Goal: Task Accomplishment & Management: Manage account settings

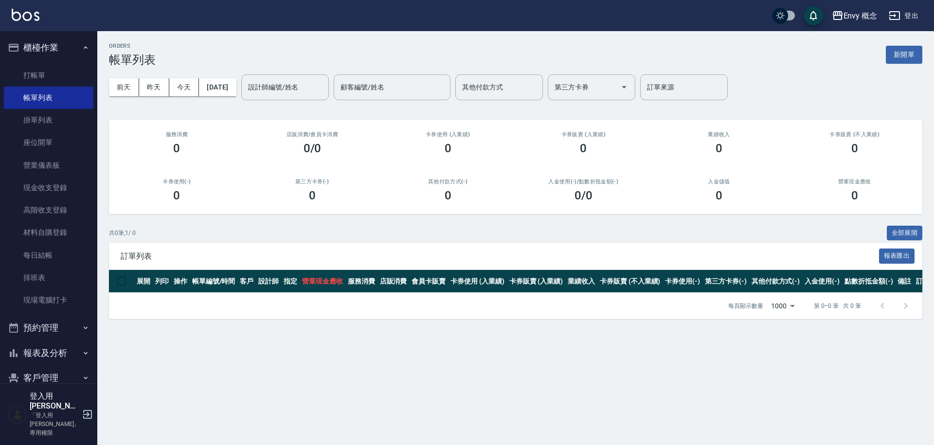
click at [75, 68] on link "打帳單" at bounding box center [48, 75] width 89 height 22
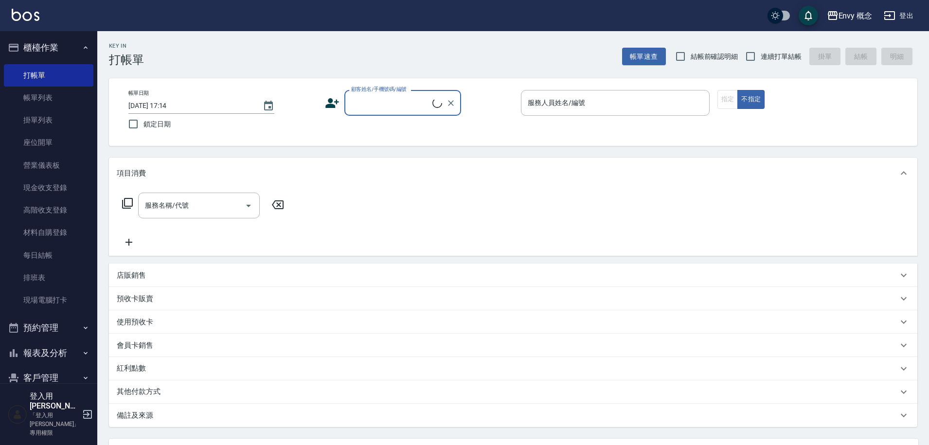
click at [387, 99] on input "顧客姓名/手機號碼/編號" at bounding box center [391, 102] width 84 height 17
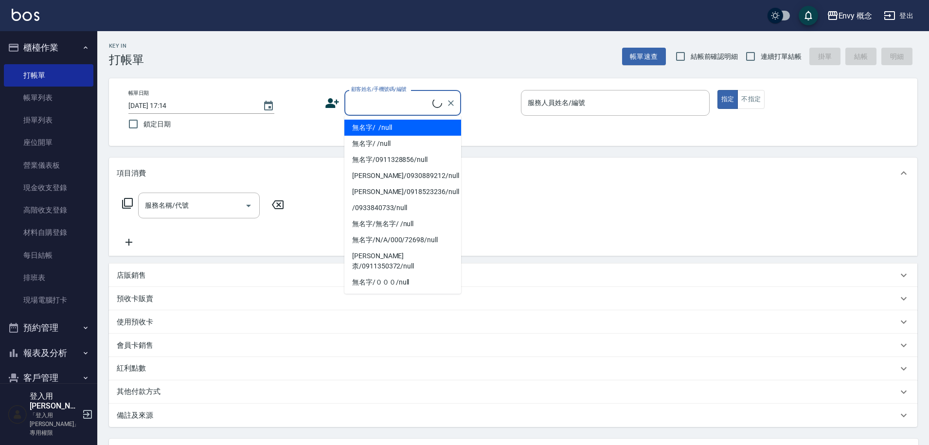
click at [392, 123] on li "無名字/ /null" at bounding box center [402, 128] width 117 height 16
click at [569, 104] on div "服務人員姓名/編號 服務人員姓名/編號" at bounding box center [615, 103] width 189 height 26
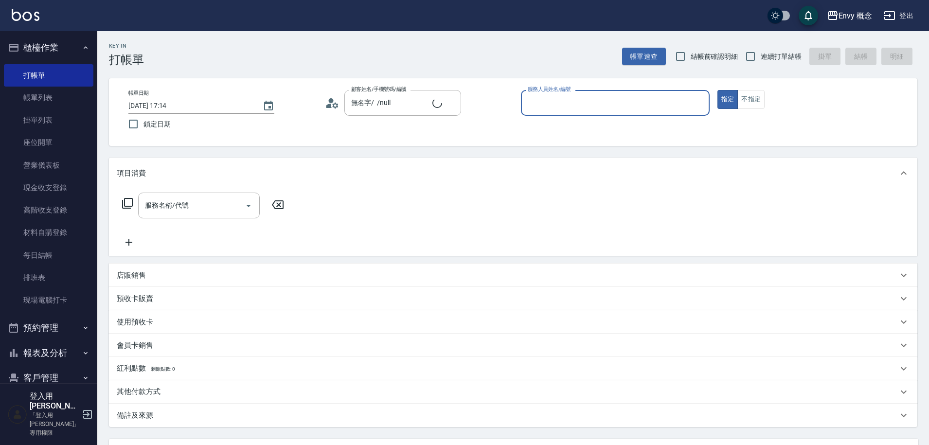
type input "無名字/ /null"
click at [569, 104] on input "服務人員姓名/編號" at bounding box center [615, 102] width 180 height 17
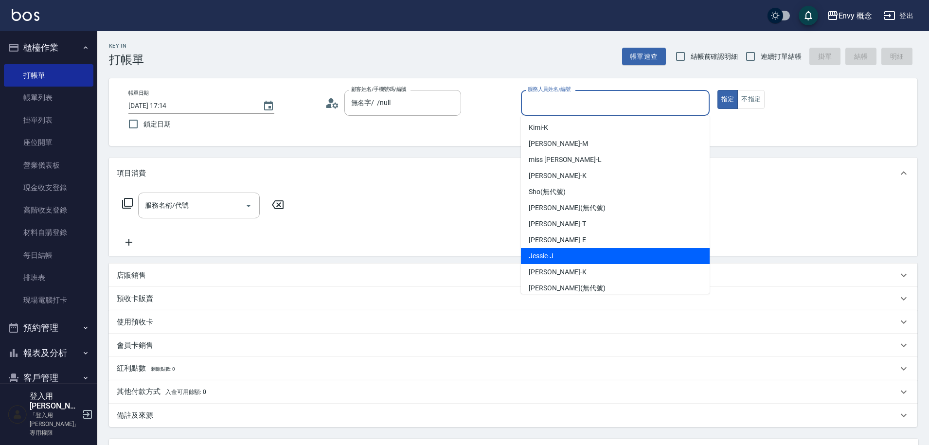
drag, startPoint x: 556, startPoint y: 264, endPoint x: 553, endPoint y: 254, distance: 9.6
click at [553, 254] on ul "Kimi -K Molly -M miss liz -L Kathy -K Sho (無代號) Zoe (無代號) Tim -T Erica -E Jessi…" at bounding box center [615, 205] width 189 height 178
click at [553, 254] on span "[PERSON_NAME]" at bounding box center [541, 256] width 25 height 10
type input "[PERSON_NAME]"
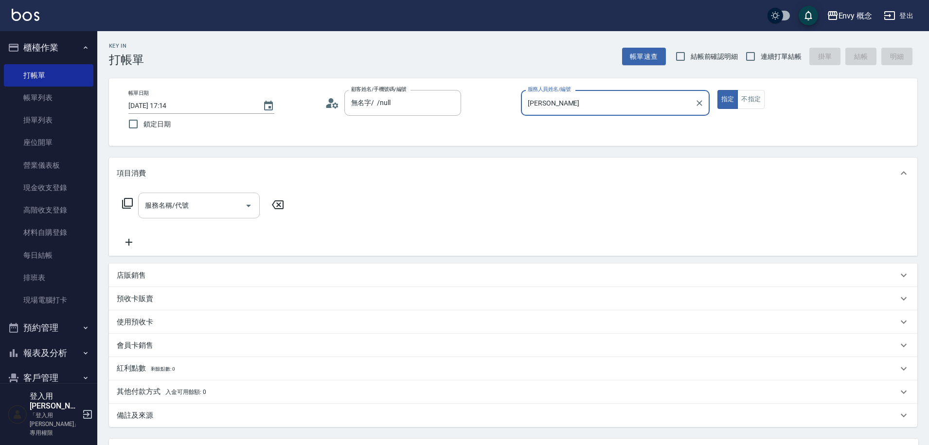
click at [214, 198] on input "服務名稱/代號" at bounding box center [191, 205] width 98 height 17
type input "７"
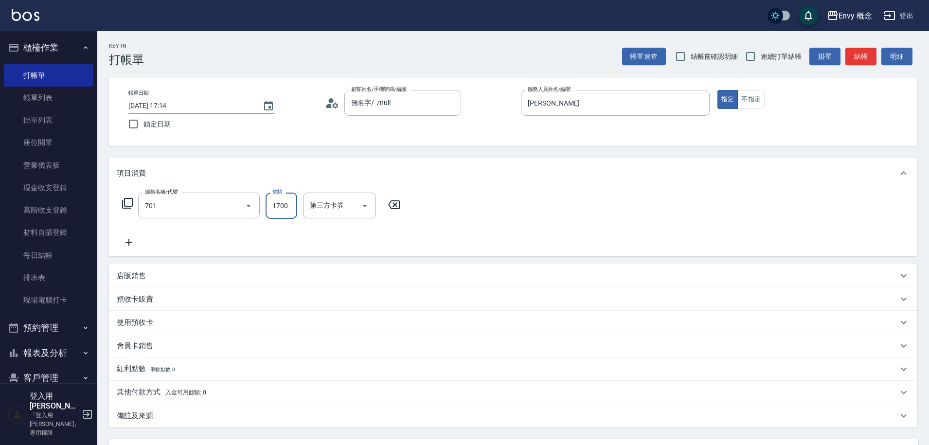
type input "701 染髮(701)"
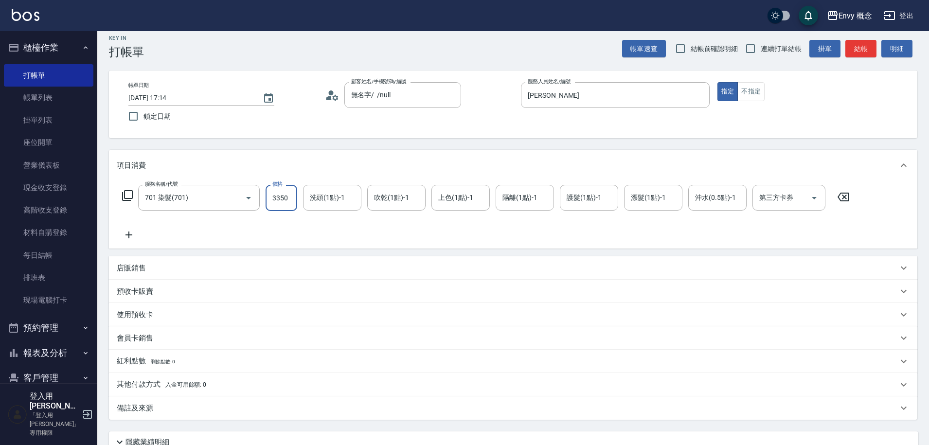
scroll to position [92, 0]
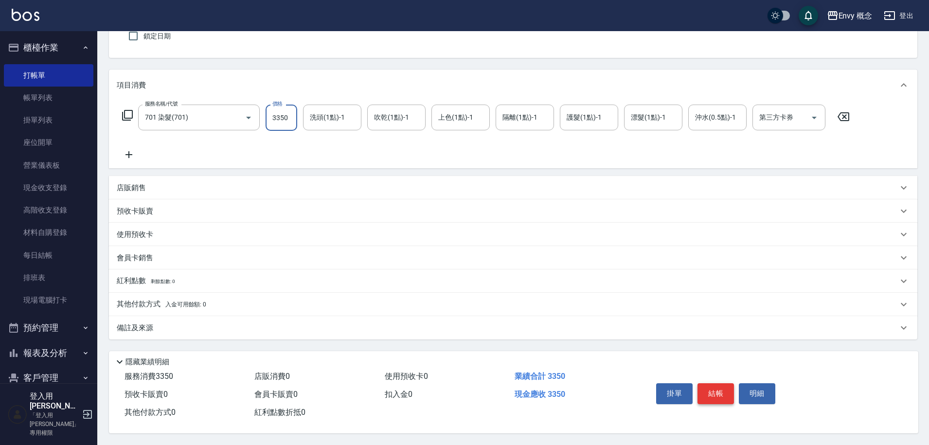
type input "3350"
click at [724, 386] on button "結帳" at bounding box center [715, 393] width 36 height 20
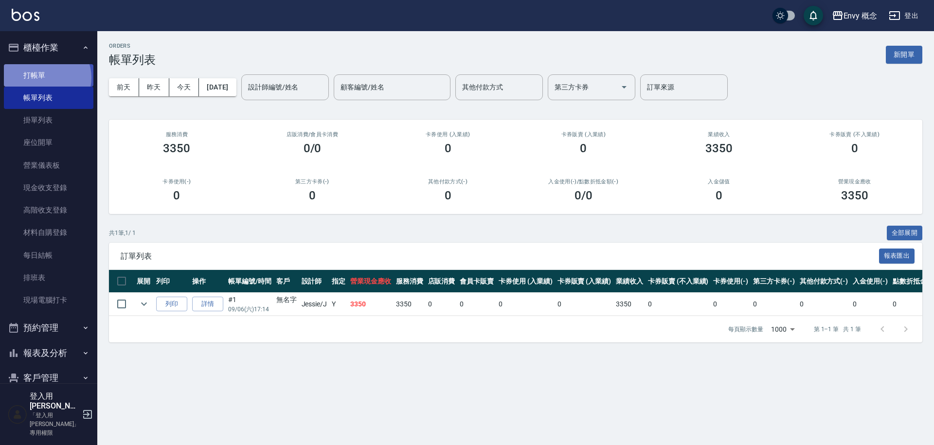
click at [46, 77] on link "打帳單" at bounding box center [48, 75] width 89 height 22
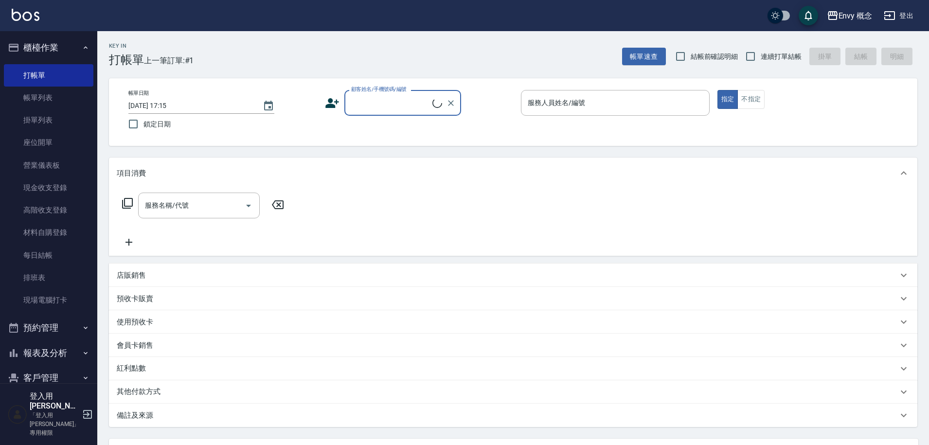
click at [378, 111] on div "顧客姓名/手機號碼/編號" at bounding box center [402, 103] width 117 height 26
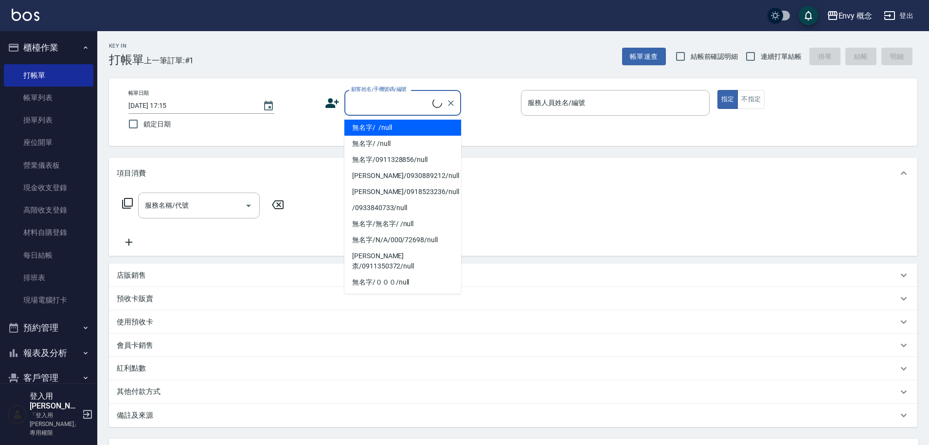
click at [379, 117] on ul "無名字/ /null 無名字/ /null 無名字/0911328856/null Ken/0930889212/null 許馨方/0918523236/nu…" at bounding box center [402, 205] width 117 height 178
click at [382, 123] on li "無名字/ /null" at bounding box center [402, 128] width 117 height 16
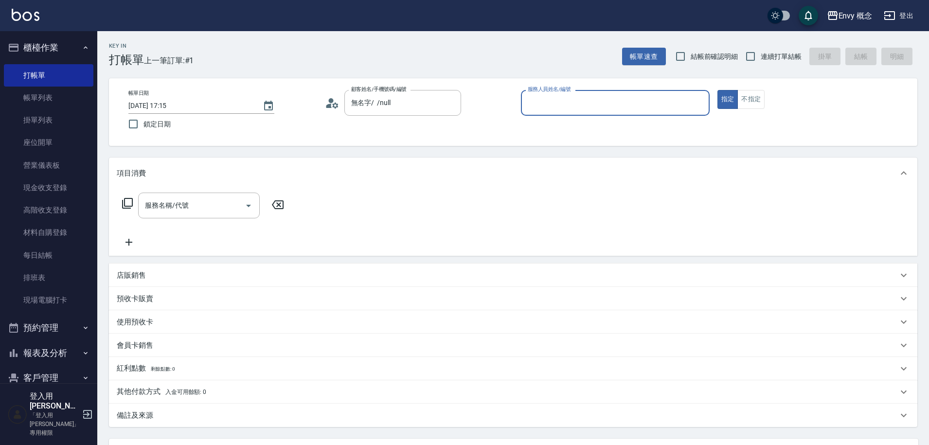
type input "無名字/ /null"
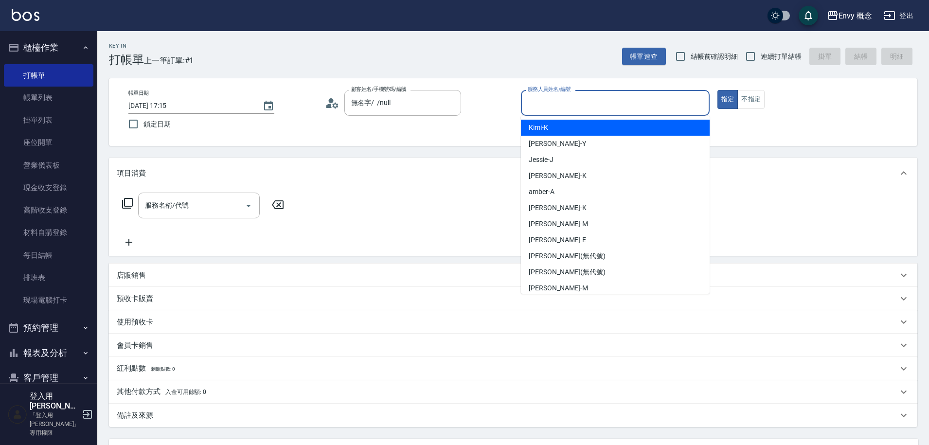
click at [565, 102] on input "服務人員姓名/編號" at bounding box center [615, 102] width 180 height 17
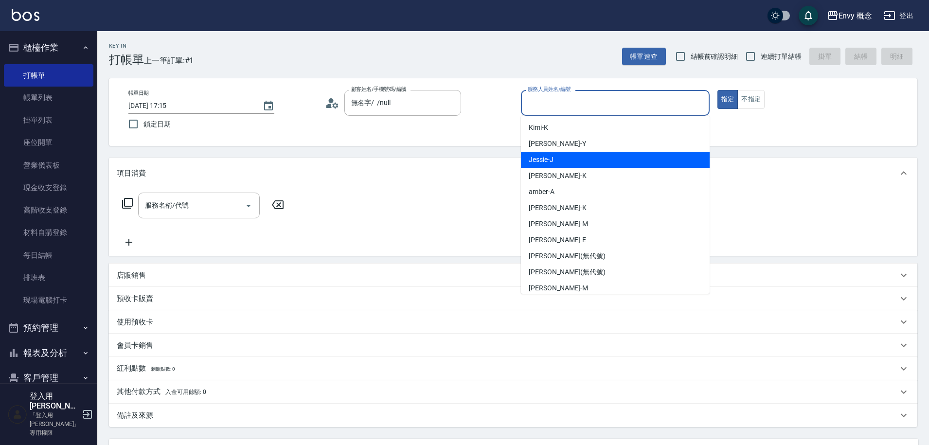
click at [544, 165] on div "[PERSON_NAME]" at bounding box center [615, 160] width 189 height 16
type input "[PERSON_NAME]"
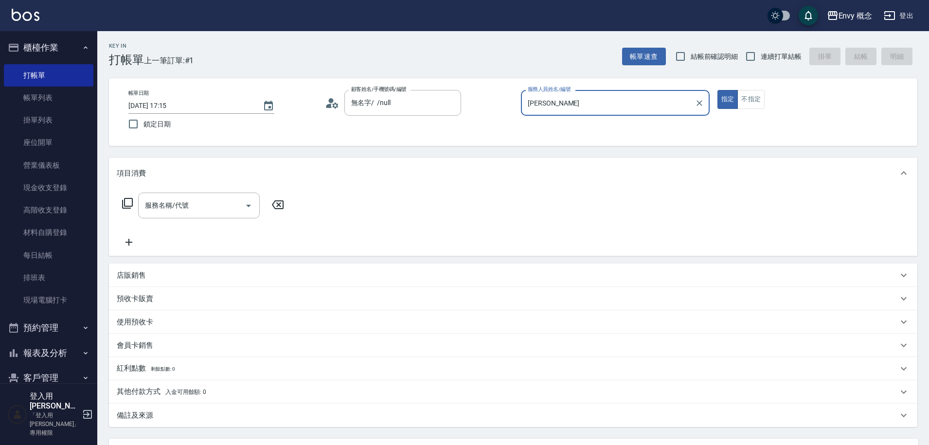
click at [544, 165] on div "項目消費" at bounding box center [513, 173] width 808 height 31
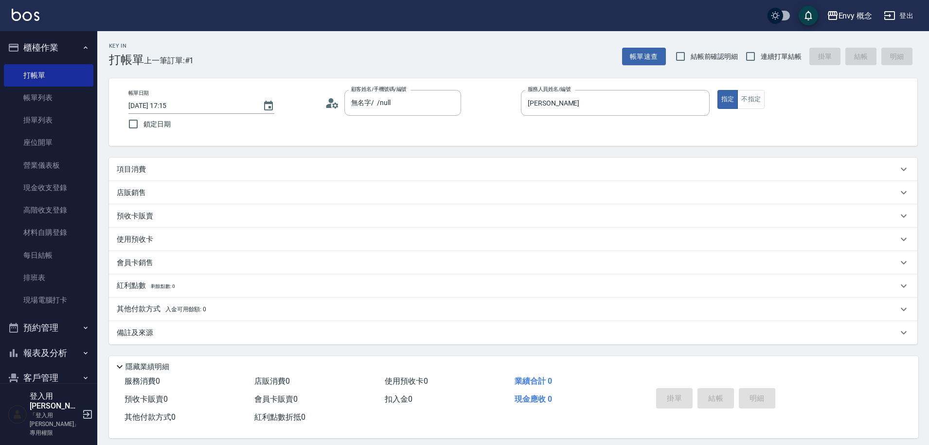
click at [173, 167] on div "項目消費" at bounding box center [507, 169] width 781 height 10
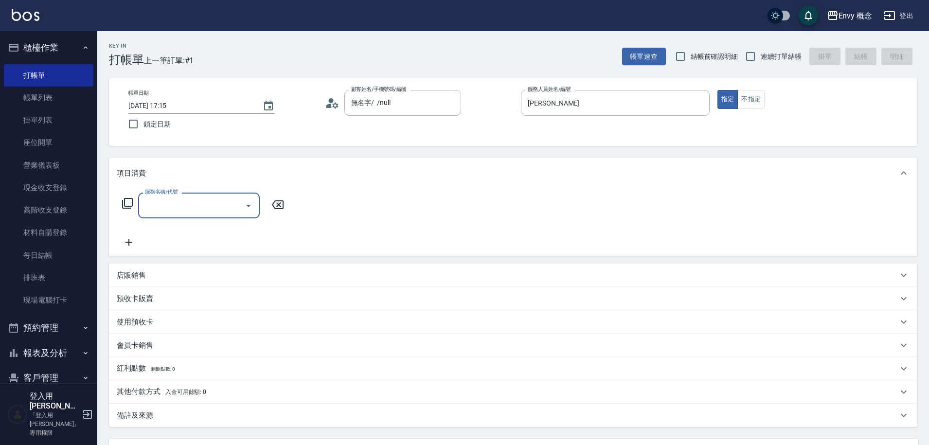
click at [167, 205] on input "服務名稱/代號" at bounding box center [191, 205] width 98 height 17
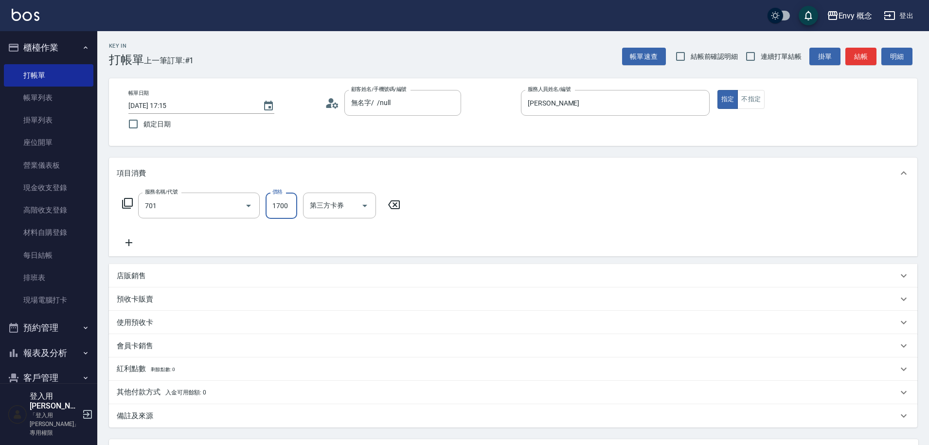
type input "701 染髮(701)"
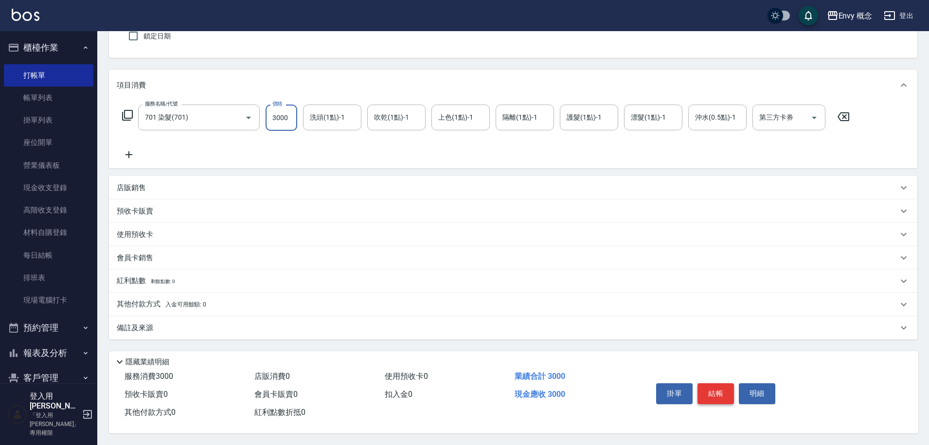
type input "3000"
click at [709, 395] on button "結帳" at bounding box center [715, 393] width 36 height 20
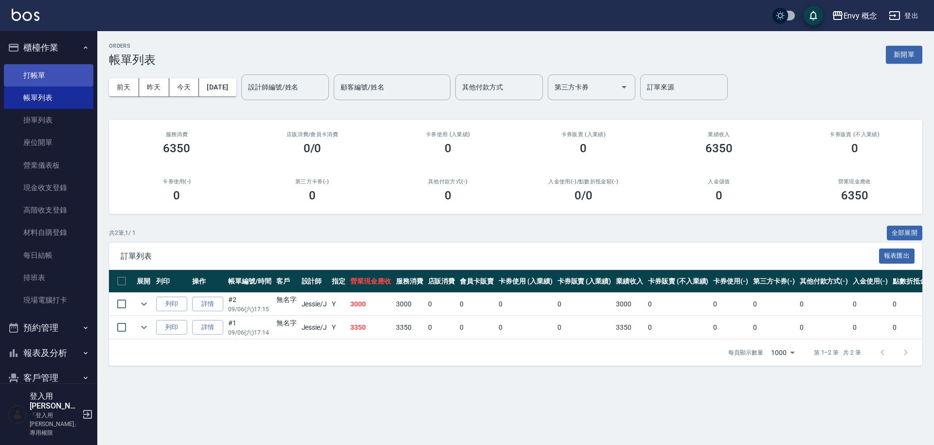
click at [59, 78] on link "打帳單" at bounding box center [48, 75] width 89 height 22
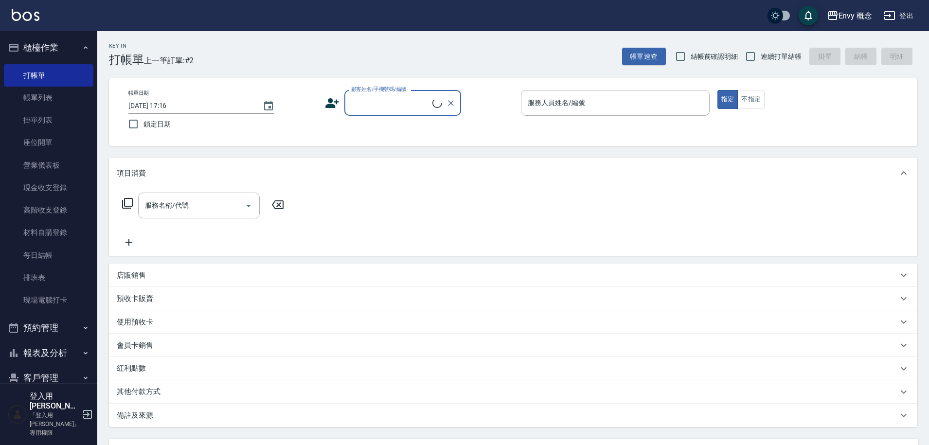
click at [369, 108] on input "顧客姓名/手機號碼/編號" at bounding box center [391, 102] width 84 height 17
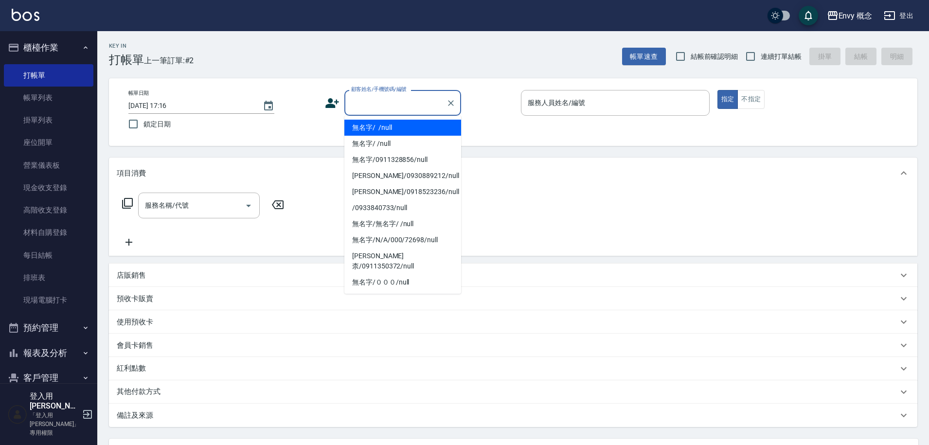
drag, startPoint x: 372, startPoint y: 124, endPoint x: 526, endPoint y: 130, distance: 154.3
click at [372, 124] on li "無名字/ /null" at bounding box center [402, 128] width 117 height 16
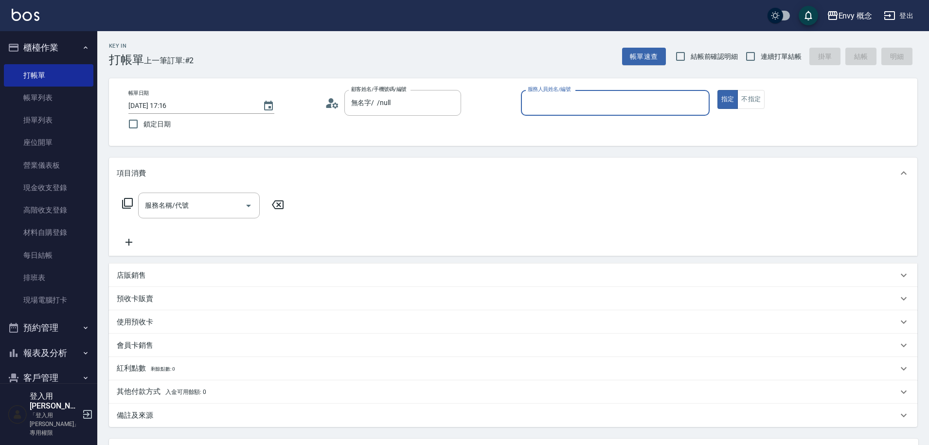
type input "無名字/ /null"
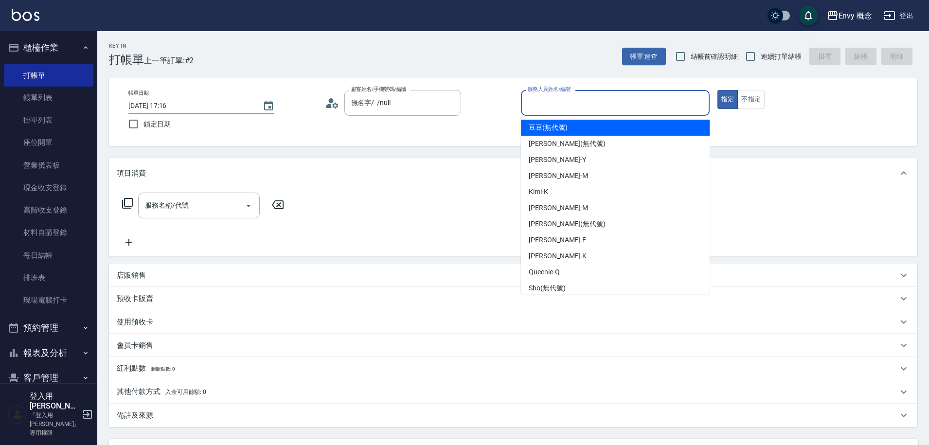
click at [529, 109] on input "服務人員姓名/編號" at bounding box center [615, 102] width 180 height 17
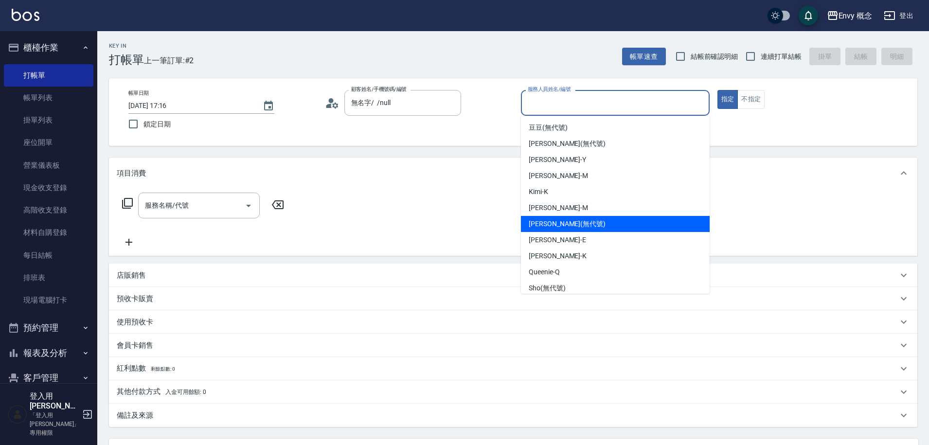
scroll to position [87, 0]
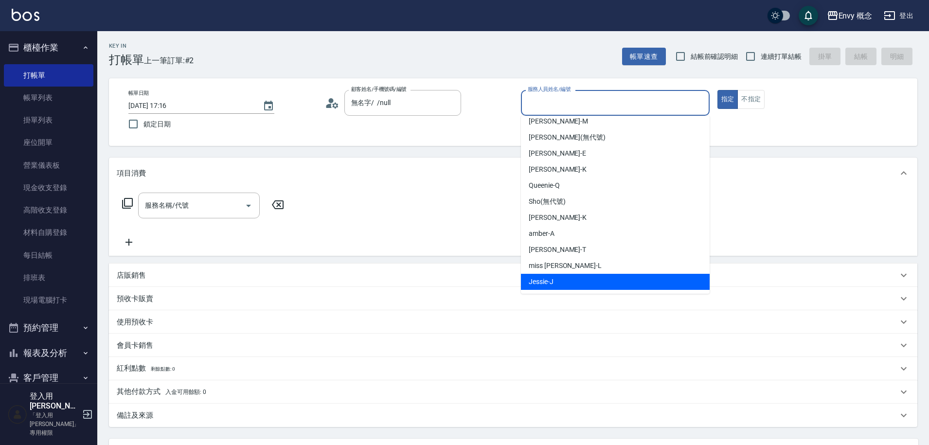
click at [571, 281] on div "[PERSON_NAME]" at bounding box center [615, 282] width 189 height 16
type input "[PERSON_NAME]"
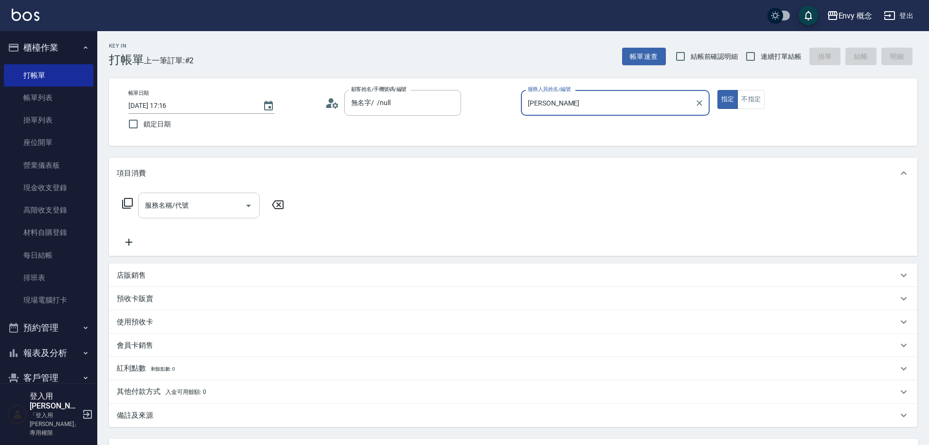
click at [226, 198] on input "服務名稱/代號" at bounding box center [191, 205] width 98 height 17
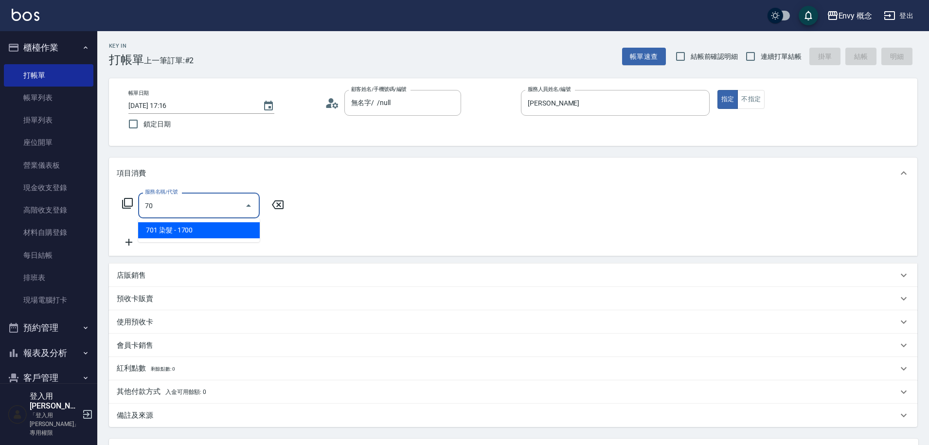
type input "701"
type input "5"
type input "701 染髮(701)"
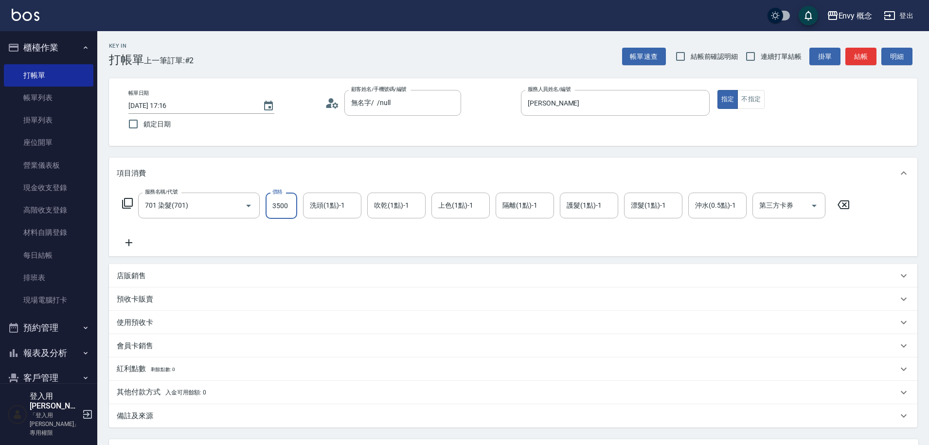
type input "3500"
click at [145, 392] on p "其他付款方式 入金可用餘額: 0" at bounding box center [161, 392] width 89 height 11
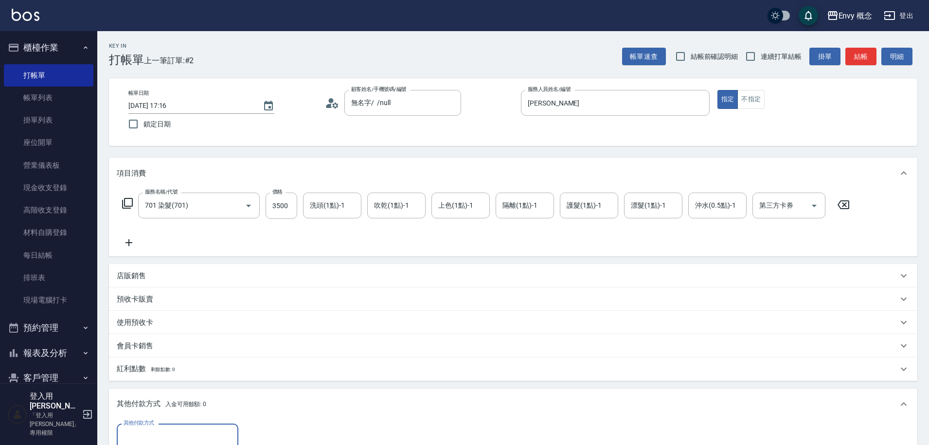
scroll to position [0, 0]
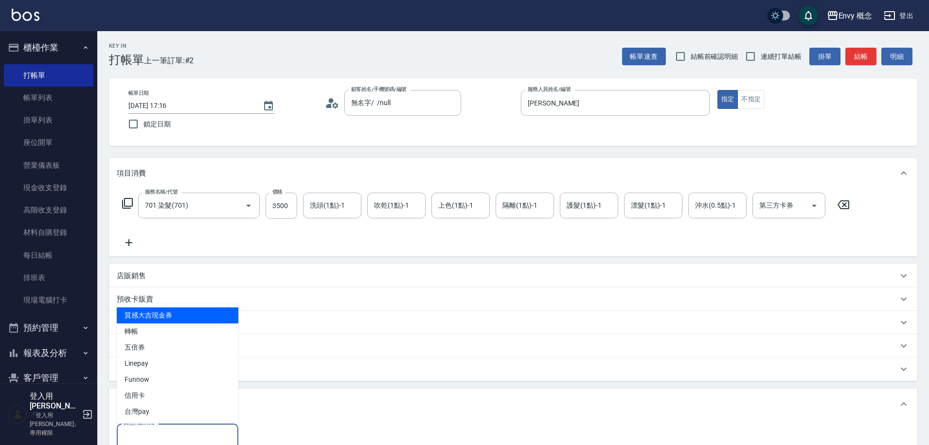
click at [148, 432] on input "其他付款方式" at bounding box center [177, 436] width 113 height 17
click at [150, 433] on input "其他付款方式" at bounding box center [177, 436] width 113 height 17
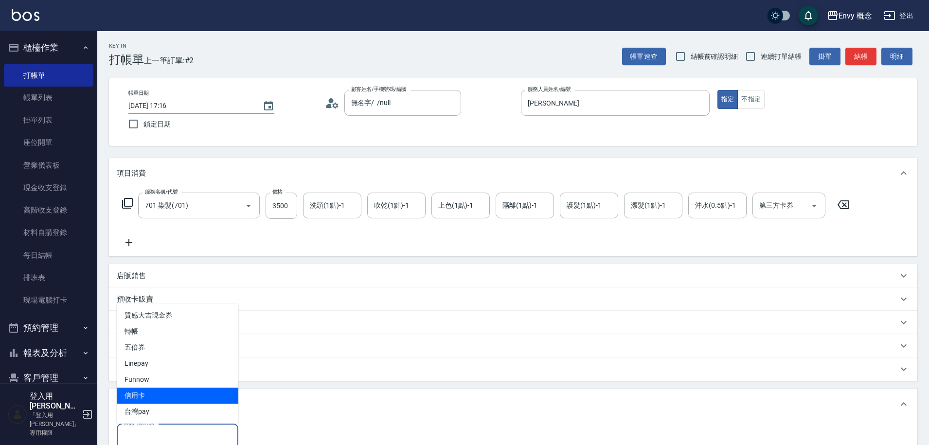
click at [146, 390] on span "信用卡" at bounding box center [178, 396] width 122 height 16
type input "信用卡"
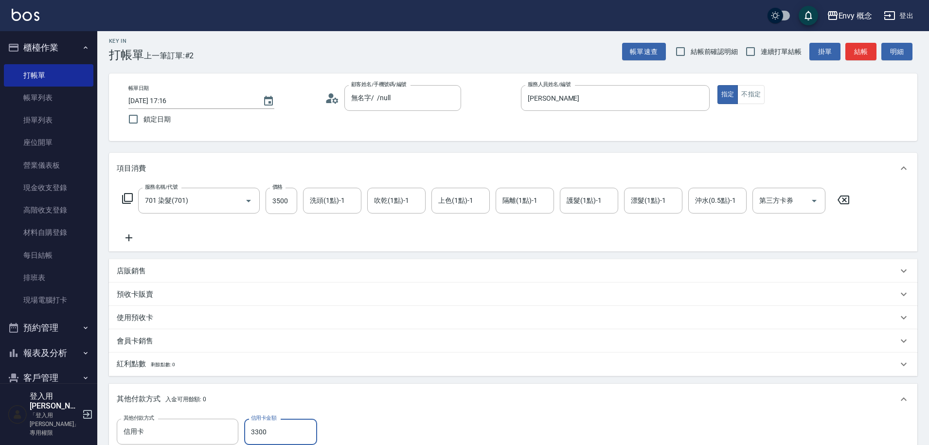
scroll to position [208, 0]
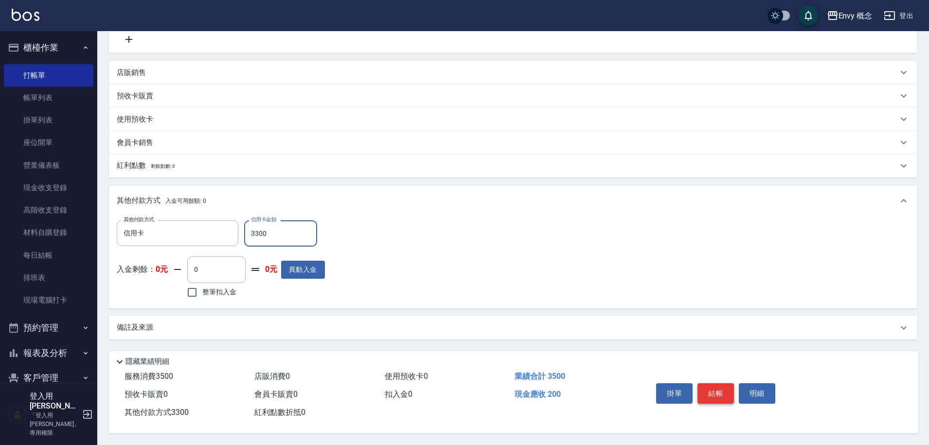
type input "3300"
click at [729, 389] on button "結帳" at bounding box center [715, 393] width 36 height 20
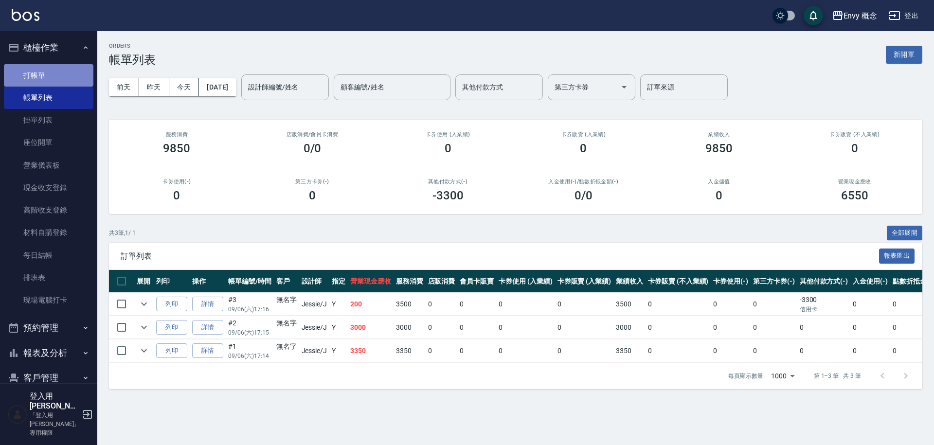
click at [61, 77] on link "打帳單" at bounding box center [48, 75] width 89 height 22
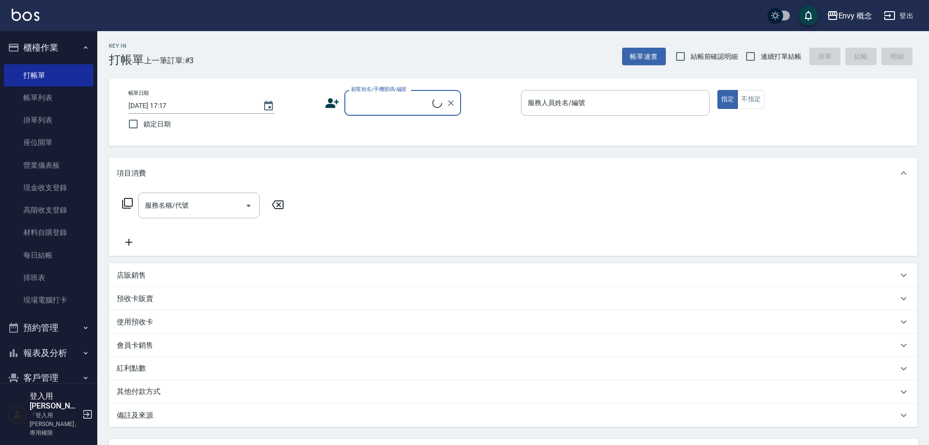
click at [363, 108] on input "顧客姓名/手機號碼/編號" at bounding box center [391, 102] width 84 height 17
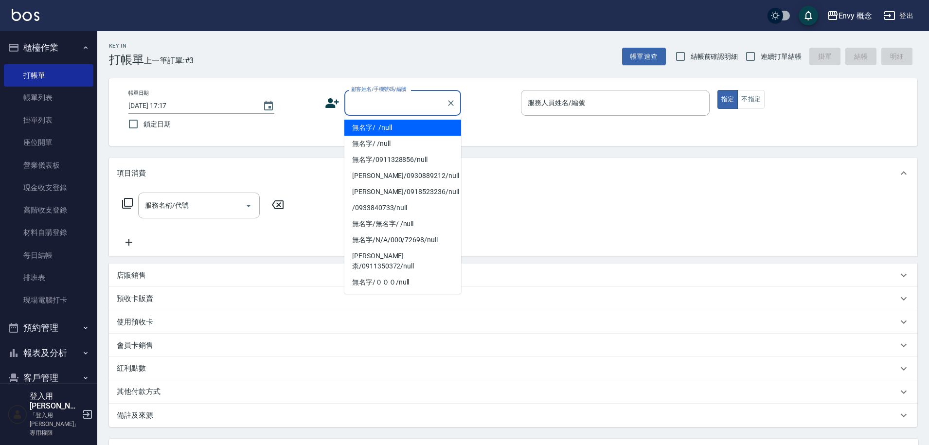
click at [368, 127] on li "無名字/ /null" at bounding box center [402, 128] width 117 height 16
type input "無名字/ /null"
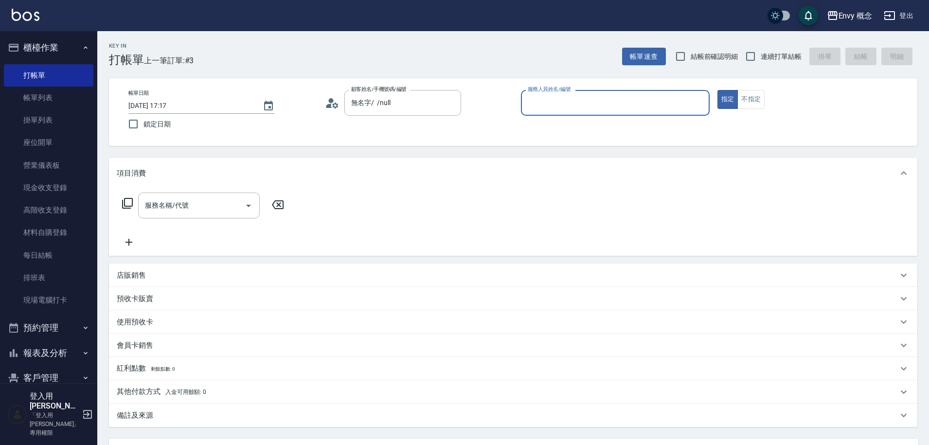
click at [583, 111] on input "服務人員姓名/編號" at bounding box center [615, 102] width 180 height 17
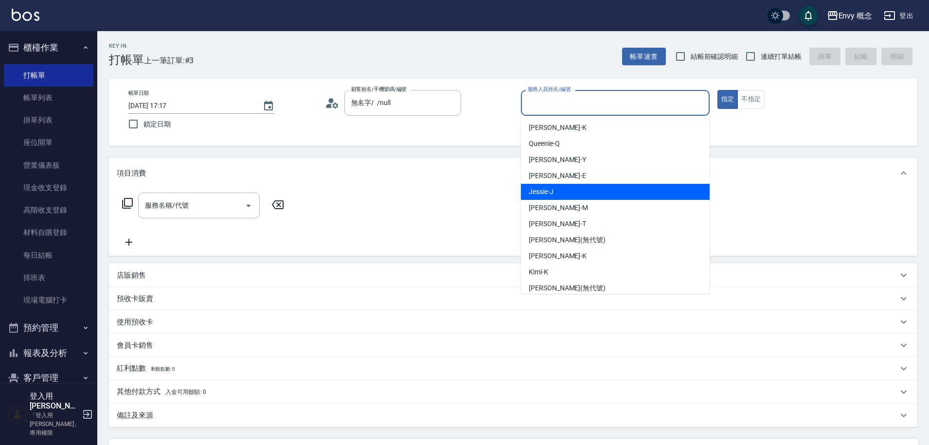
click at [558, 185] on div "[PERSON_NAME]" at bounding box center [615, 192] width 189 height 16
type input "[PERSON_NAME]"
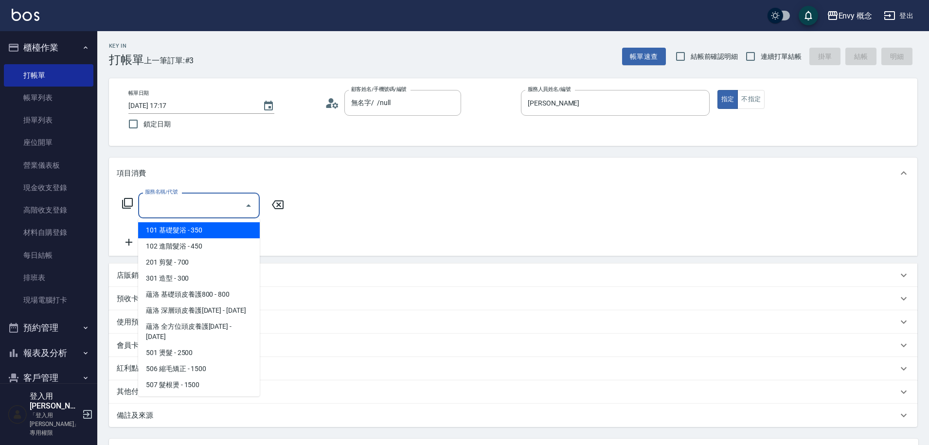
click at [229, 200] on input "服務名稱/代號" at bounding box center [191, 205] width 98 height 17
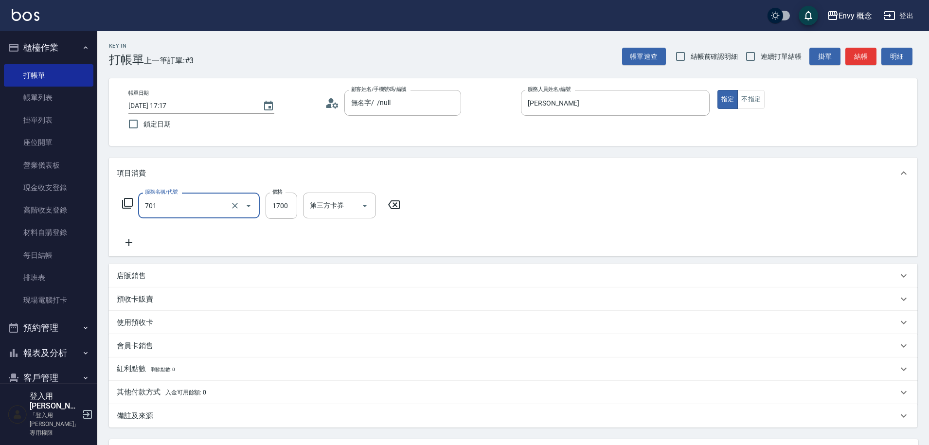
type input "701 染髮(701)"
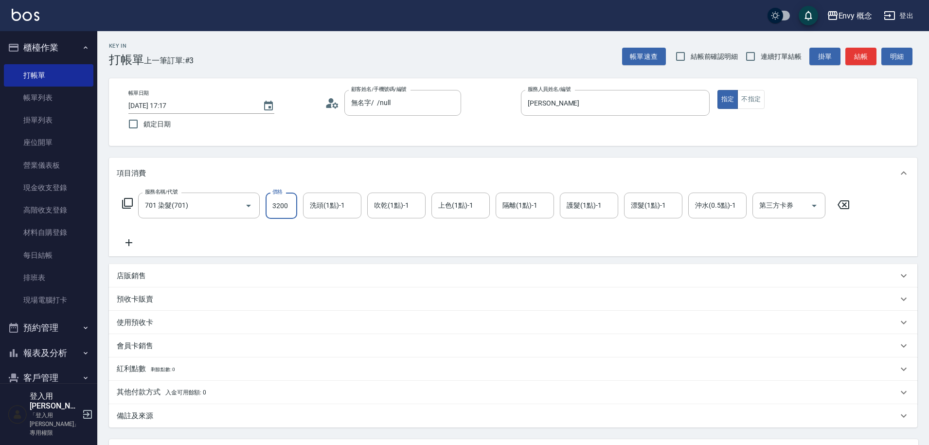
type input "3200"
click at [121, 392] on p "其他付款方式 入金可用餘額: 0" at bounding box center [161, 392] width 89 height 11
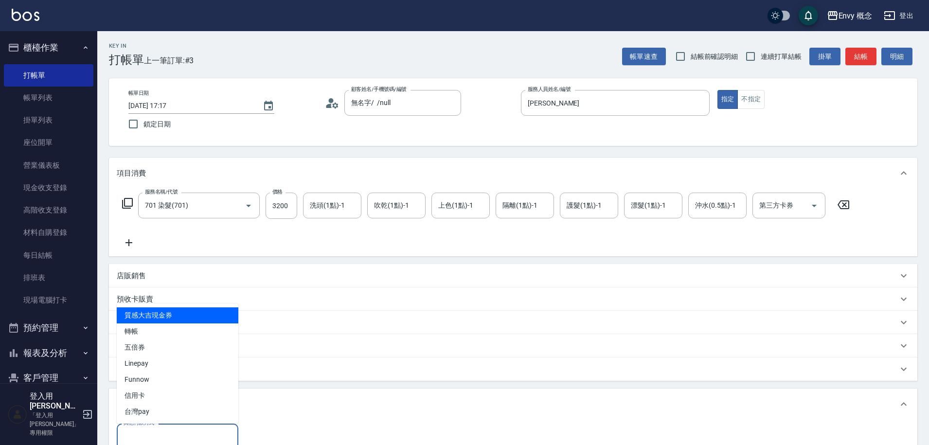
click at [145, 430] on input "其他付款方式" at bounding box center [177, 436] width 113 height 17
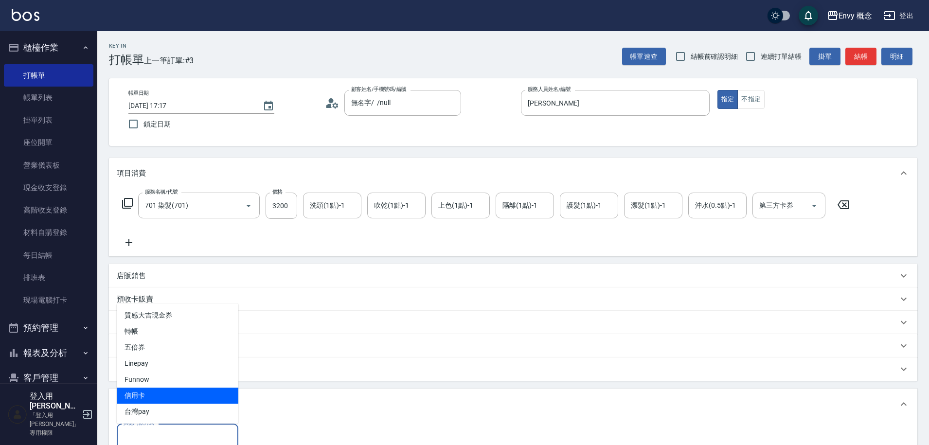
click at [160, 391] on span "信用卡" at bounding box center [178, 396] width 122 height 16
type input "信用卡"
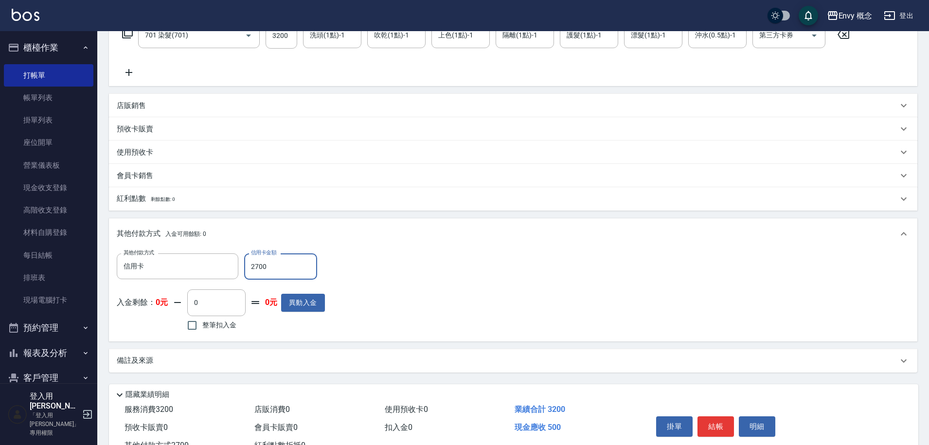
scroll to position [208, 0]
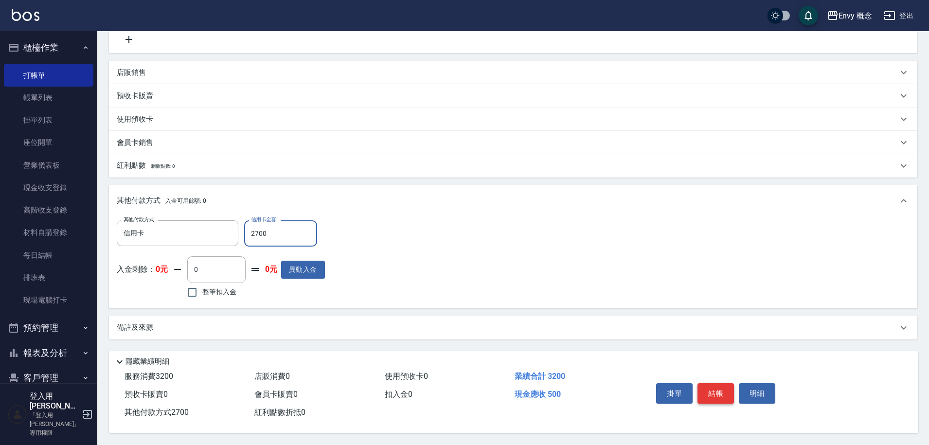
type input "2700"
click at [716, 393] on button "結帳" at bounding box center [715, 393] width 36 height 20
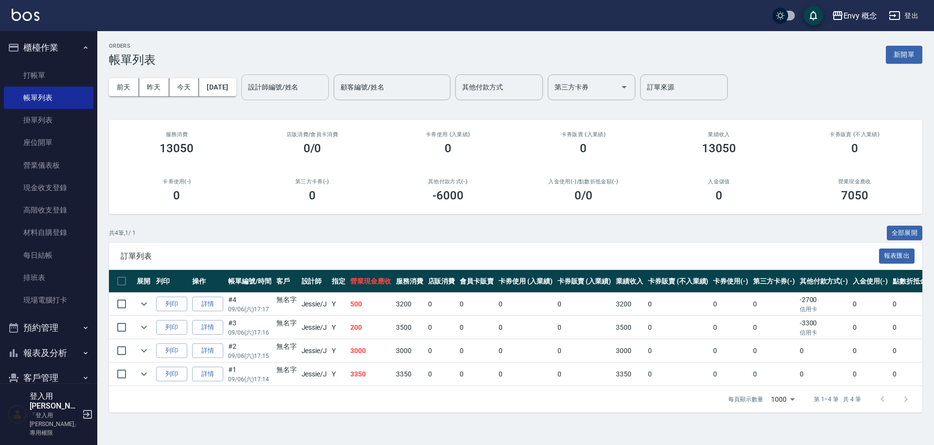
click at [298, 89] on input "設計師編號/姓名" at bounding box center [285, 87] width 79 height 17
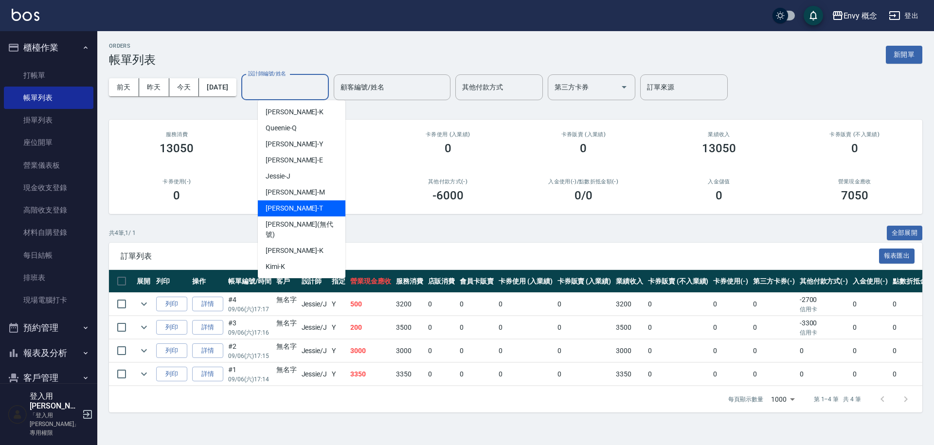
scroll to position [2, 0]
click at [286, 167] on div "[PERSON_NAME]" at bounding box center [302, 174] width 88 height 16
type input "[PERSON_NAME]"
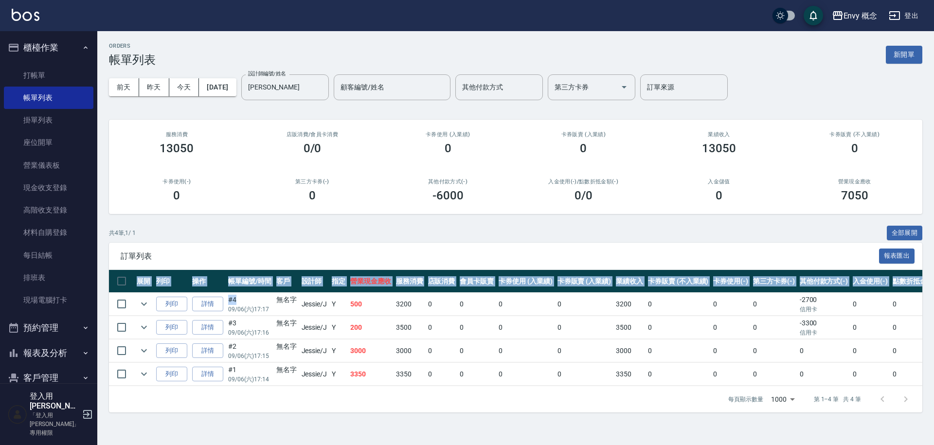
drag, startPoint x: 210, startPoint y: 263, endPoint x: 239, endPoint y: 302, distance: 48.6
click at [239, 302] on div "訂單列表 報表匯出 展開 列印 操作 帳單編號/時間 客戶 設計師 指定 營業現金應收 服務消費 店販消費 會員卡販賣 卡券使用 (入業績) 卡券販賣 (入業…" at bounding box center [515, 328] width 813 height 170
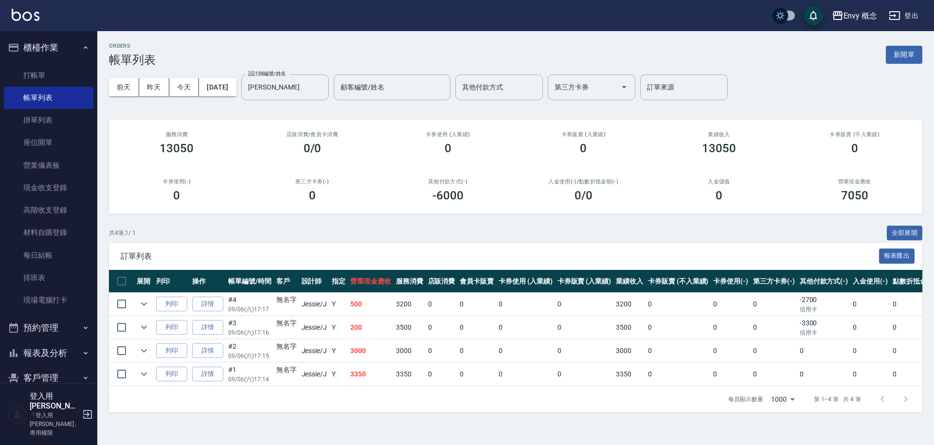
click at [239, 302] on td "#4 09/06 (六) 17:17" at bounding box center [250, 304] width 48 height 23
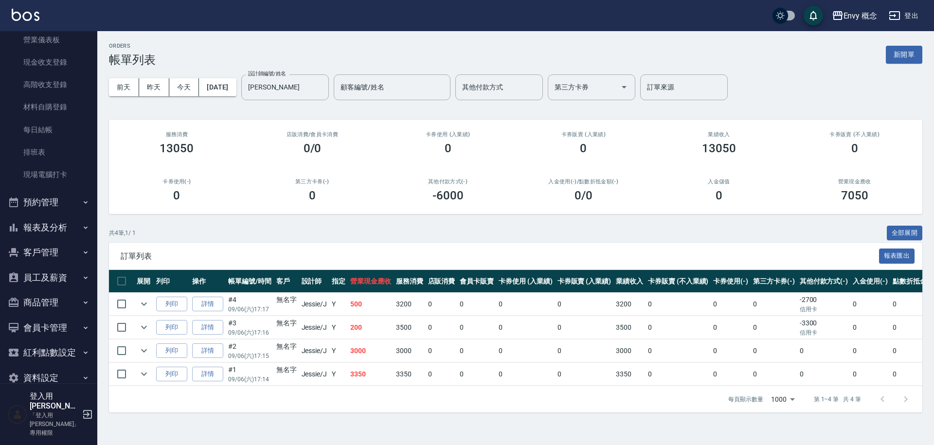
click at [58, 231] on button "報表及分析" at bounding box center [48, 227] width 89 height 25
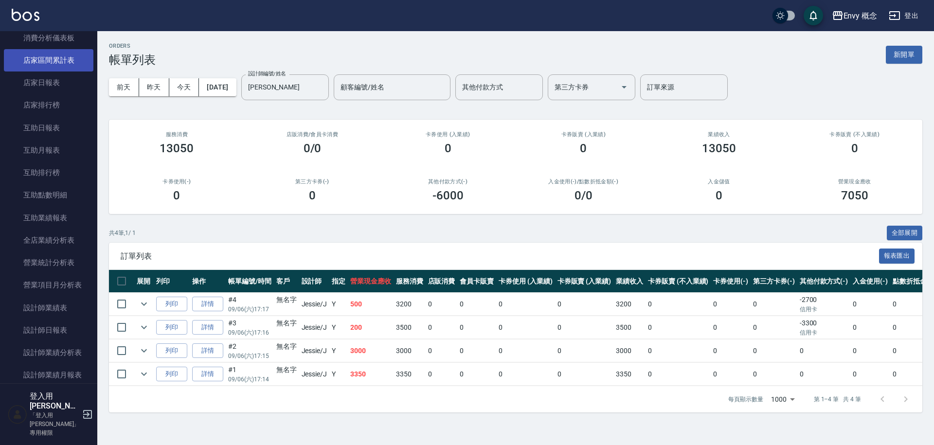
scroll to position [446, 0]
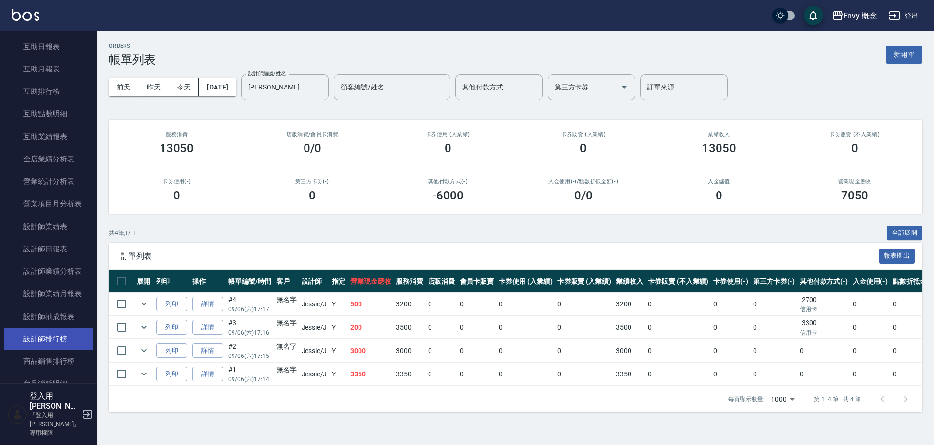
click at [54, 334] on link "設計師排行榜" at bounding box center [48, 339] width 89 height 22
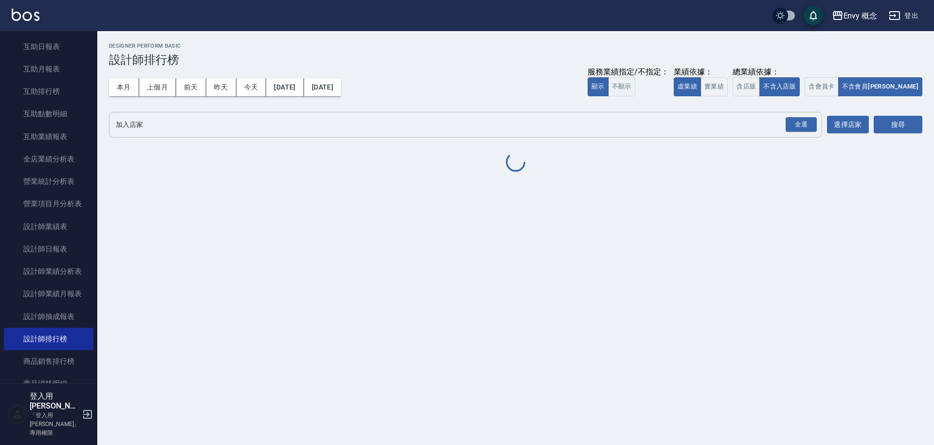
click at [209, 123] on input "加入店家" at bounding box center [458, 124] width 690 height 17
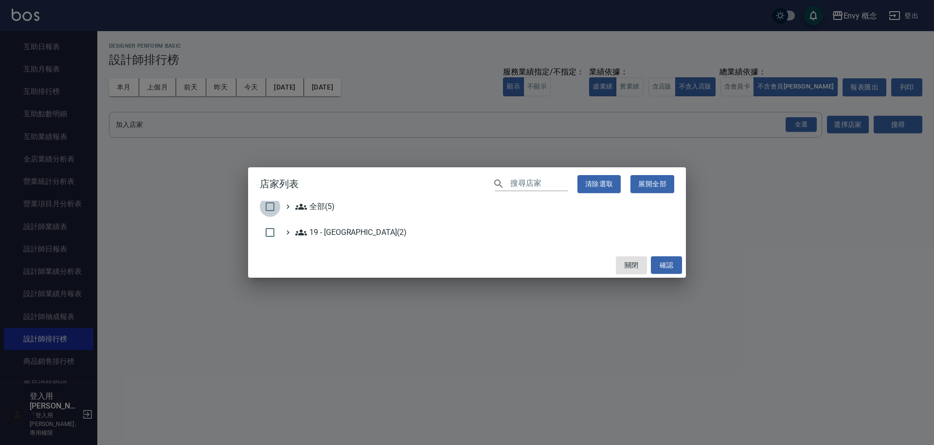
click at [277, 206] on input "checkbox" at bounding box center [270, 206] width 20 height 20
checkbox input "true"
click at [676, 266] on button "確認" at bounding box center [666, 265] width 31 height 18
checkbox input "false"
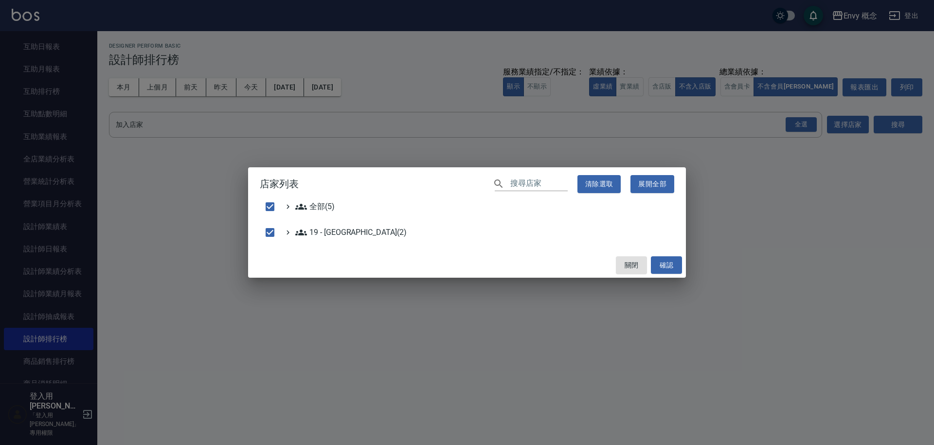
checkbox input "false"
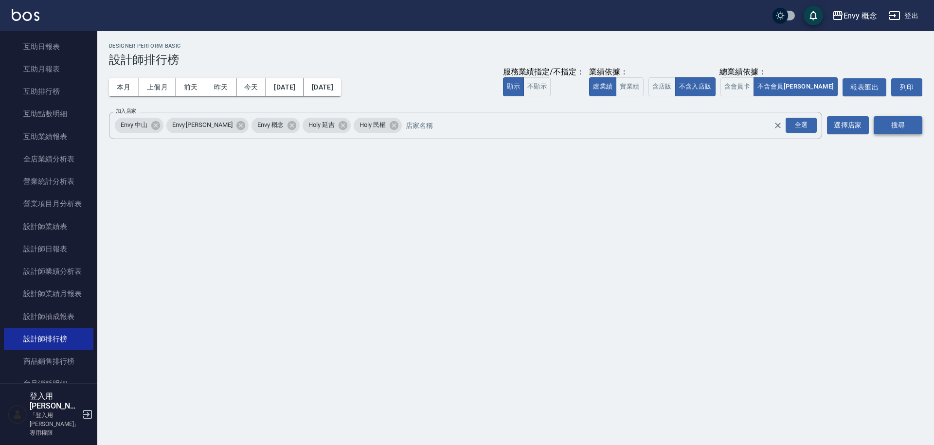
click at [893, 127] on button "搜尋" at bounding box center [897, 125] width 49 height 18
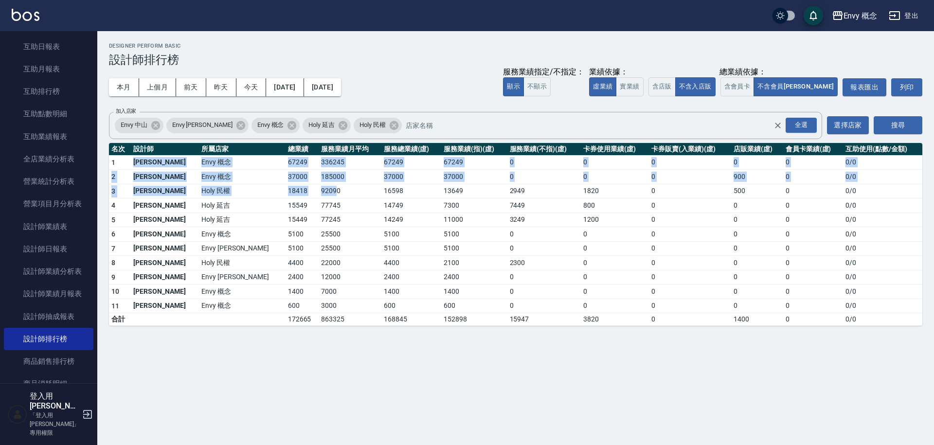
drag, startPoint x: 123, startPoint y: 166, endPoint x: 277, endPoint y: 194, distance: 156.6
click at [277, 194] on tbody "1 王文嘉 Envy 概念 67249 336245 67249 67249 0 0 0 0 0 0 / 0 2 黃光蔓 Envy 概念 37000 1850…" at bounding box center [515, 240] width 813 height 171
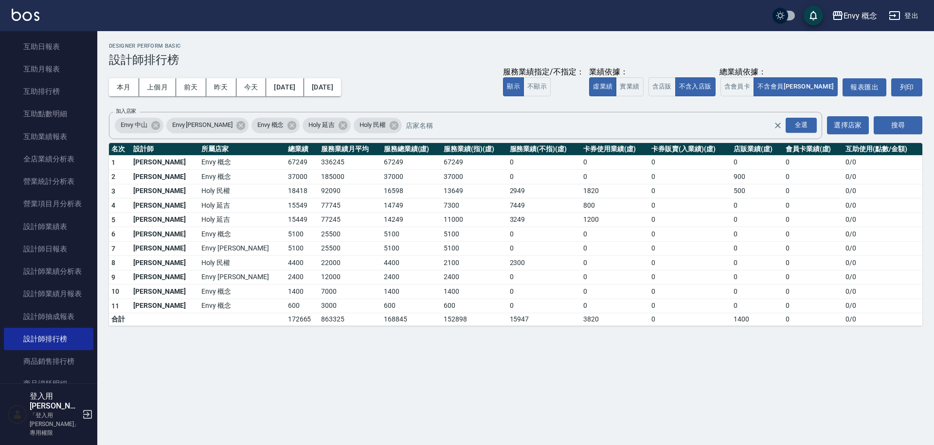
drag, startPoint x: 277, startPoint y: 193, endPoint x: 268, endPoint y: 186, distance: 11.4
click at [319, 192] on td "92090" at bounding box center [350, 191] width 62 height 15
drag, startPoint x: 268, startPoint y: 186, endPoint x: 172, endPoint y: 197, distance: 96.9
click at [172, 197] on tr "3 蔡令霞 Holy 民權 18418 92090 16598 13649 2949 1820 0 500 0 0 / 0" at bounding box center [515, 191] width 813 height 15
click at [199, 195] on td "Holy 民權" at bounding box center [242, 191] width 87 height 15
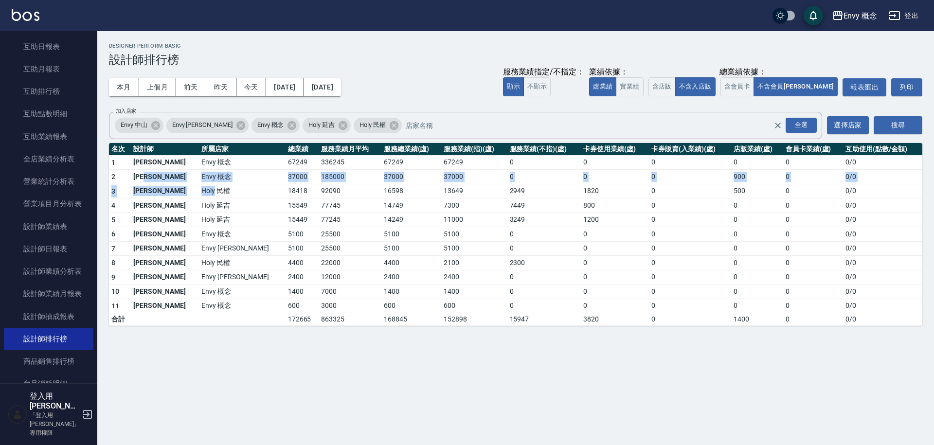
drag, startPoint x: 168, startPoint y: 195, endPoint x: 164, endPoint y: 173, distance: 22.2
click at [164, 173] on tbody "1 王文嘉 Envy 概念 67249 336245 67249 67249 0 0 0 0 0 0 / 0 2 黃光蔓 Envy 概念 37000 1850…" at bounding box center [515, 240] width 813 height 171
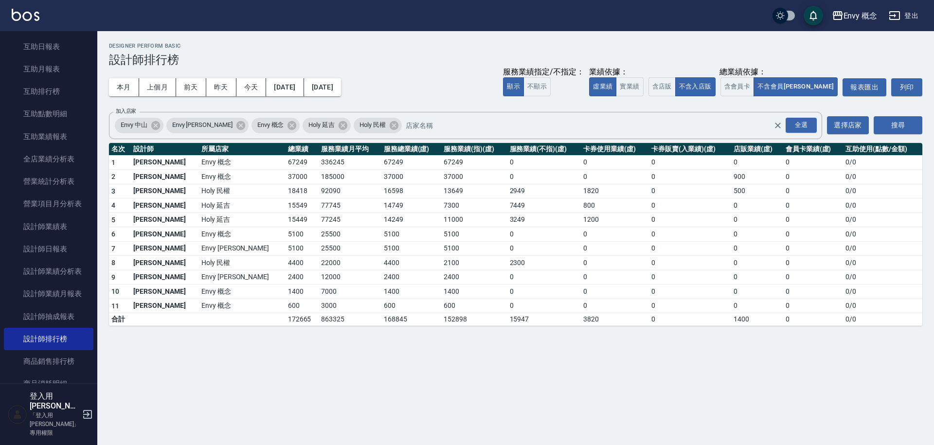
click at [199, 173] on td "Envy 概念" at bounding box center [242, 177] width 87 height 15
click at [285, 163] on td "67249" at bounding box center [302, 162] width 34 height 15
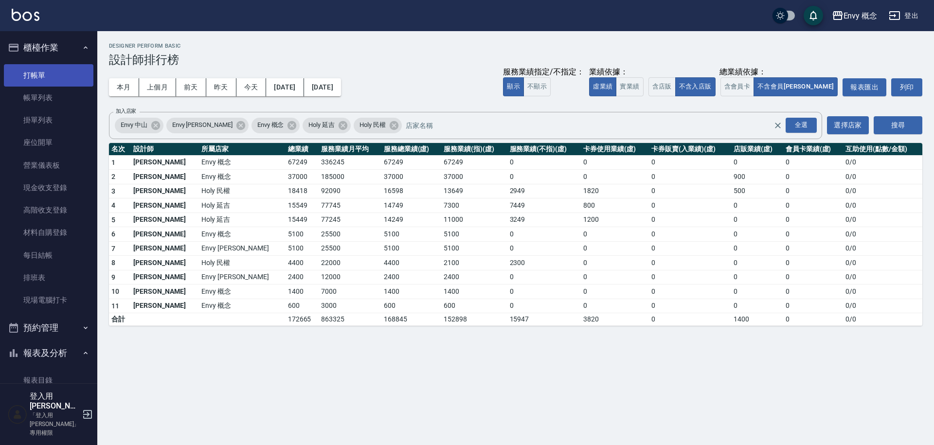
click at [69, 76] on link "打帳單" at bounding box center [48, 75] width 89 height 22
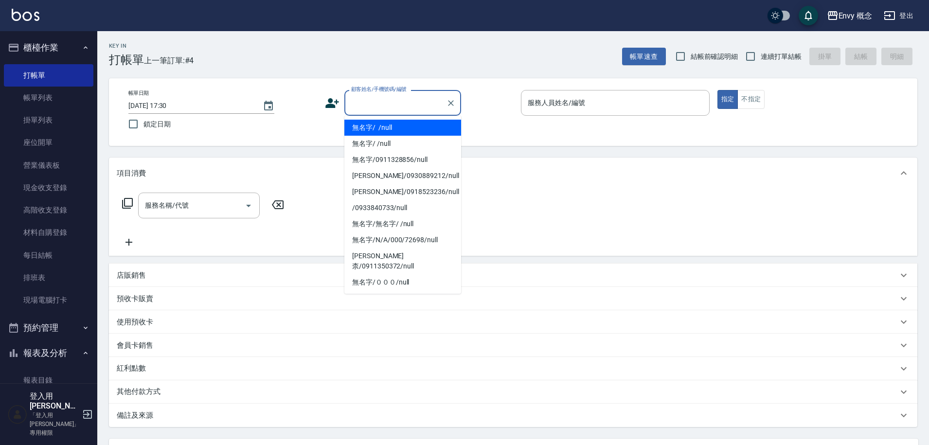
click at [390, 101] on input "顧客姓名/手機號碼/編號" at bounding box center [395, 102] width 93 height 17
click at [391, 124] on li "無名字/ /null" at bounding box center [402, 128] width 117 height 16
type input "無名字/ /null"
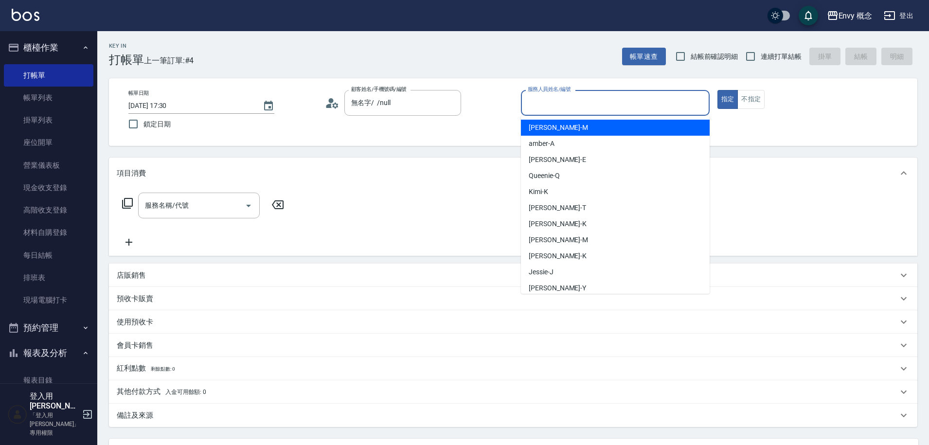
click at [535, 102] on input "服務人員姓名/編號" at bounding box center [615, 102] width 180 height 17
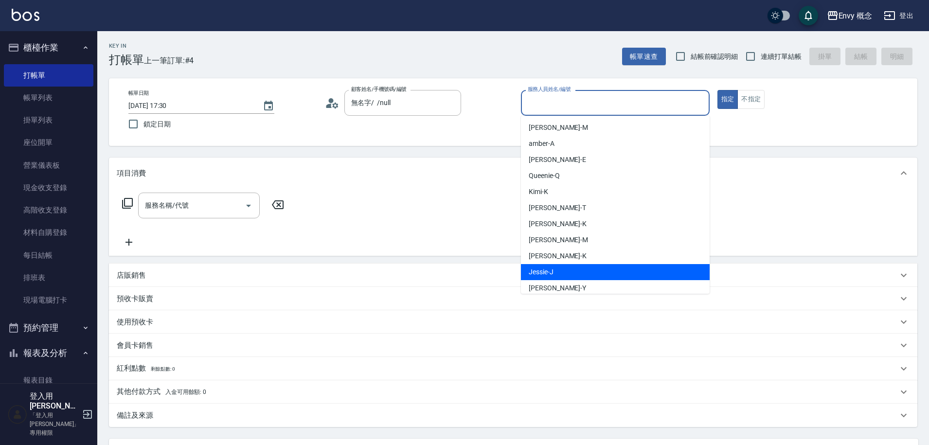
click at [558, 266] on div "[PERSON_NAME]" at bounding box center [615, 272] width 189 height 16
type input "[PERSON_NAME]"
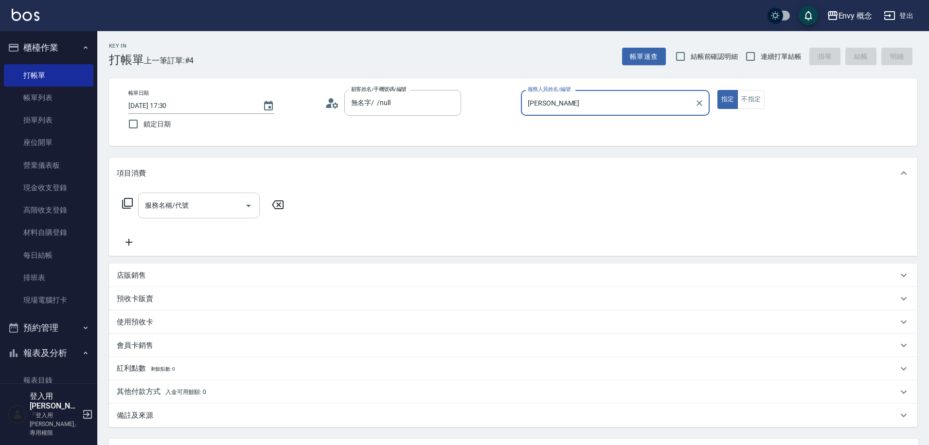
click at [231, 208] on input "服務名稱/代號" at bounding box center [191, 205] width 98 height 17
type input "７"
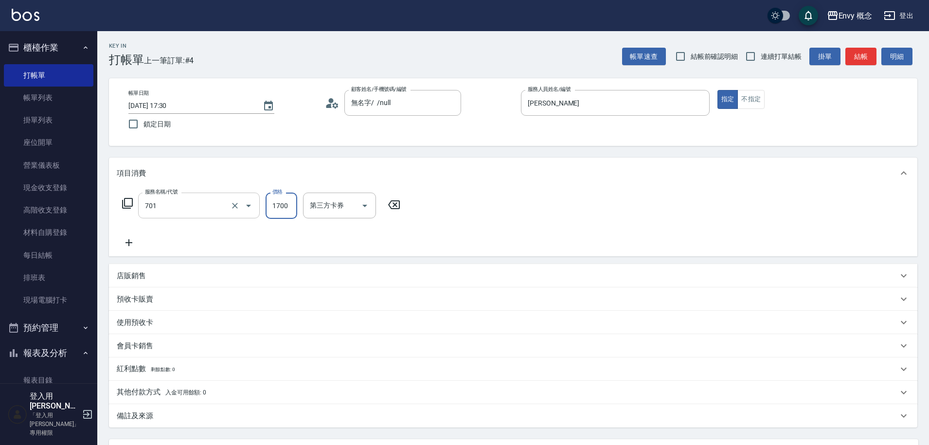
type input "701 染髮(701)"
type input "3000"
drag, startPoint x: 105, startPoint y: 394, endPoint x: 112, endPoint y: 394, distance: 7.3
click at [105, 394] on div "Key In 打帳單 上一筆訂單:#4 帳單速查 結帳前確認明細 連續打單結帳 掛單 結帳 明細 帳單日期 2025/09/06 17:30 鎖定日期 顧客姓…" at bounding box center [513, 282] width 832 height 502
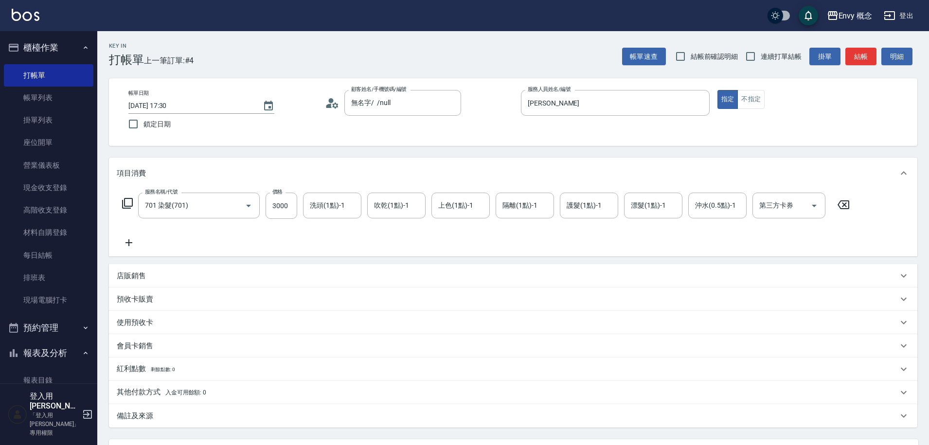
click at [128, 393] on p "其他付款方式 入金可用餘額: 0" at bounding box center [161, 392] width 89 height 11
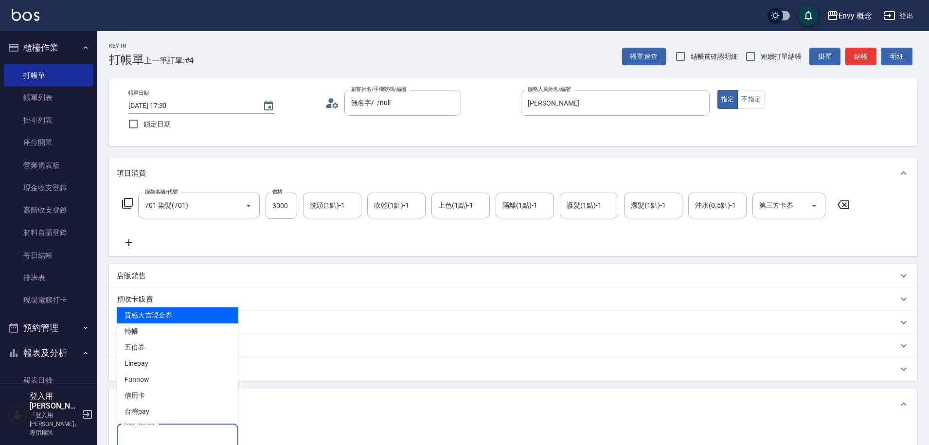
click at [165, 432] on input "其他付款方式" at bounding box center [177, 436] width 113 height 17
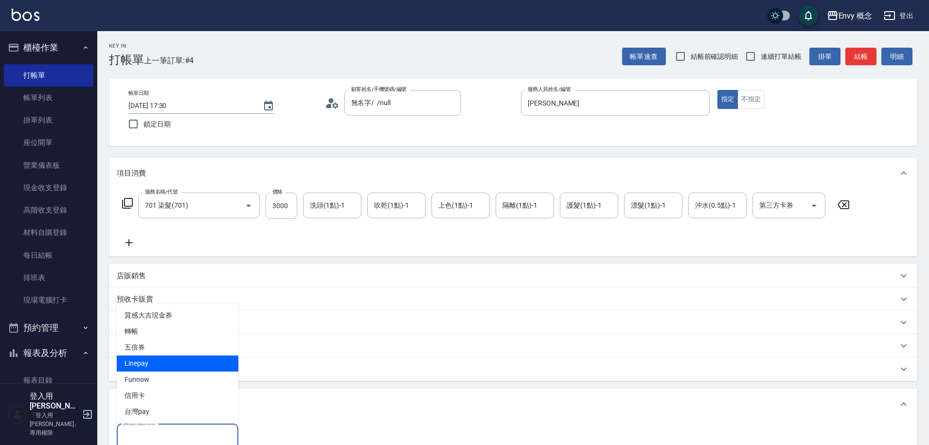
click at [166, 369] on ul "質感大吉現金券 轉帳 五倍券 Linepay Funnow 信用卡 台灣pay" at bounding box center [178, 363] width 122 height 120
drag, startPoint x: 166, startPoint y: 369, endPoint x: 178, endPoint y: 369, distance: 12.6
click at [166, 368] on span "Linepay" at bounding box center [178, 363] width 122 height 16
type input "Linepay"
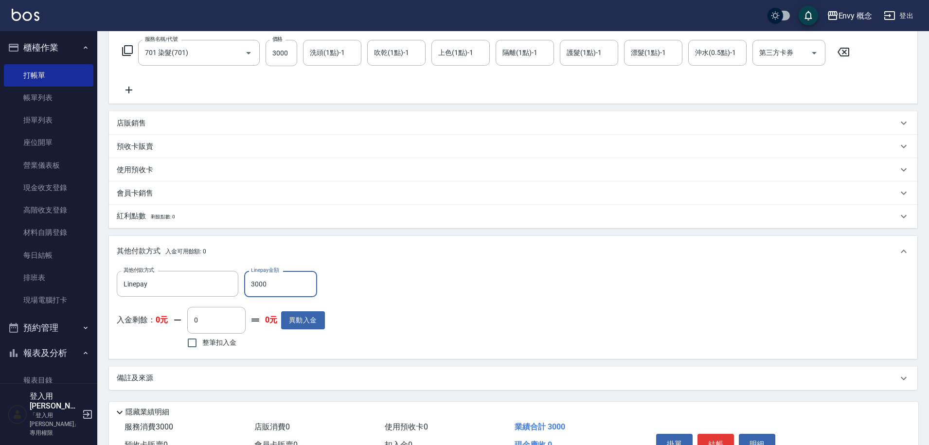
scroll to position [208, 0]
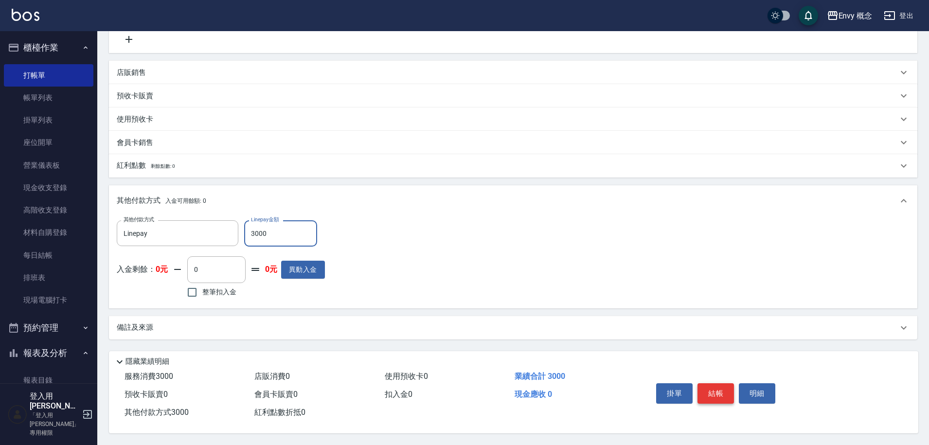
type input "3000"
click at [727, 392] on button "結帳" at bounding box center [715, 393] width 36 height 20
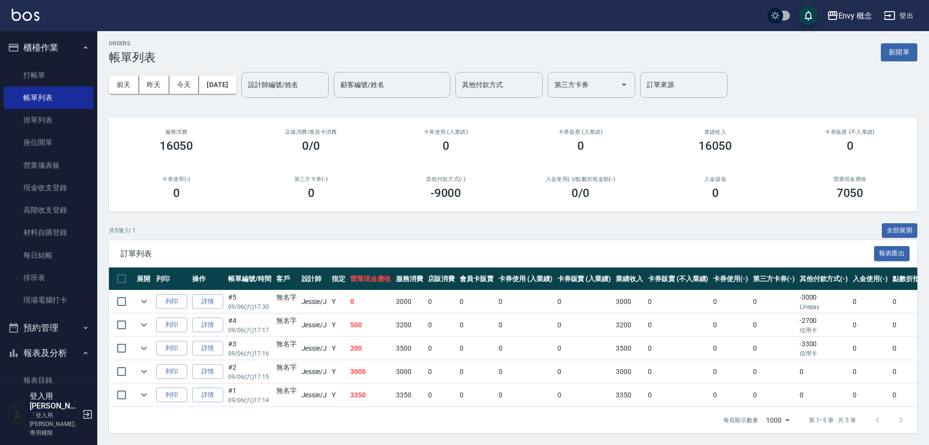
scroll to position [6, 0]
drag, startPoint x: 330, startPoint y: 308, endPoint x: 336, endPoint y: 324, distance: 17.1
click at [336, 324] on tbody "列印 詳情 #5 09/06 (六) 17:30 無名字 Jessie /J Y 0 3000 0 0 0 0 3000 0 0 0 -3000 Linepa…" at bounding box center [551, 348] width 885 height 117
click at [334, 324] on td "Y" at bounding box center [338, 325] width 18 height 23
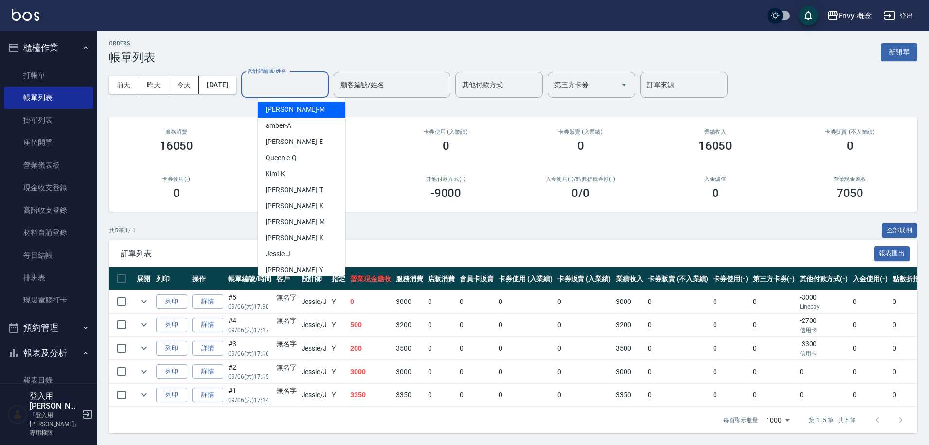
click at [275, 84] on input "設計師編號/姓名" at bounding box center [285, 84] width 79 height 17
click at [299, 248] on div "[PERSON_NAME]" at bounding box center [302, 254] width 88 height 16
type input "[PERSON_NAME]"
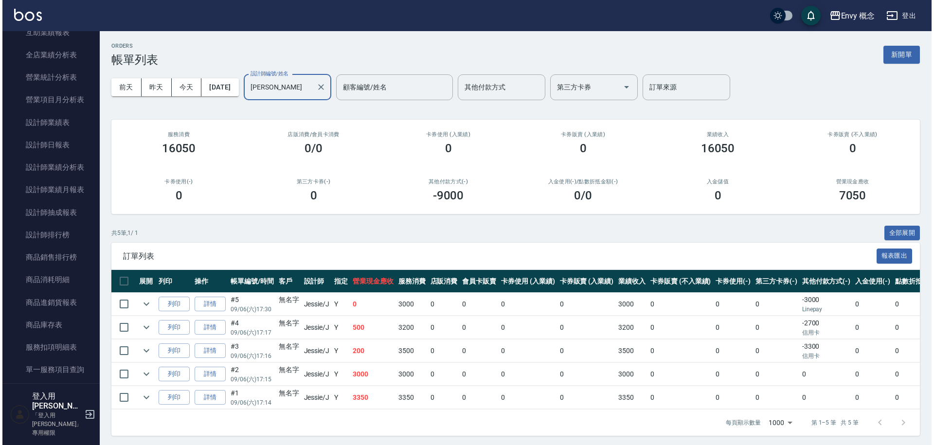
scroll to position [556, 0]
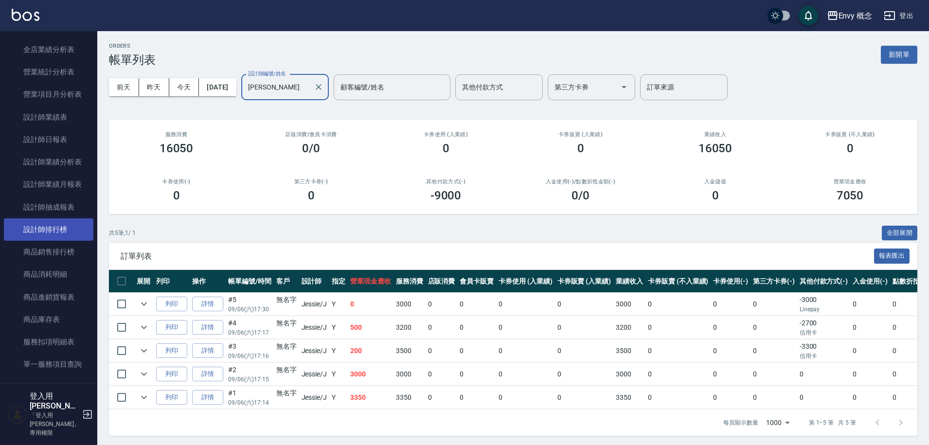
click at [50, 231] on link "設計師排行榜" at bounding box center [48, 229] width 89 height 22
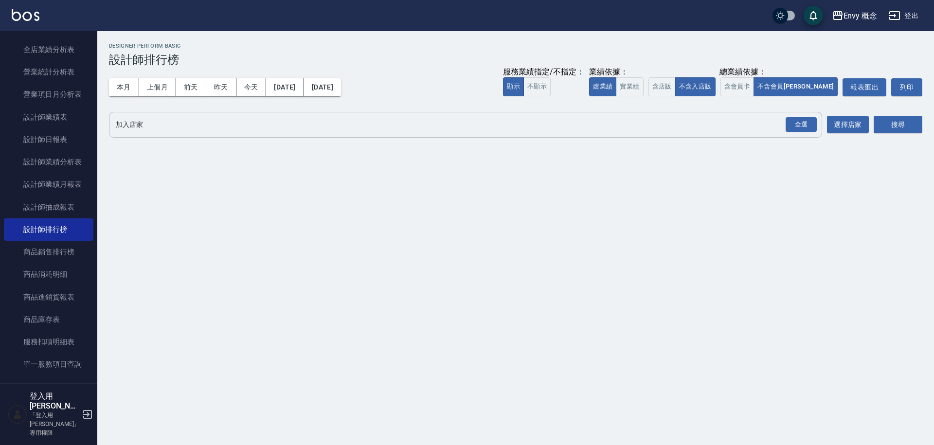
click at [160, 130] on input "加入店家" at bounding box center [458, 124] width 690 height 17
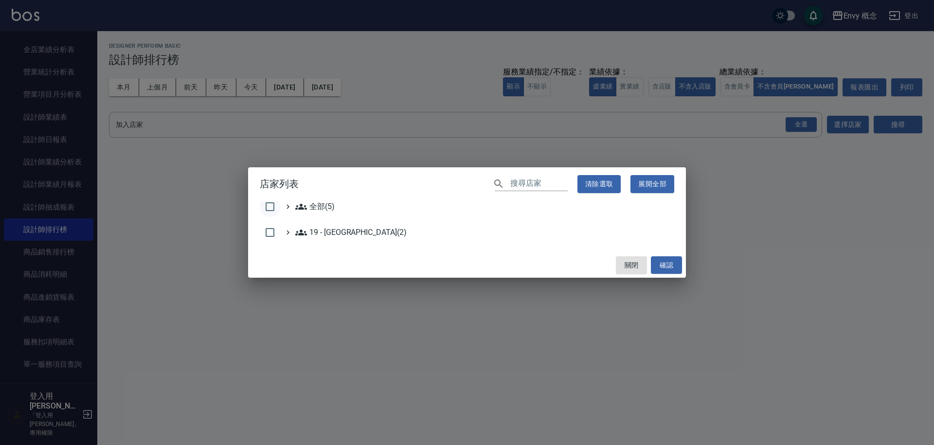
click at [265, 206] on input "checkbox" at bounding box center [270, 206] width 20 height 20
checkbox input "true"
click at [662, 261] on button "確認" at bounding box center [666, 265] width 31 height 18
checkbox input "false"
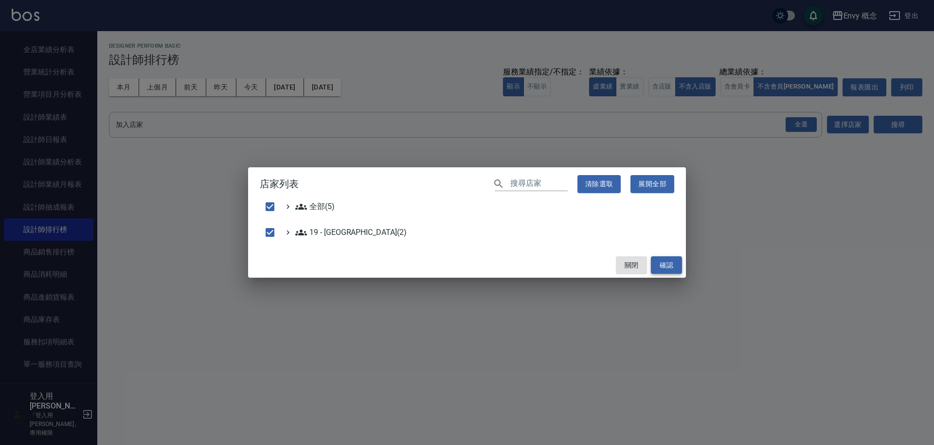
checkbox input "false"
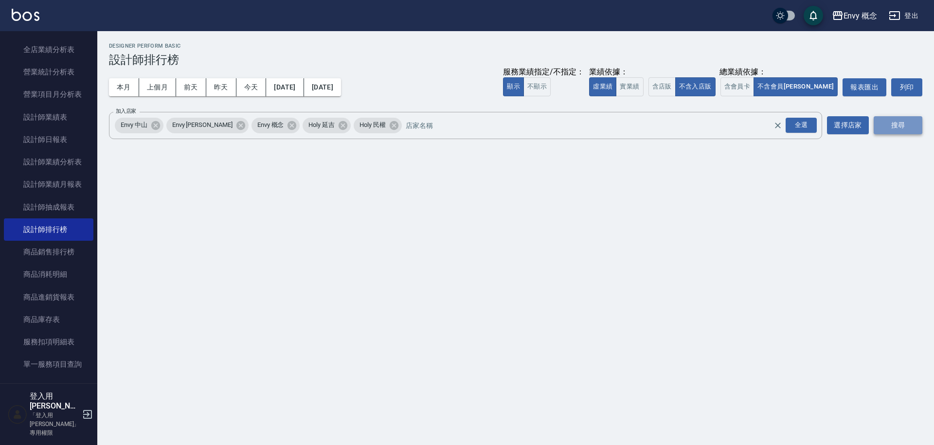
click at [898, 134] on button "搜尋" at bounding box center [897, 125] width 49 height 18
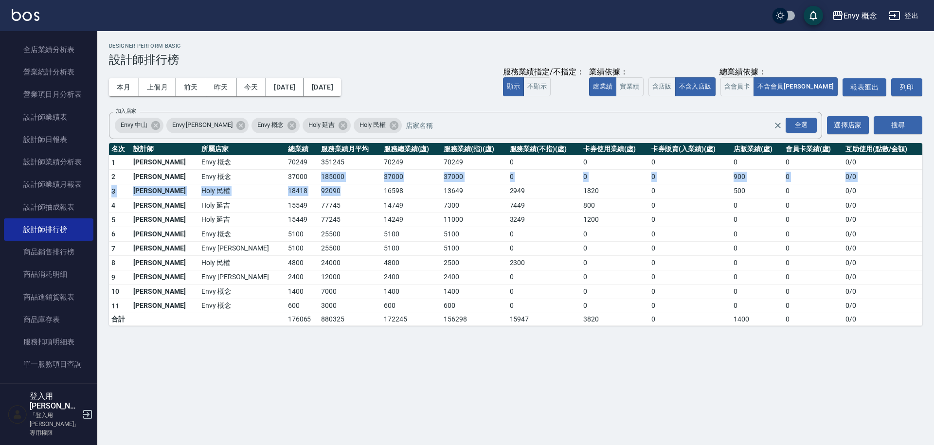
drag, startPoint x: 282, startPoint y: 170, endPoint x: 323, endPoint y: 200, distance: 51.6
click at [323, 200] on tbody "1 王文嘉 Envy 概念 70249 351245 70249 70249 0 0 0 0 0 0 / 0 2 黃光蔓 Envy 概念 37000 1850…" at bounding box center [515, 240] width 813 height 171
drag, startPoint x: 323, startPoint y: 200, endPoint x: 306, endPoint y: 199, distance: 17.6
click at [381, 201] on td "14749" at bounding box center [411, 205] width 60 height 15
drag, startPoint x: 306, startPoint y: 199, endPoint x: 197, endPoint y: 165, distance: 114.1
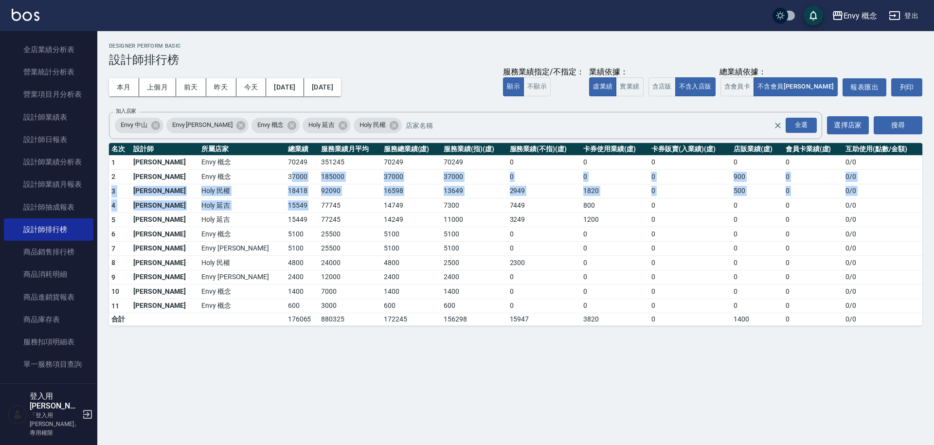
click at [211, 172] on tbody "1 王文嘉 Envy 概念 70249 351245 70249 70249 0 0 0 0 0 0 / 0 2 黃光蔓 Envy 概念 37000 1850…" at bounding box center [515, 240] width 813 height 171
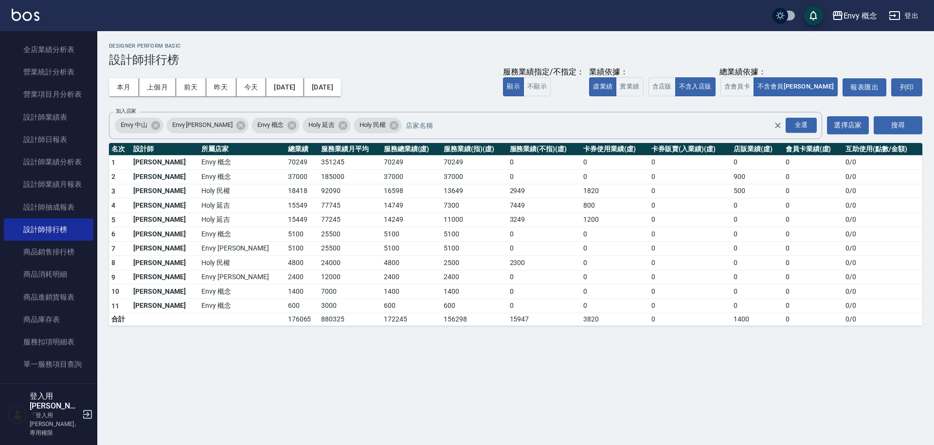
click at [199, 165] on td "Envy 概念" at bounding box center [242, 162] width 87 height 15
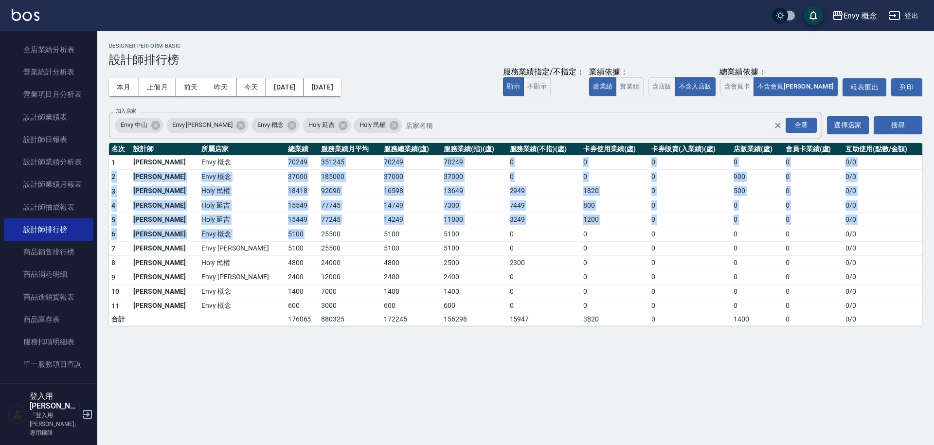
drag, startPoint x: 197, startPoint y: 165, endPoint x: 252, endPoint y: 233, distance: 88.2
click at [252, 233] on tbody "1 王文嘉 Envy 概念 70249 351245 70249 70249 0 0 0 0 0 0 / 0 2 黃光蔓 Envy 概念 37000 1850…" at bounding box center [515, 240] width 813 height 171
click at [319, 233] on td "25500" at bounding box center [350, 234] width 62 height 15
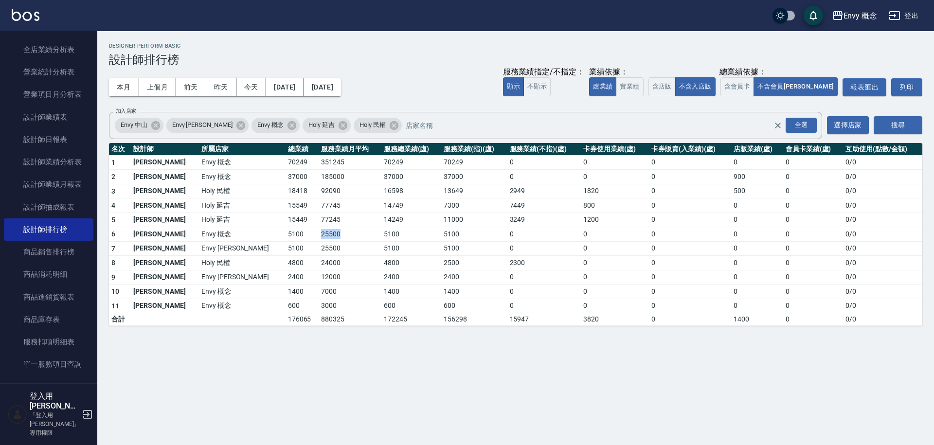
drag, startPoint x: 252, startPoint y: 233, endPoint x: 198, endPoint y: 191, distance: 68.9
click at [219, 214] on tbody "1 王文嘉 Envy 概念 70249 351245 70249 70249 0 0 0 0 0 0 / 0 2 黃光蔓 Envy 概念 37000 1850…" at bounding box center [515, 240] width 813 height 171
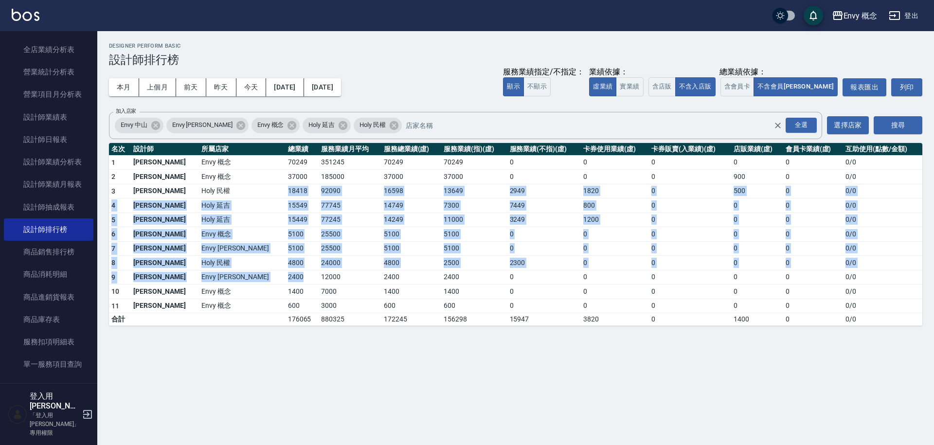
drag, startPoint x: 198, startPoint y: 190, endPoint x: 234, endPoint y: 276, distance: 93.3
click at [234, 276] on tbody "1 王文嘉 Envy 概念 70249 351245 70249 70249 0 0 0 0 0 0 / 0 2 黃光蔓 Envy 概念 37000 1850…" at bounding box center [515, 240] width 813 height 171
click at [285, 276] on td "2400" at bounding box center [302, 277] width 34 height 15
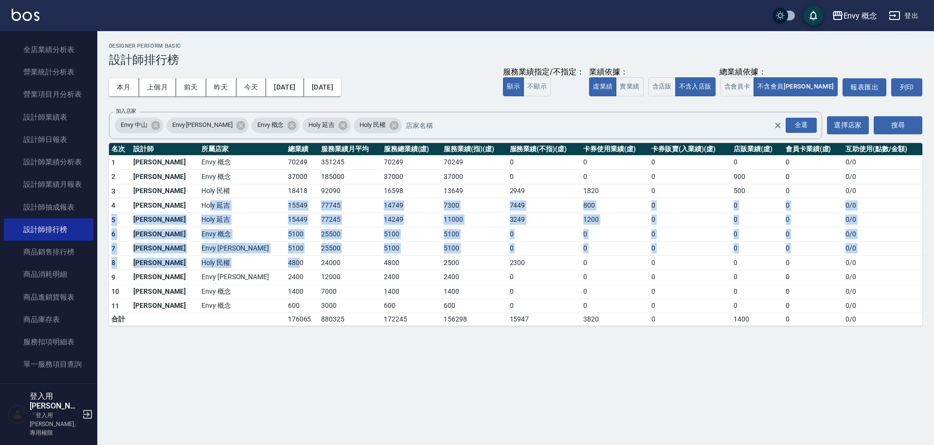
drag, startPoint x: 227, startPoint y: 266, endPoint x: 159, endPoint y: 186, distance: 104.5
click at [159, 186] on tbody "1 王文嘉 Envy 概念 70249 351245 70249 70249 0 0 0 0 0 0 / 0 2 黃光蔓 Envy 概念 37000 1850…" at bounding box center [515, 240] width 813 height 171
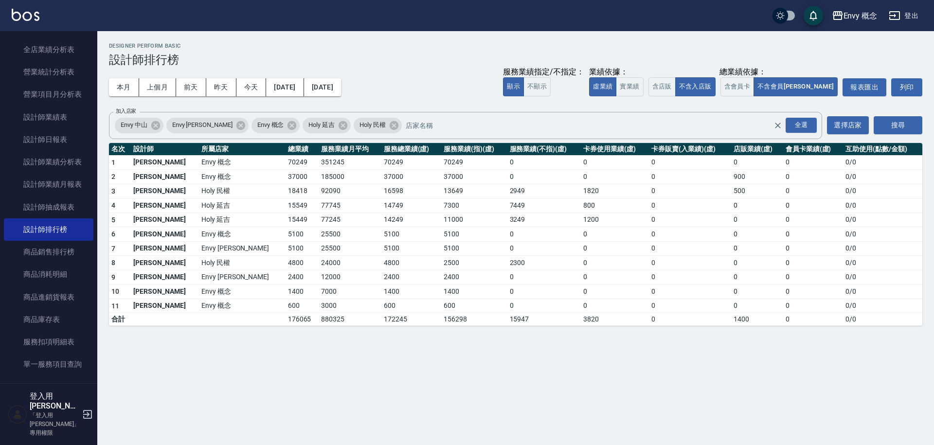
click at [155, 180] on td "黃光蔓" at bounding box center [165, 177] width 68 height 15
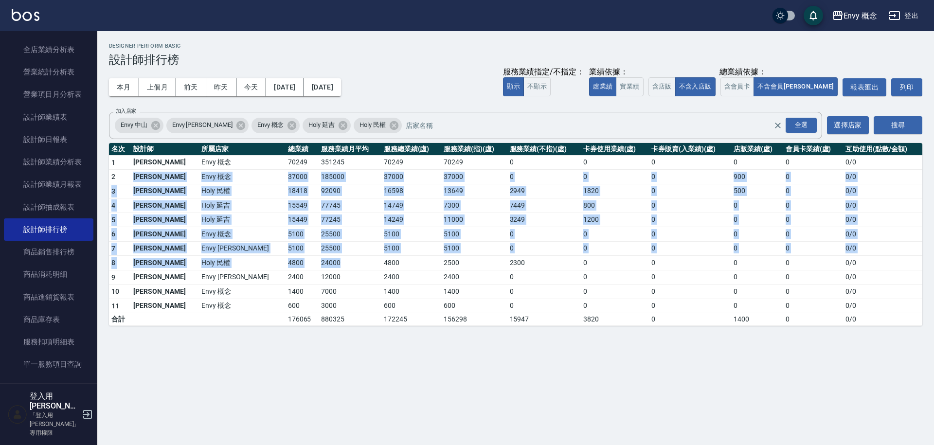
drag, startPoint x: 142, startPoint y: 179, endPoint x: 314, endPoint y: 267, distance: 193.1
click at [314, 267] on tbody "1 王文嘉 Envy 概念 70249 351245 70249 70249 0 0 0 0 0 0 / 0 2 黃光蔓 Envy 概念 37000 1850…" at bounding box center [515, 240] width 813 height 171
click at [319, 267] on td "24000" at bounding box center [350, 263] width 62 height 15
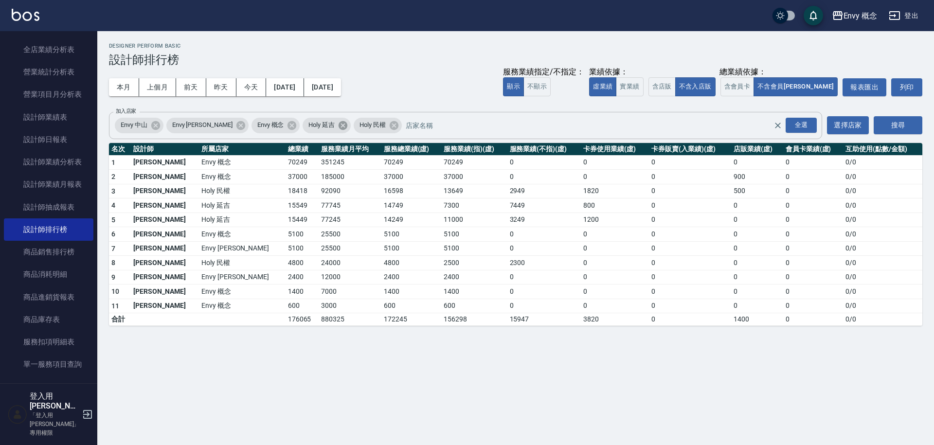
click at [337, 129] on icon at bounding box center [342, 125] width 11 height 11
click at [286, 127] on icon at bounding box center [291, 125] width 11 height 11
click at [218, 125] on div "Envy 中山 Envy 南西 Holy 民權 全選 加入店家" at bounding box center [465, 125] width 713 height 27
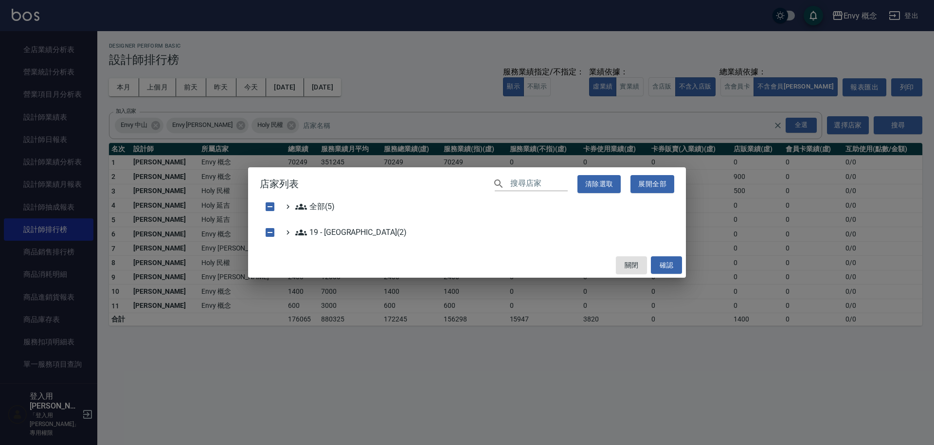
click at [212, 125] on div "店家列表 ​ 清除選取 展開全部 全部(5) 19 - 新城區(2) 關閉 確認" at bounding box center [467, 222] width 934 height 445
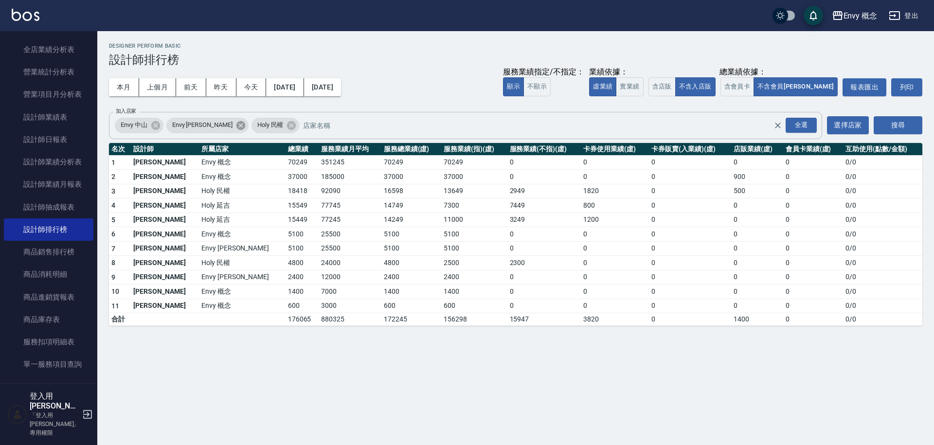
click at [235, 124] on icon at bounding box center [240, 125] width 11 height 11
click at [162, 128] on div "Envy 中山" at bounding box center [139, 126] width 49 height 16
click at [158, 125] on icon at bounding box center [155, 125] width 9 height 9
click at [160, 128] on icon at bounding box center [155, 125] width 11 height 11
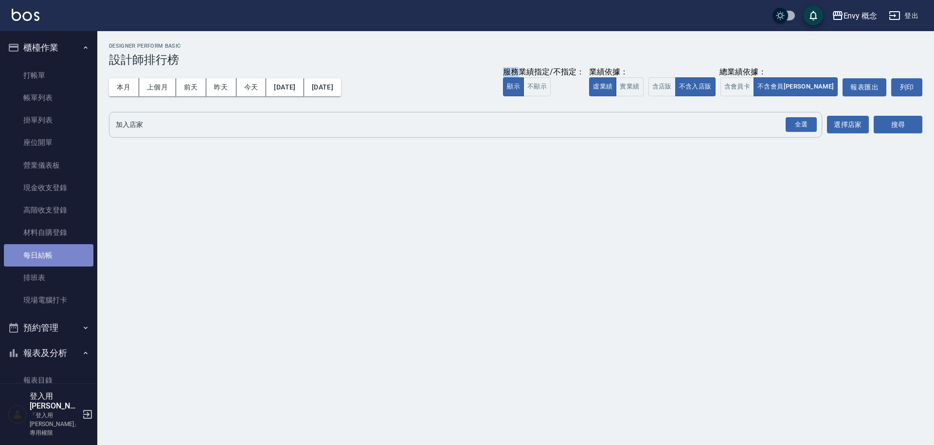
click at [73, 255] on link "每日結帳" at bounding box center [48, 255] width 89 height 22
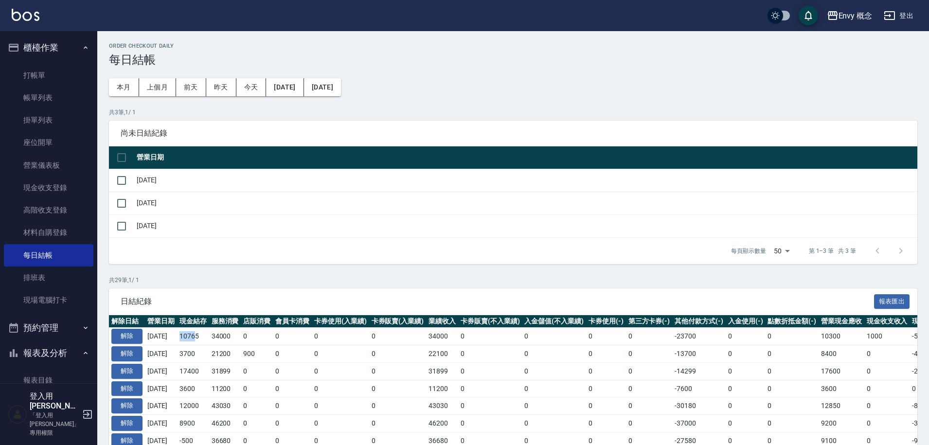
drag, startPoint x: 189, startPoint y: 337, endPoint x: 204, endPoint y: 336, distance: 15.1
click at [204, 336] on td "10765" at bounding box center [193, 337] width 32 height 18
click at [214, 284] on p "共 29 筆, 1 / 1" at bounding box center [513, 280] width 808 height 9
click at [124, 339] on button "解除" at bounding box center [126, 336] width 31 height 15
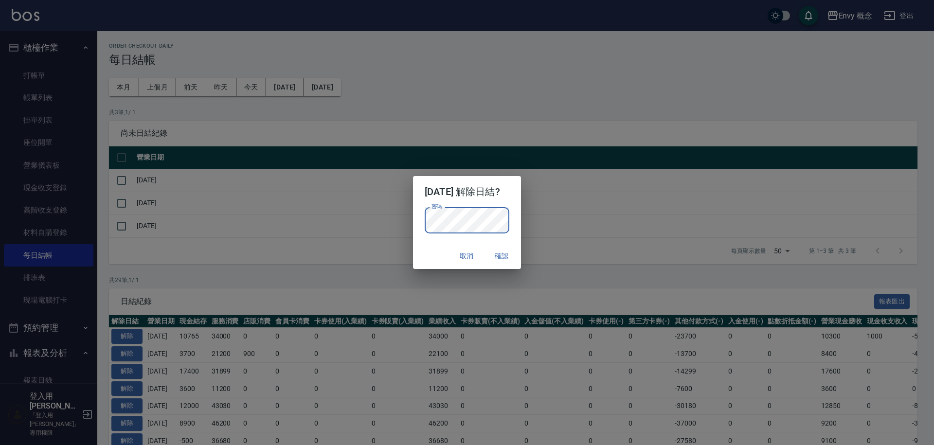
click at [516, 251] on button "確認" at bounding box center [501, 256] width 31 height 18
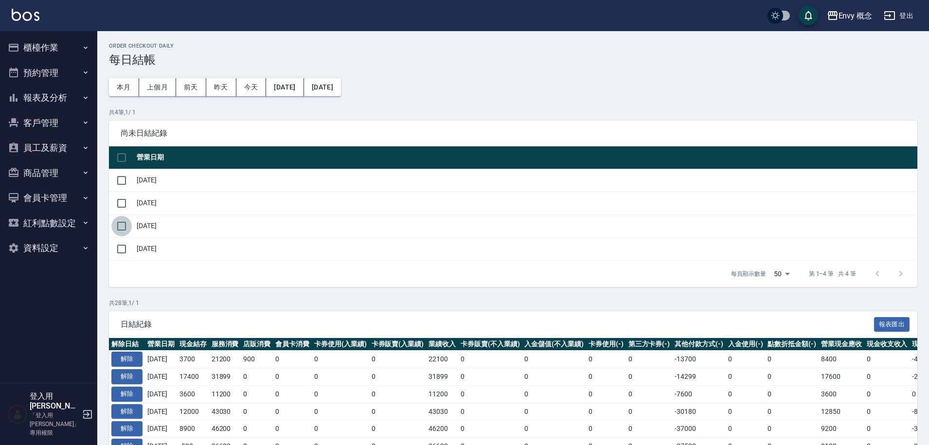
click at [127, 233] on input "checkbox" at bounding box center [121, 226] width 20 height 20
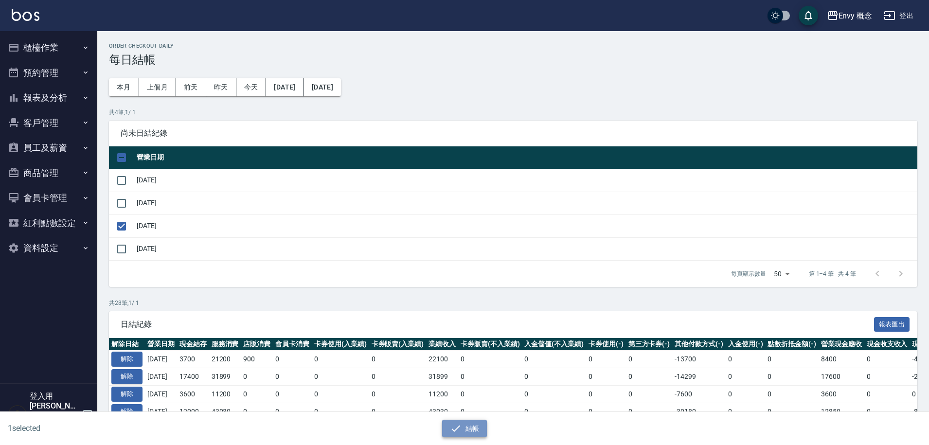
click at [475, 434] on button "結帳" at bounding box center [464, 429] width 45 height 18
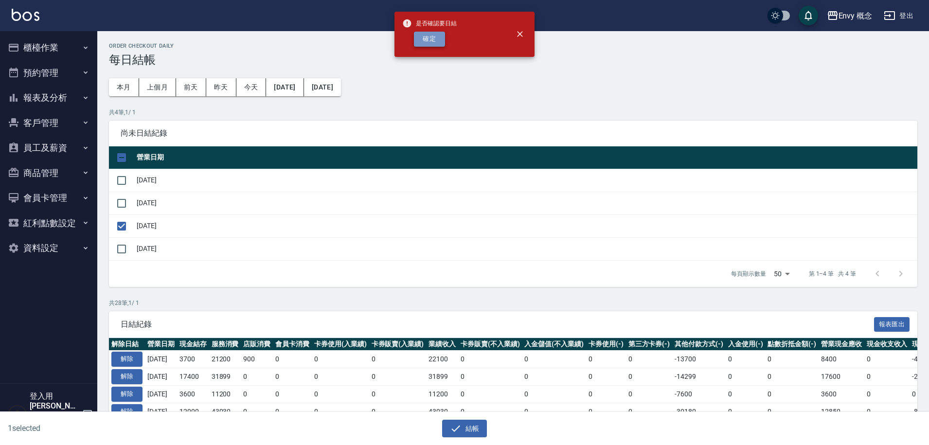
click at [441, 34] on button "確定" at bounding box center [429, 39] width 31 height 15
checkbox input "false"
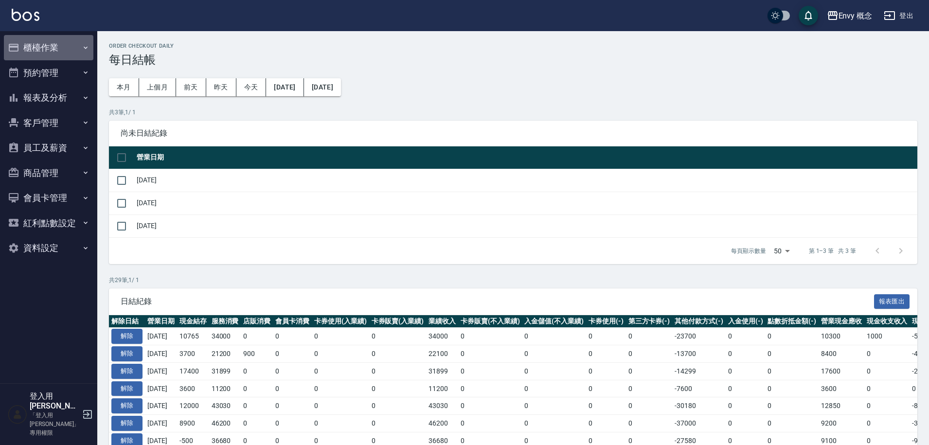
click at [56, 43] on button "櫃檯作業" at bounding box center [48, 47] width 89 height 25
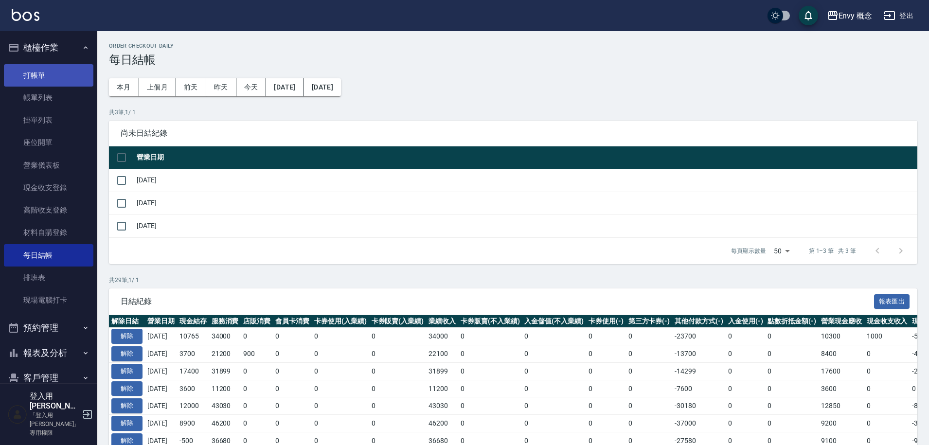
click at [65, 76] on link "打帳單" at bounding box center [48, 75] width 89 height 22
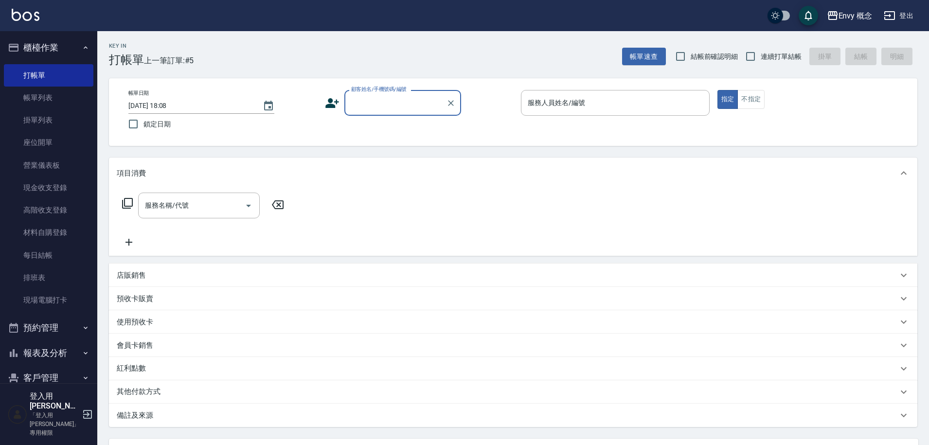
click at [406, 102] on input "顧客姓名/手機號碼/編號" at bounding box center [395, 102] width 93 height 17
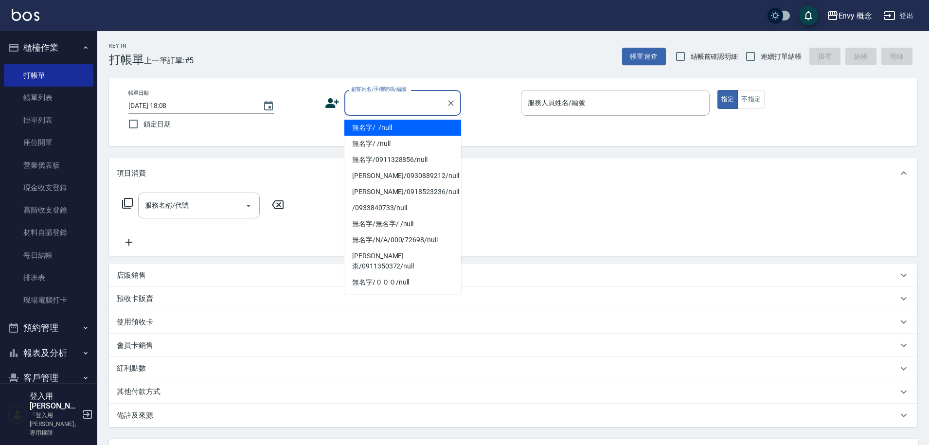
drag, startPoint x: 420, startPoint y: 119, endPoint x: 536, endPoint y: 103, distance: 116.9
click at [421, 120] on li "無名字/ /null" at bounding box center [402, 128] width 117 height 16
type input "無名字/ /null"
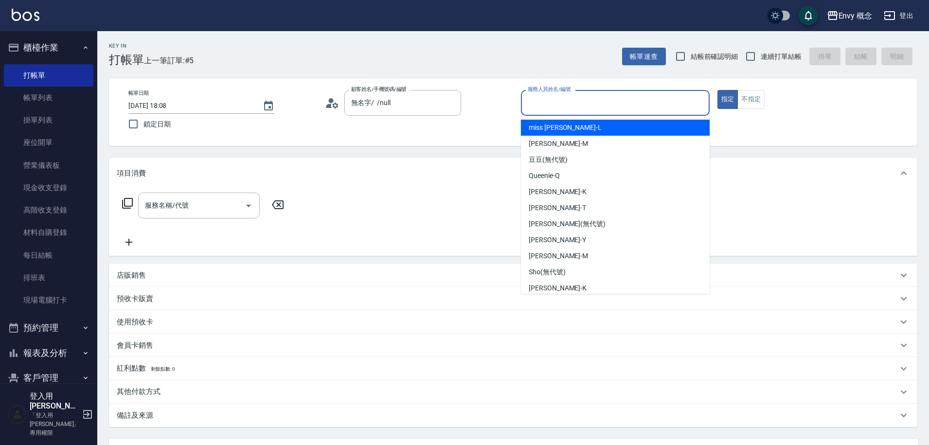
click at [537, 103] on input "服務人員姓名/編號" at bounding box center [615, 102] width 180 height 17
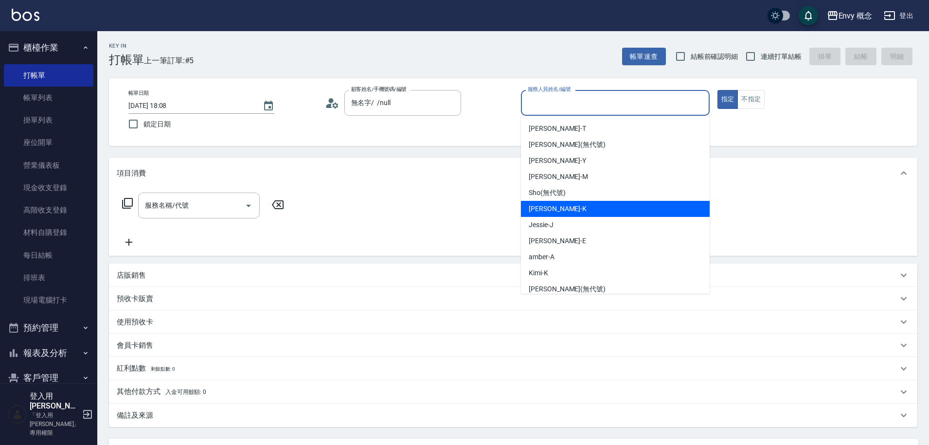
scroll to position [87, 0]
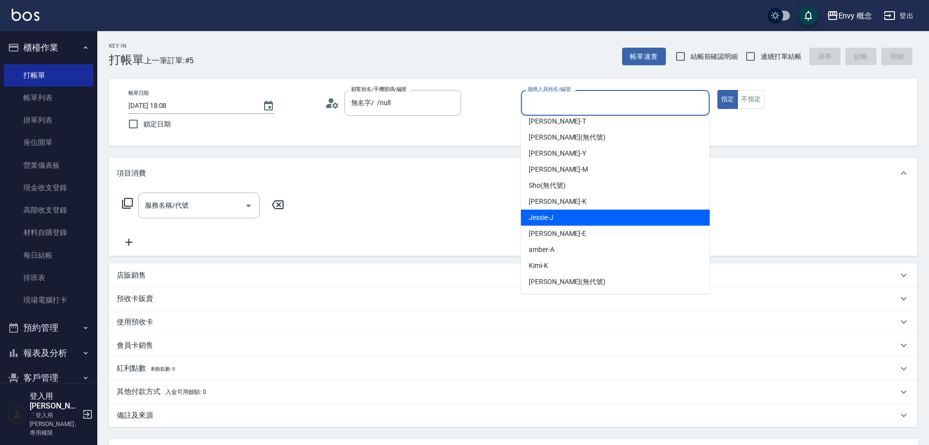
click at [555, 219] on div "[PERSON_NAME]" at bounding box center [615, 218] width 189 height 16
type input "[PERSON_NAME]"
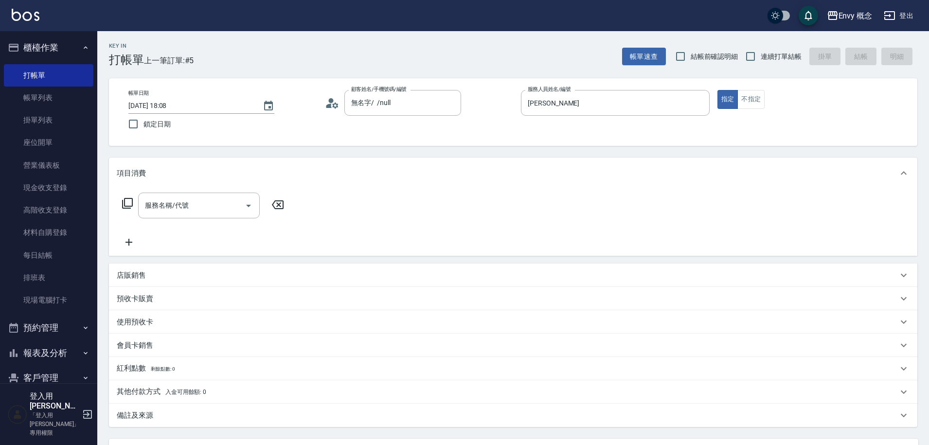
click at [172, 218] on div "服務名稱/代號 服務名稱/代號" at bounding box center [203, 220] width 173 height 55
click at [180, 212] on input "服務名稱/代號" at bounding box center [191, 205] width 98 height 17
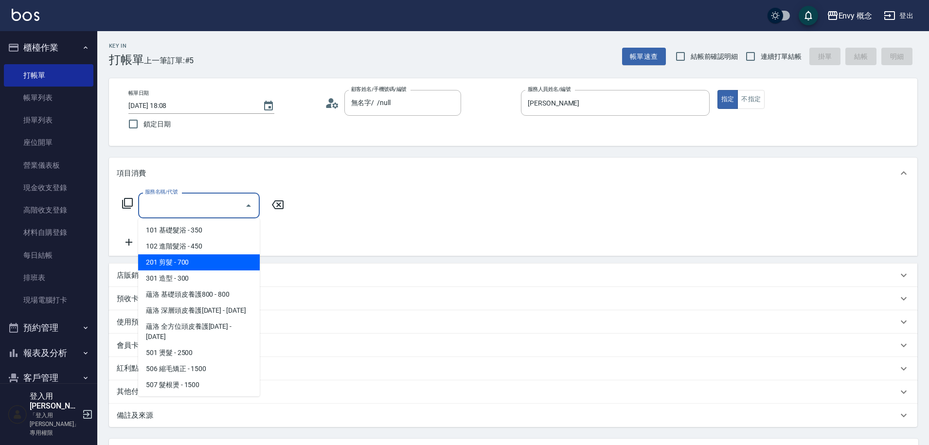
click at [199, 255] on span "201 剪髮 - 700" at bounding box center [199, 262] width 122 height 16
type input "201 剪髮(201)"
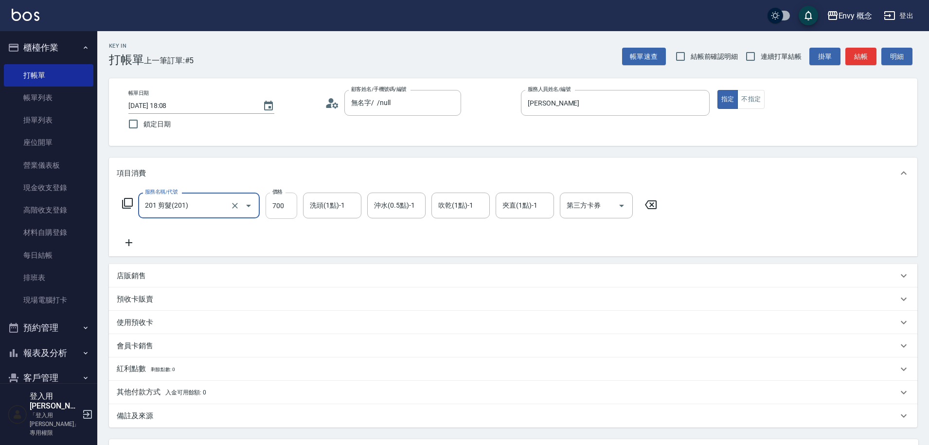
click at [274, 206] on input "700" at bounding box center [282, 206] width 32 height 26
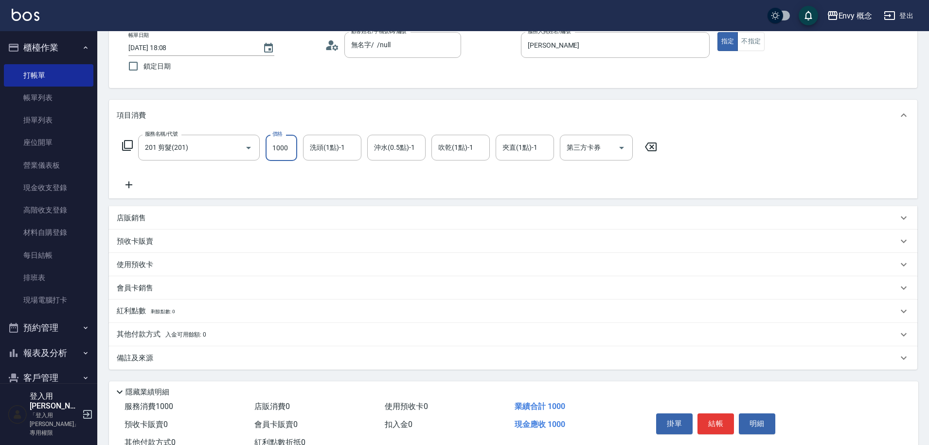
scroll to position [92, 0]
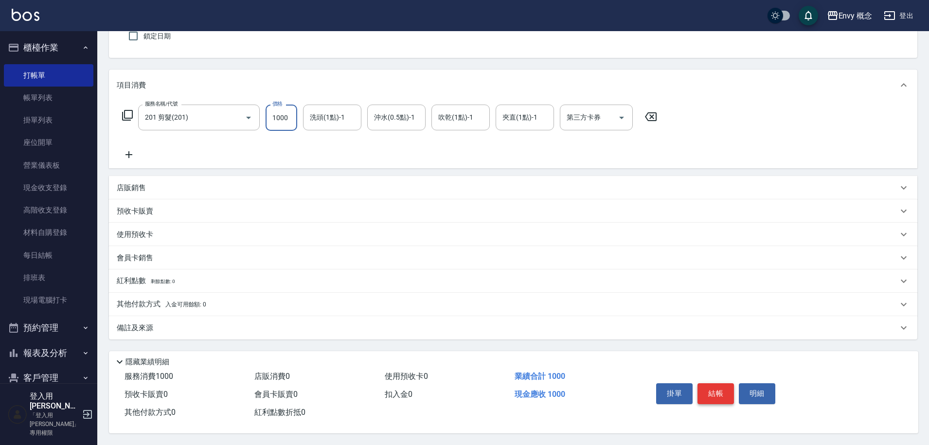
type input "1000"
click at [713, 388] on button "結帳" at bounding box center [715, 393] width 36 height 20
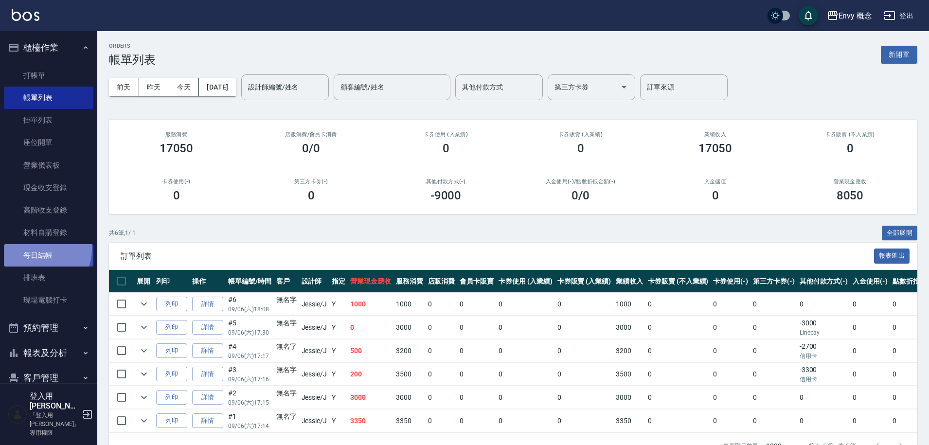
click at [35, 248] on link "每日結帳" at bounding box center [48, 255] width 89 height 22
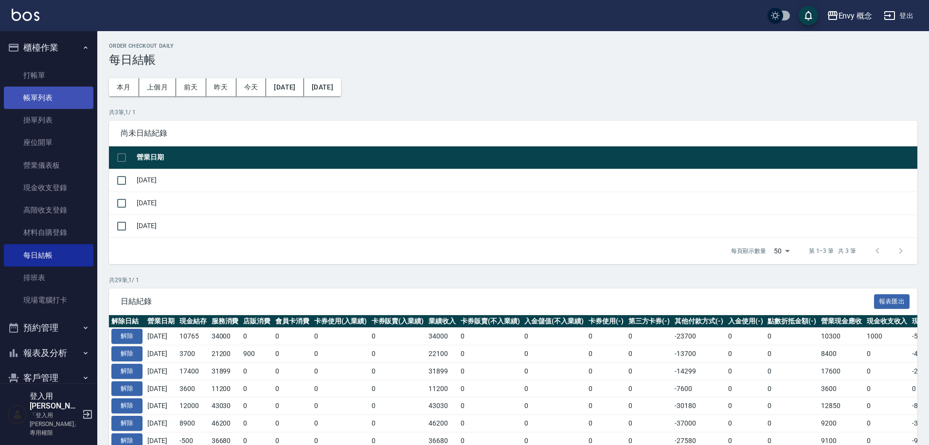
click at [63, 92] on link "帳單列表" at bounding box center [48, 98] width 89 height 22
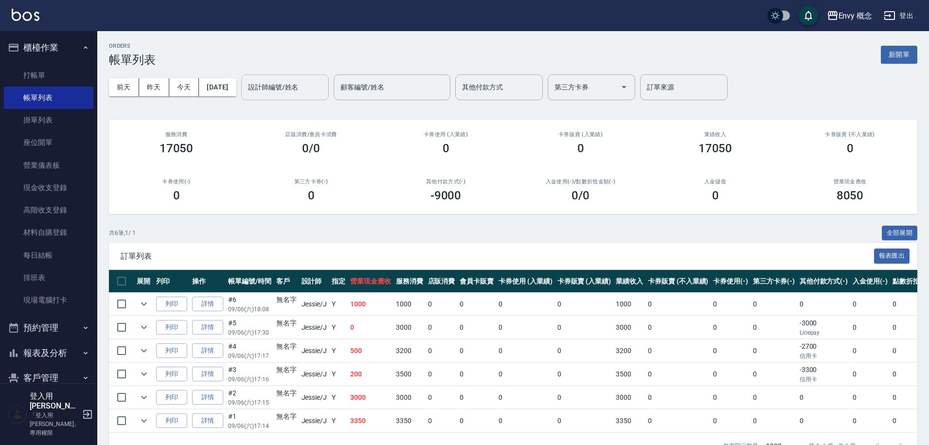
click at [326, 95] on div "設計師編號/姓名" at bounding box center [285, 87] width 88 height 26
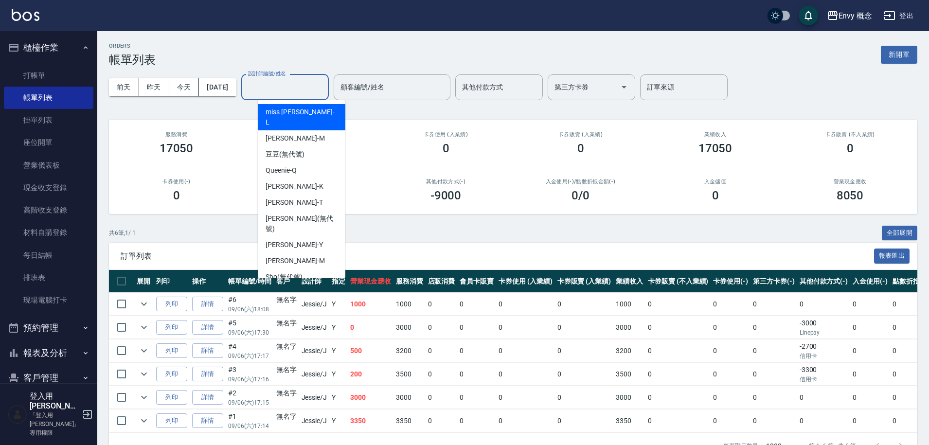
click at [319, 53] on div "ORDERS 帳單列表 新開單" at bounding box center [513, 55] width 808 height 24
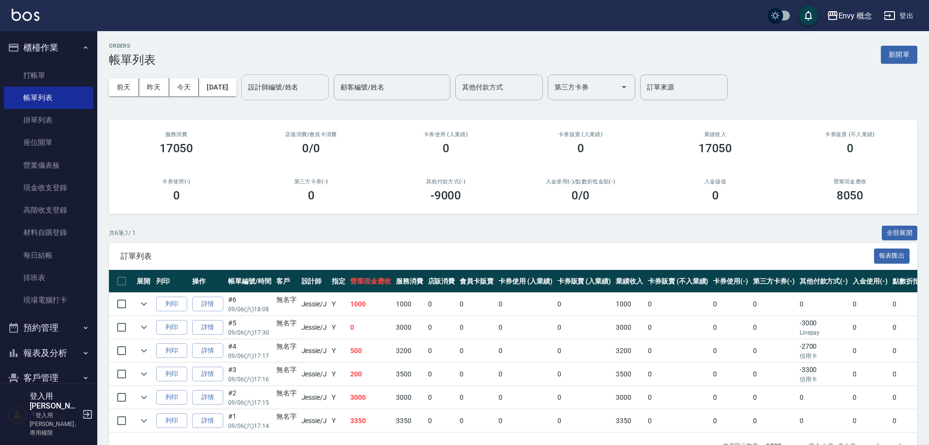
click at [312, 86] on input "設計師編號/姓名" at bounding box center [285, 87] width 79 height 17
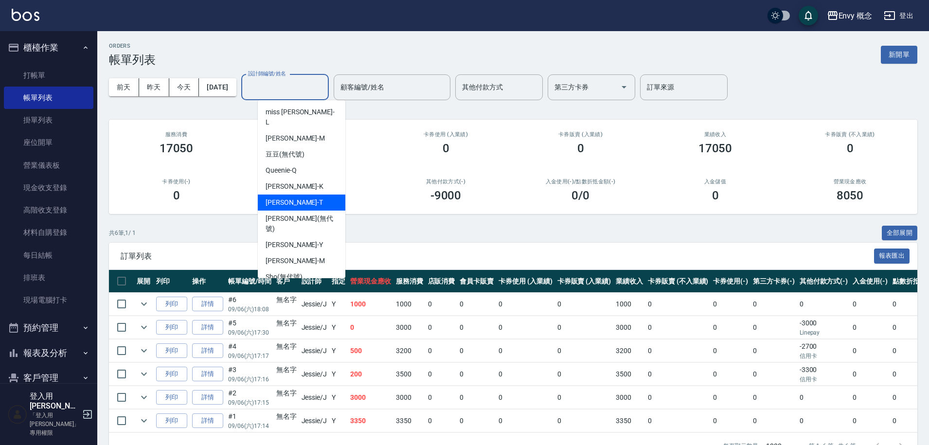
click at [321, 195] on div "Tim -T" at bounding box center [302, 203] width 88 height 16
type input "Tim-T"
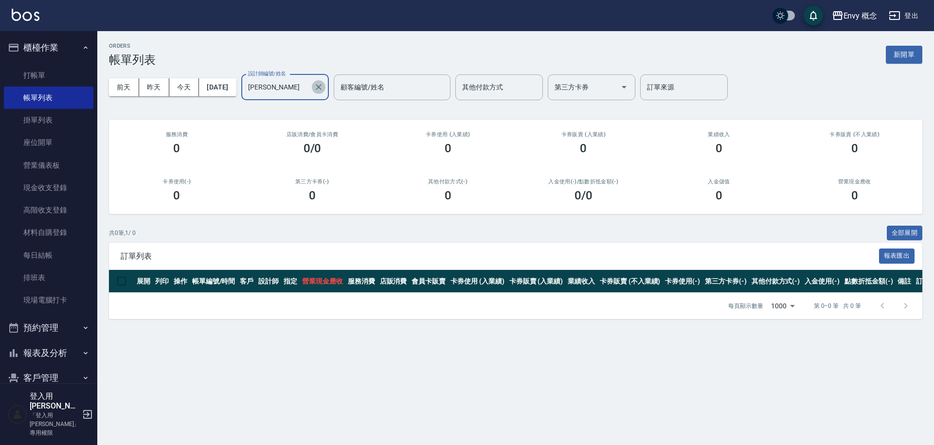
click at [323, 89] on icon "Clear" at bounding box center [319, 87] width 10 height 10
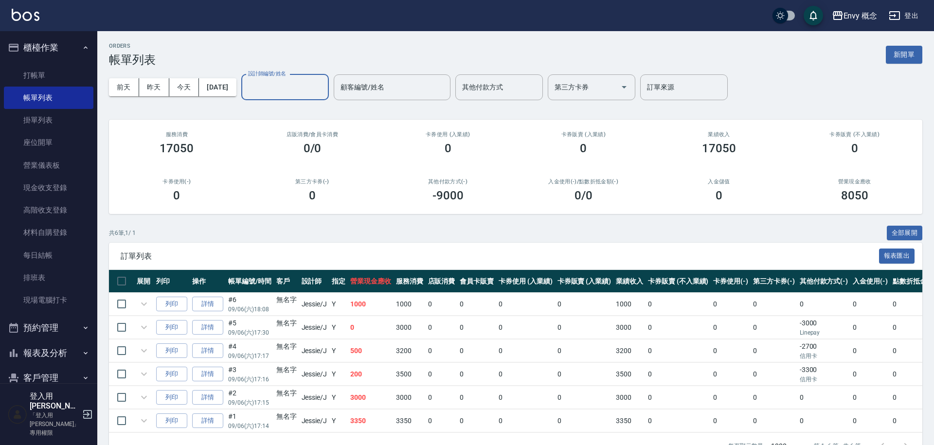
click at [321, 45] on div "ORDERS 帳單列表 新開單" at bounding box center [515, 55] width 813 height 24
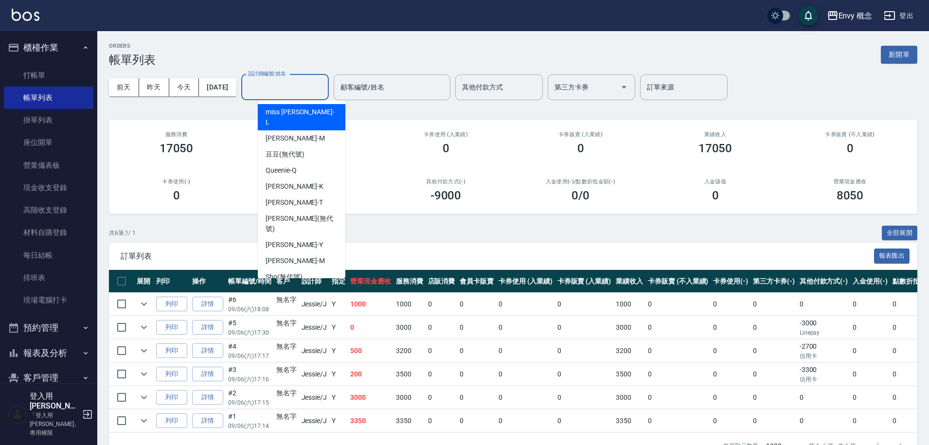
click at [301, 80] on div "設計師編號/姓名 設計師編號/姓名" at bounding box center [285, 87] width 88 height 26
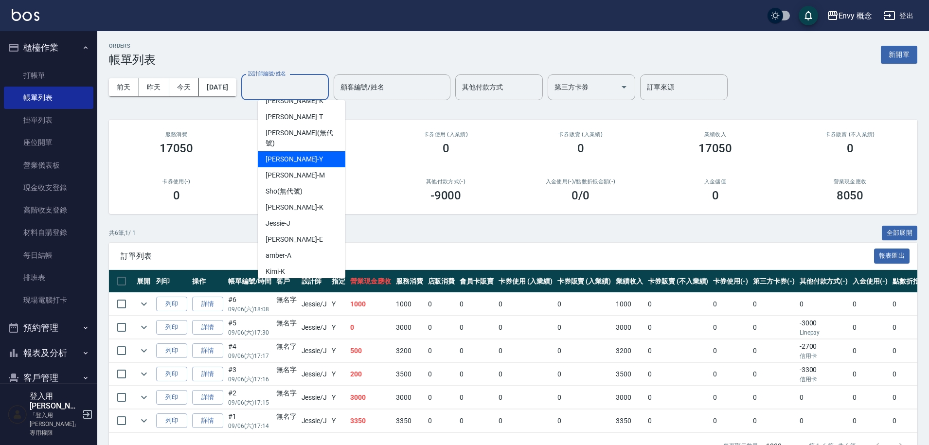
scroll to position [87, 0]
click at [289, 198] on div "[PERSON_NAME]" at bounding box center [302, 206] width 88 height 16
type input "[PERSON_NAME]"
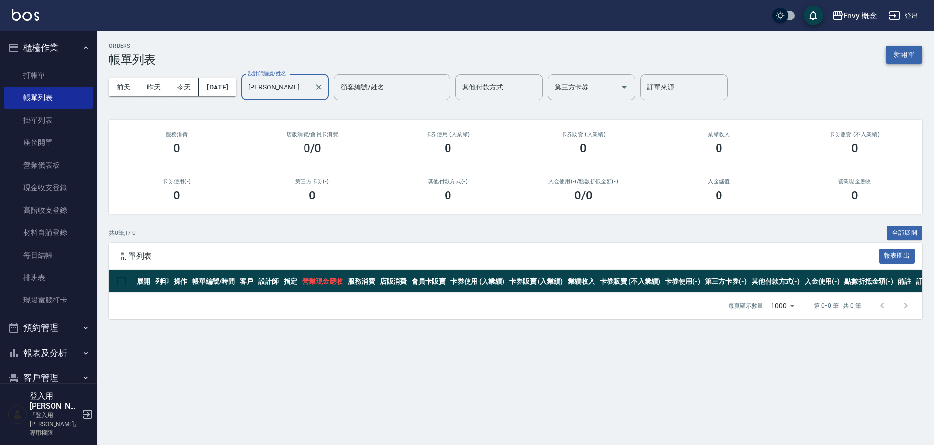
click at [903, 48] on button "新開單" at bounding box center [903, 55] width 36 height 18
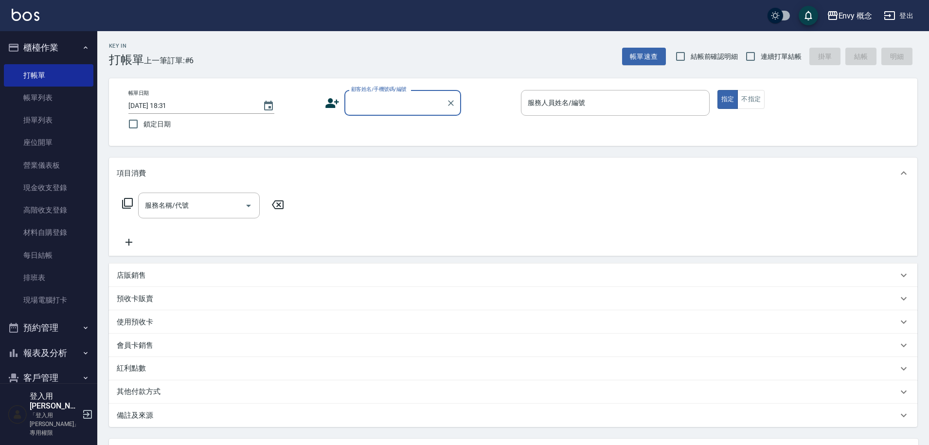
click at [403, 95] on input "顧客姓名/手機號碼/編號" at bounding box center [395, 102] width 93 height 17
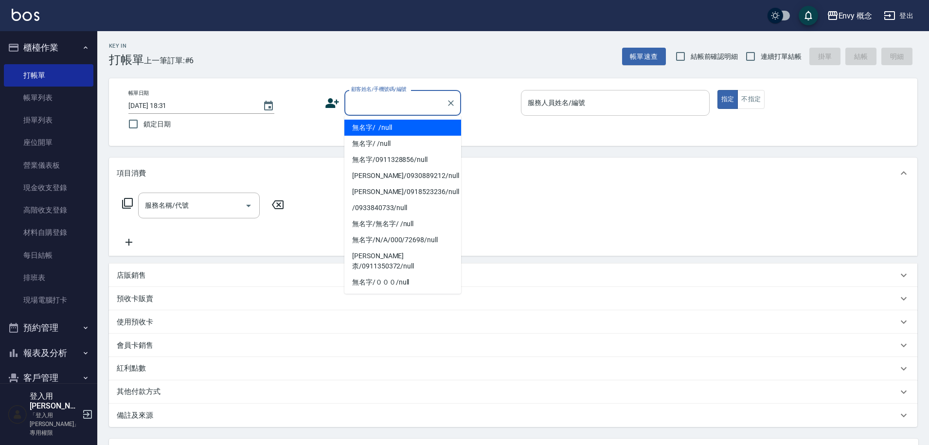
drag, startPoint x: 395, startPoint y: 124, endPoint x: 590, endPoint y: 98, distance: 197.1
click at [395, 123] on li "無名字/ /null" at bounding box center [402, 128] width 117 height 16
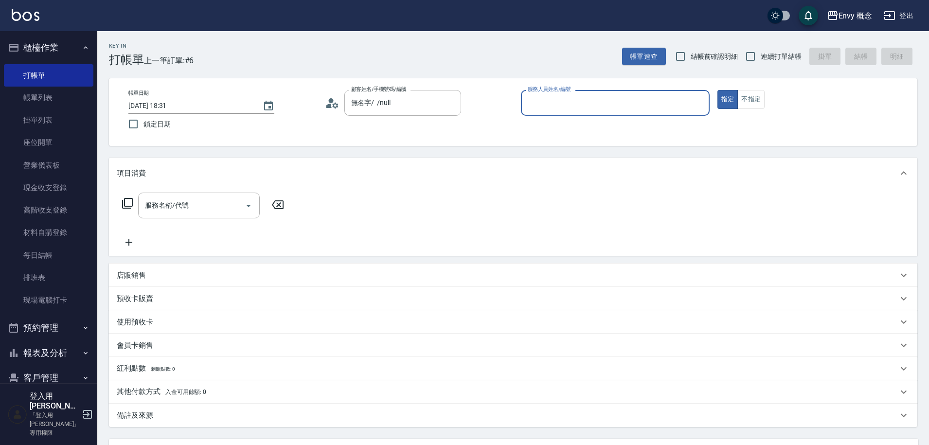
type input "無名字/ /null"
click at [602, 94] on input "服務人員姓名/編號" at bounding box center [615, 102] width 180 height 17
click at [559, 105] on input "服務人員姓名/編號" at bounding box center [615, 102] width 180 height 17
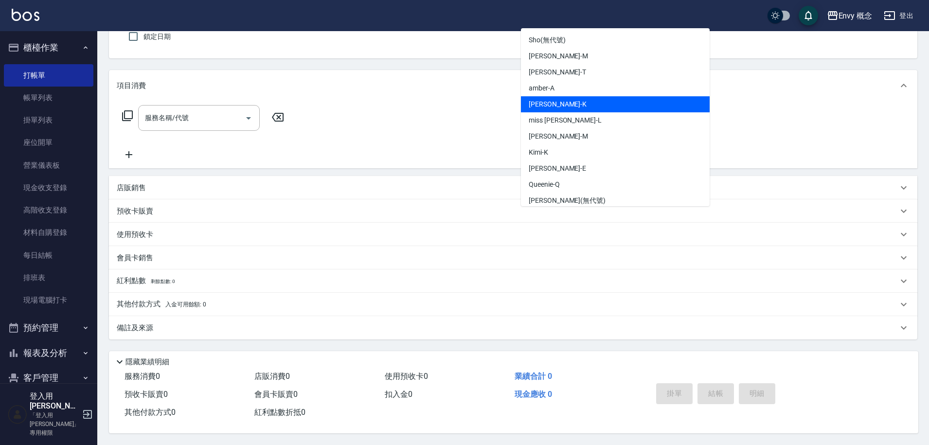
click at [568, 100] on div "[PERSON_NAME]" at bounding box center [615, 104] width 189 height 16
type input "[PERSON_NAME]"
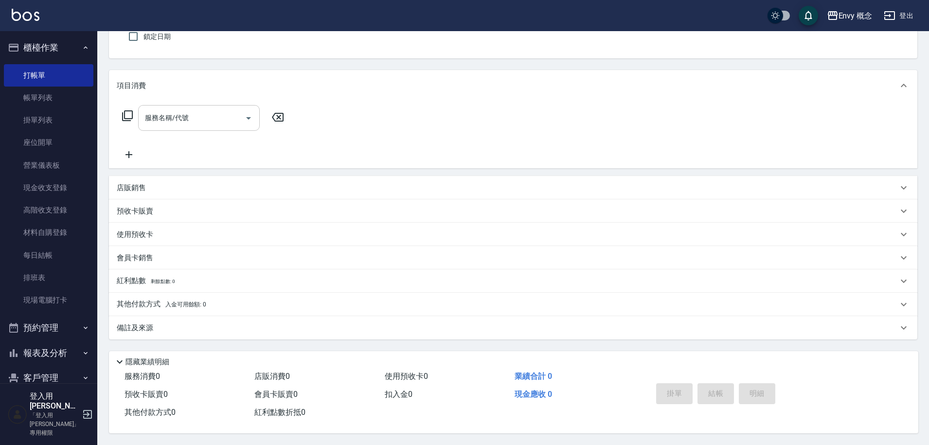
click at [173, 112] on div "服務名稱/代號 服務名稱/代號" at bounding box center [199, 118] width 122 height 26
click at [216, 135] on span "201 剪髮 - 700" at bounding box center [199, 143] width 122 height 16
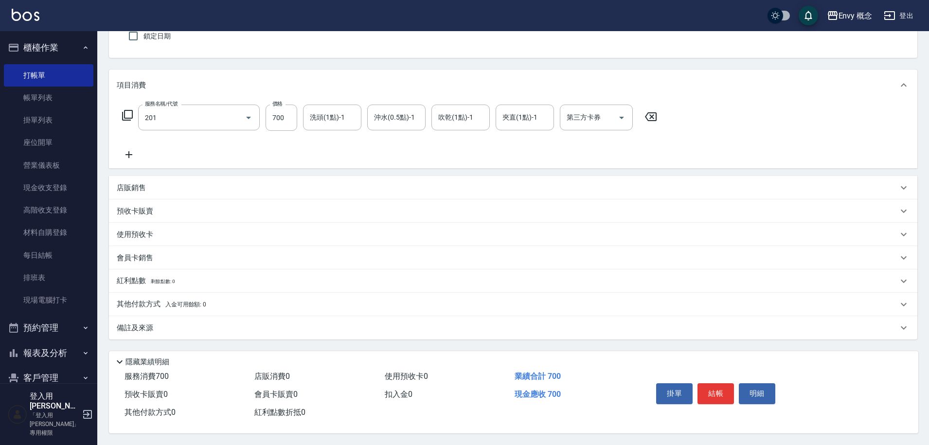
type input "201 剪髮(201)"
type input "600"
click at [155, 299] on p "其他付款方式 入金可用餘額: 0" at bounding box center [161, 304] width 89 height 11
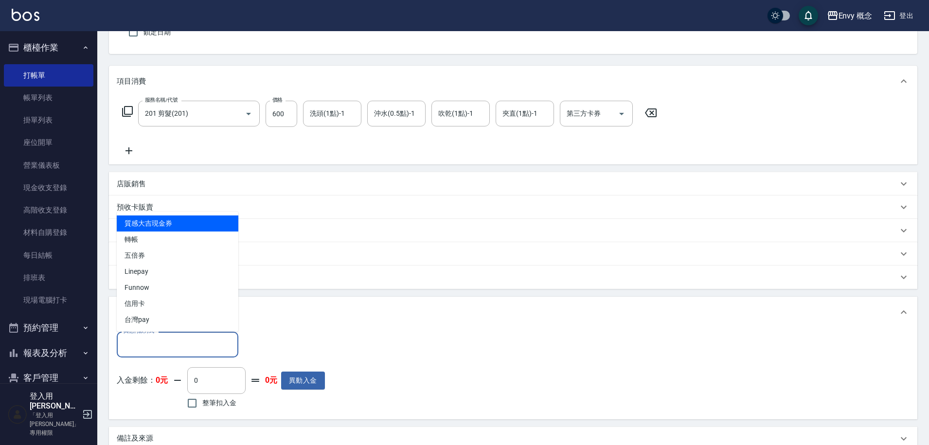
click at [154, 340] on input "其他付款方式" at bounding box center [177, 344] width 113 height 17
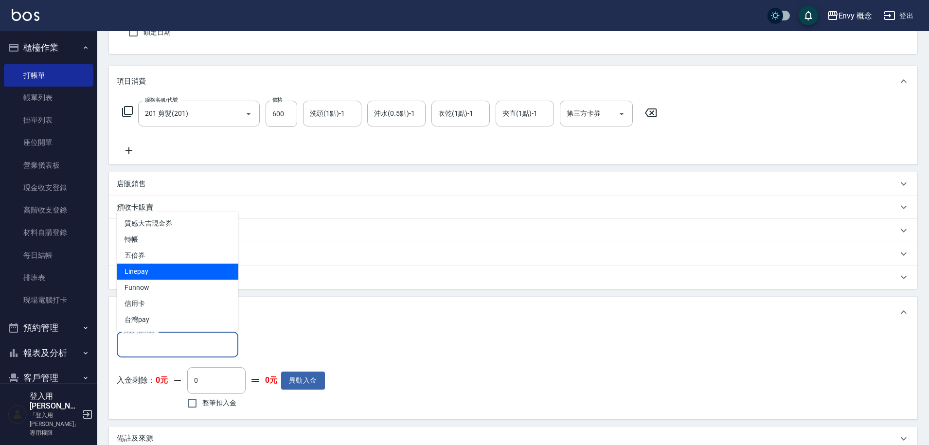
click at [147, 272] on span "Linepay" at bounding box center [178, 272] width 122 height 16
type input "Linepay"
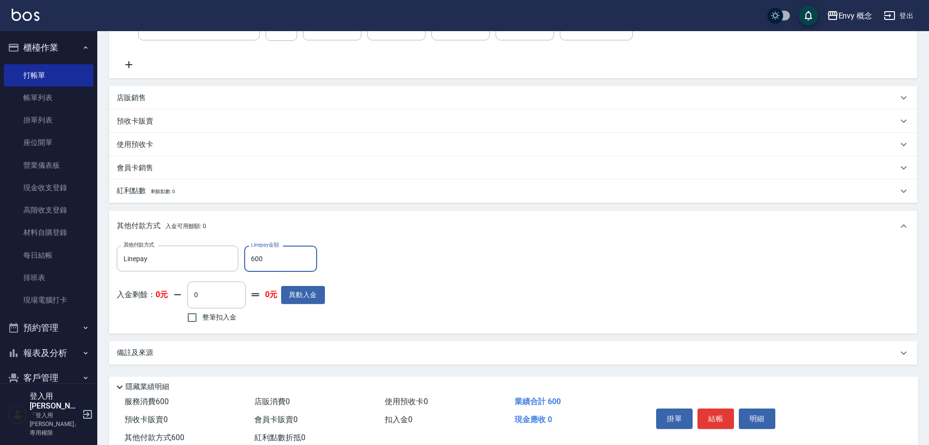
scroll to position [208, 0]
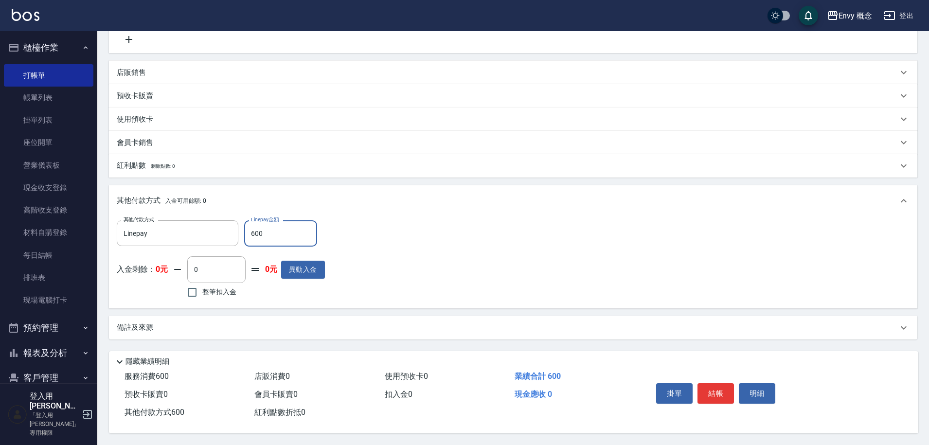
type input "600"
click at [715, 384] on button "結帳" at bounding box center [715, 393] width 36 height 20
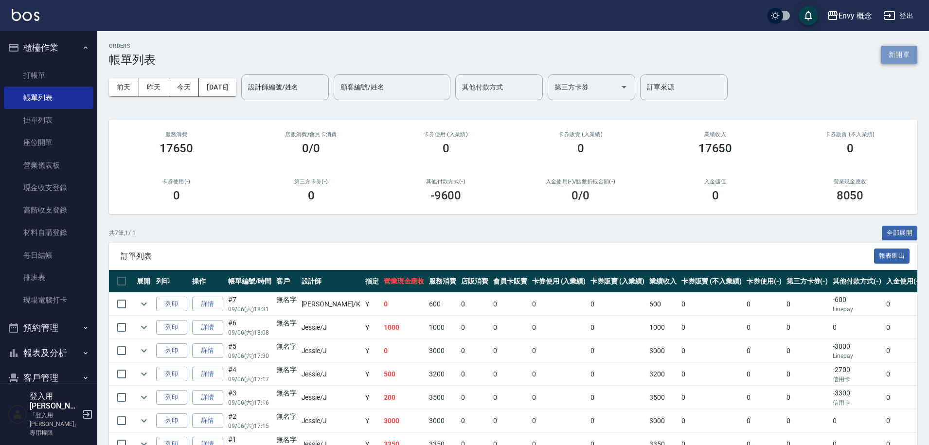
click at [900, 55] on button "新開單" at bounding box center [899, 55] width 36 height 18
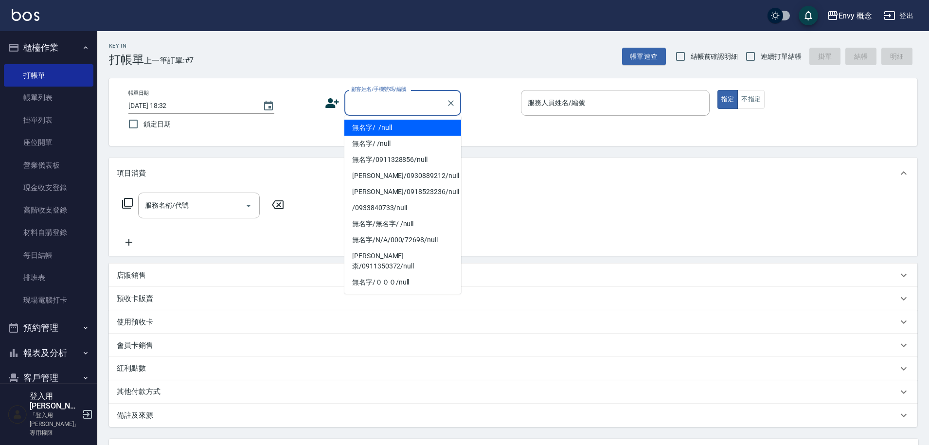
click at [392, 104] on input "顧客姓名/手機號碼/編號" at bounding box center [395, 102] width 93 height 17
click at [381, 128] on li "無名字/ /null" at bounding box center [402, 128] width 117 height 16
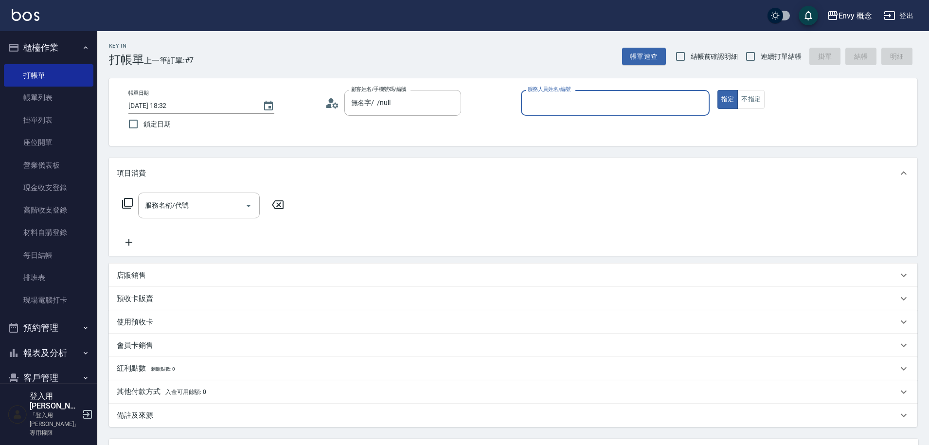
type input "無名字/ /null"
click at [653, 97] on input "服務人員姓名/編號" at bounding box center [615, 102] width 180 height 17
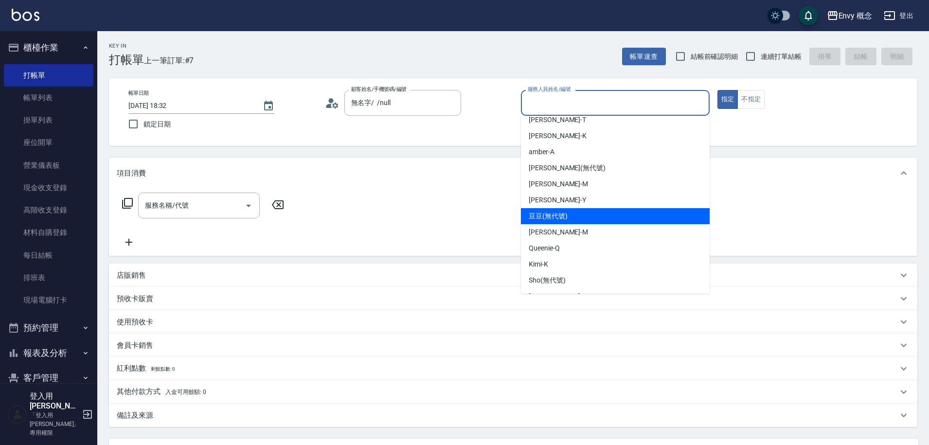
scroll to position [87, 0]
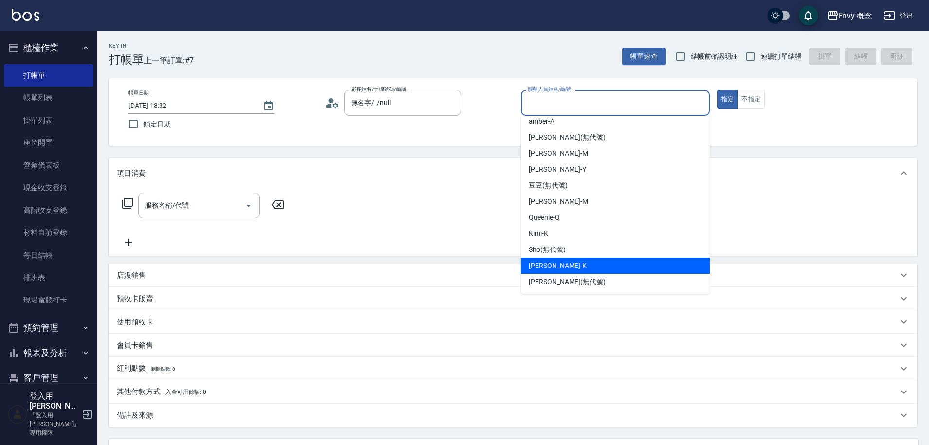
click at [565, 260] on div "[PERSON_NAME]" at bounding box center [615, 266] width 189 height 16
type input "[PERSON_NAME]"
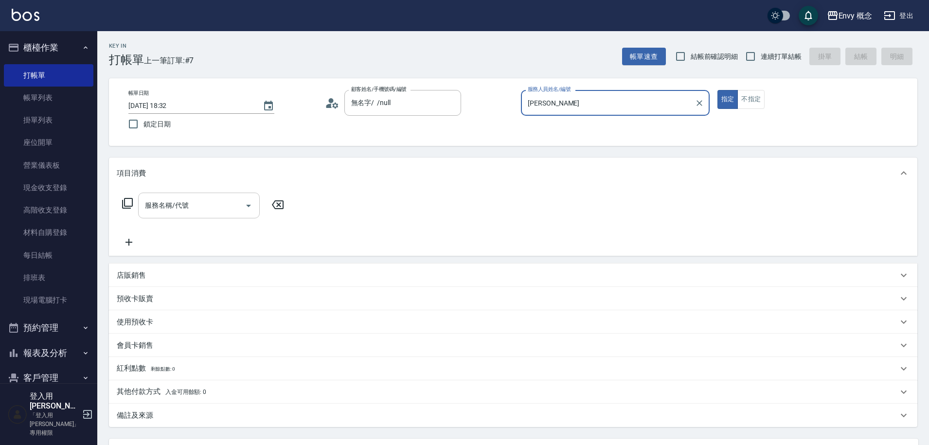
click at [235, 209] on input "服務名稱/代號" at bounding box center [191, 205] width 98 height 17
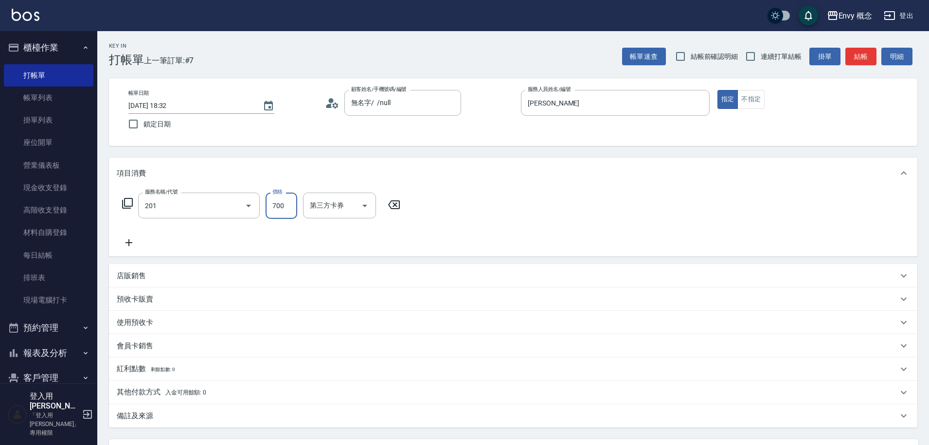
type input "201 剪髮(201)"
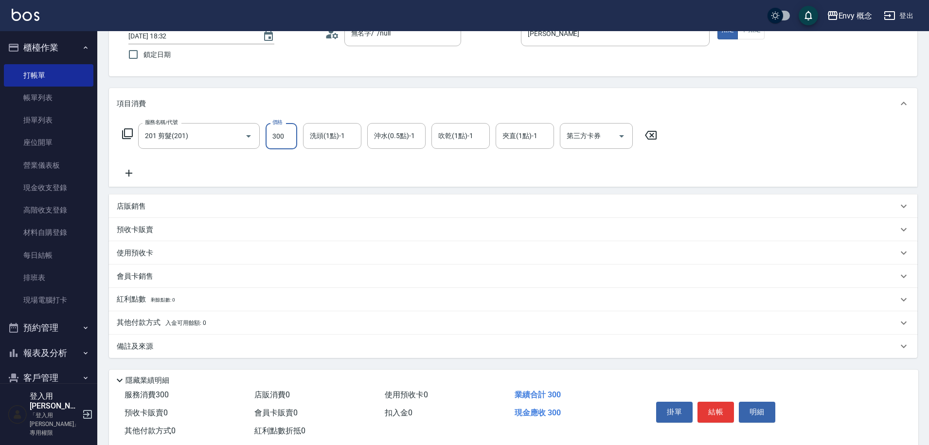
scroll to position [92, 0]
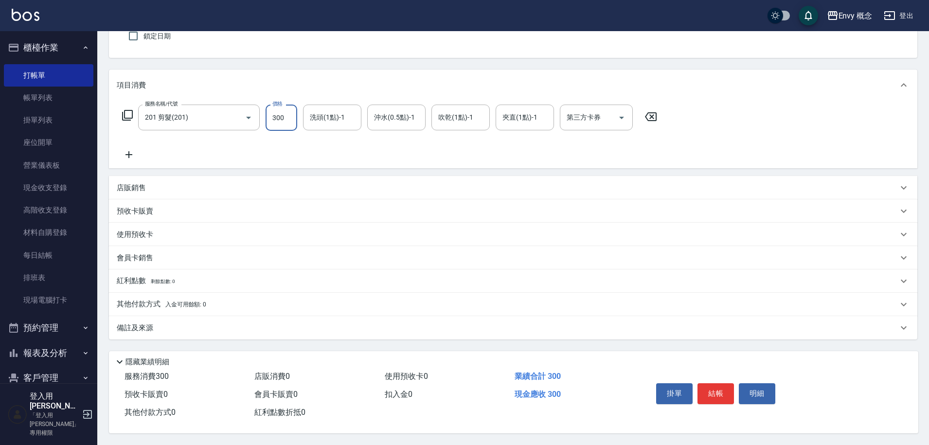
type input "300"
click at [174, 303] on span "入金可用餘額: 0" at bounding box center [185, 304] width 41 height 7
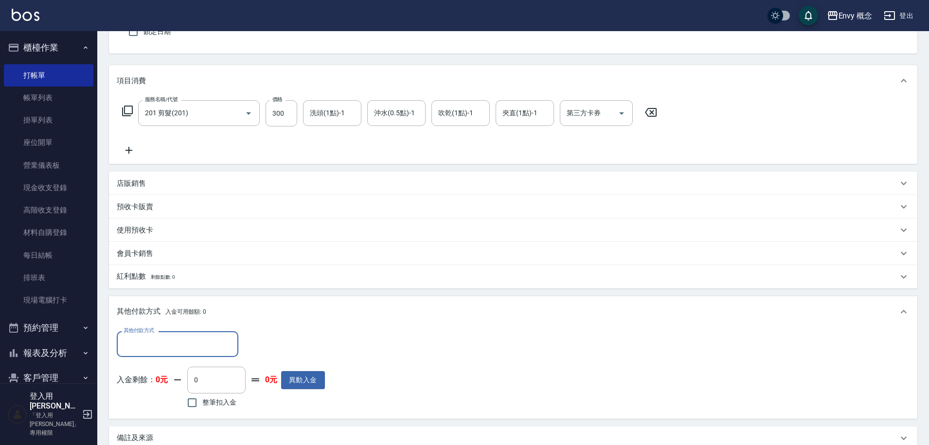
scroll to position [0, 0]
click at [193, 344] on input "其他付款方式" at bounding box center [177, 344] width 113 height 17
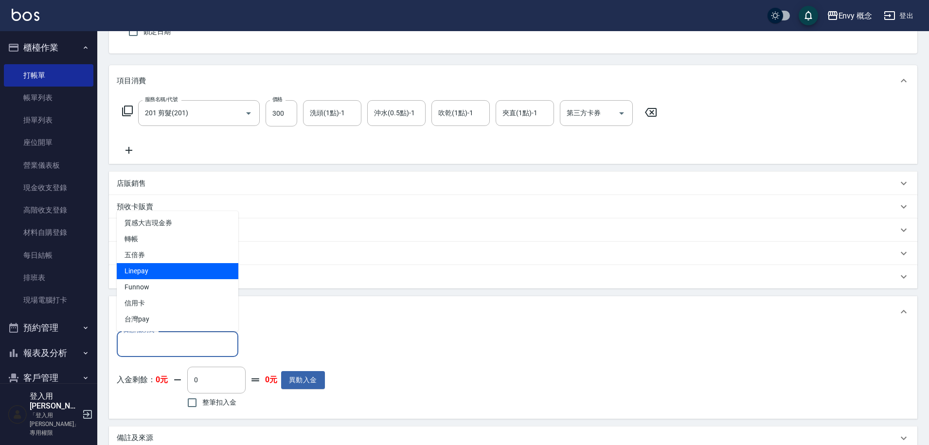
click at [167, 269] on span "Linepay" at bounding box center [178, 271] width 122 height 16
type input "Linepay"
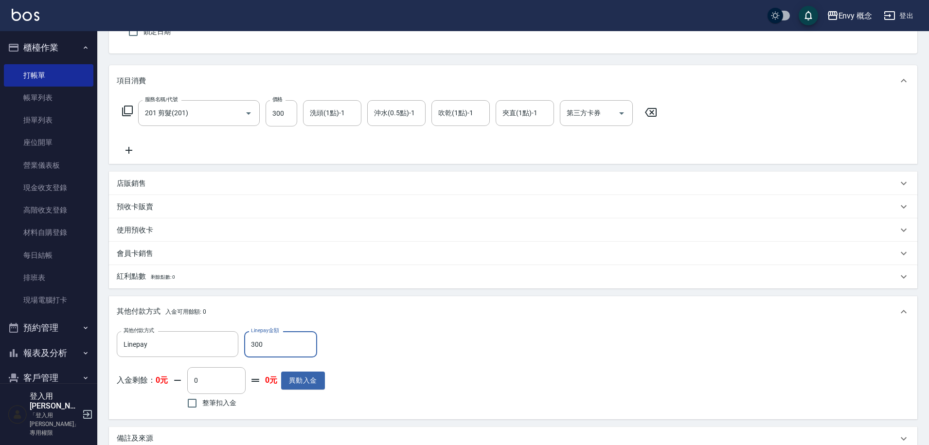
scroll to position [208, 0]
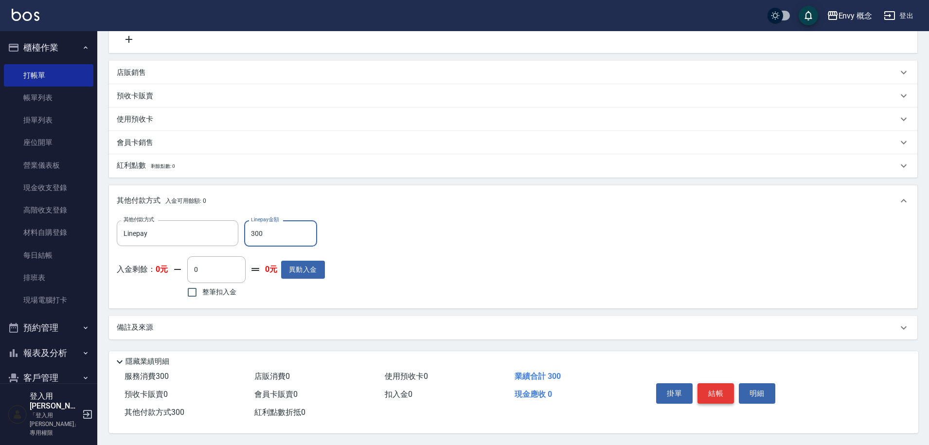
type input "300"
click at [714, 390] on button "結帳" at bounding box center [715, 393] width 36 height 20
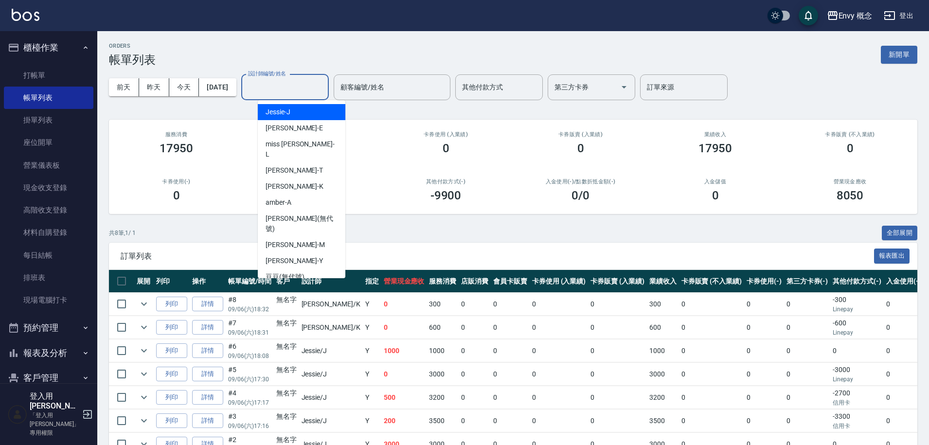
click at [294, 87] on input "設計師編號/姓名" at bounding box center [285, 87] width 79 height 17
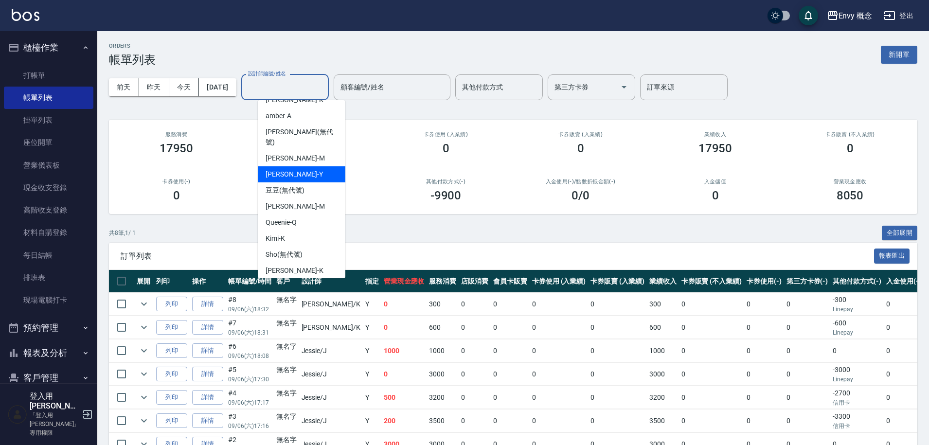
scroll to position [2, 0]
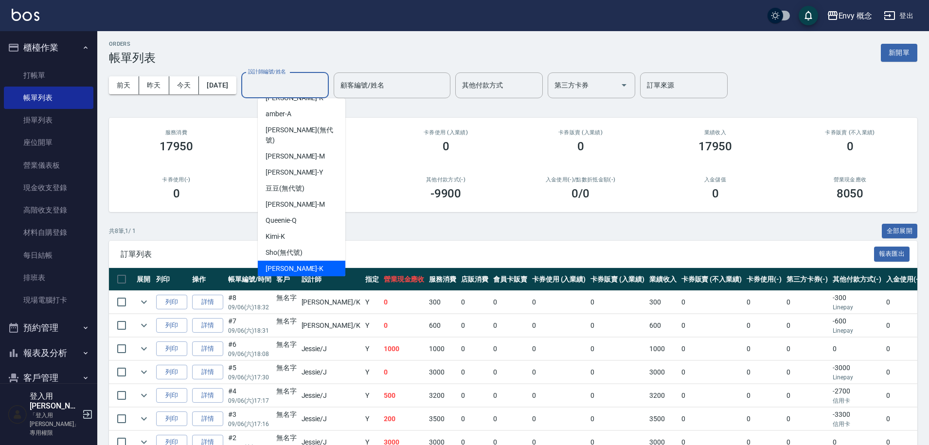
click at [324, 261] on div "[PERSON_NAME]" at bounding box center [302, 269] width 88 height 16
type input "[PERSON_NAME]"
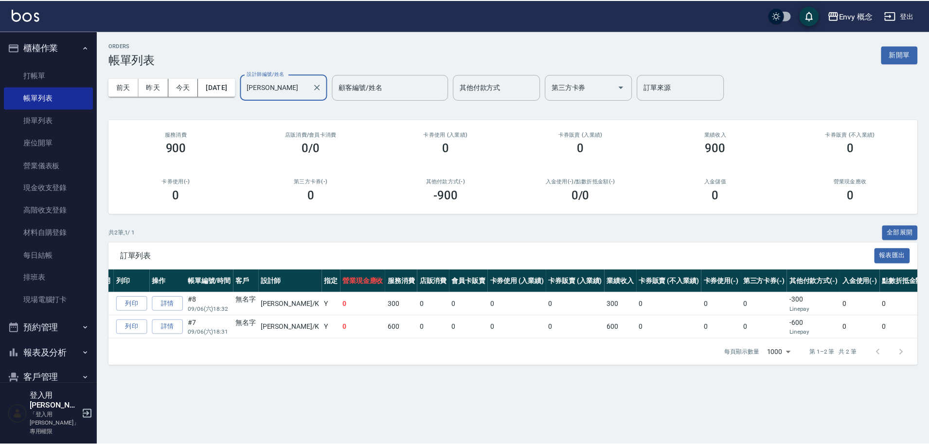
scroll to position [0, 0]
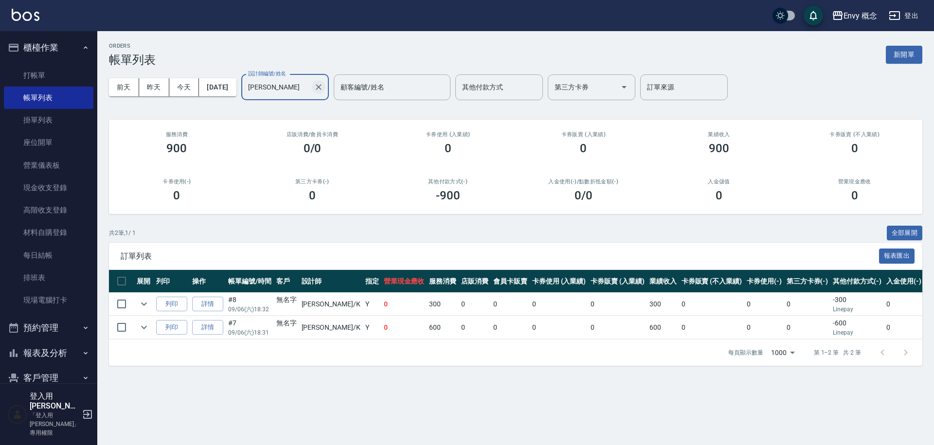
click at [323, 87] on icon "Clear" at bounding box center [319, 87] width 10 height 10
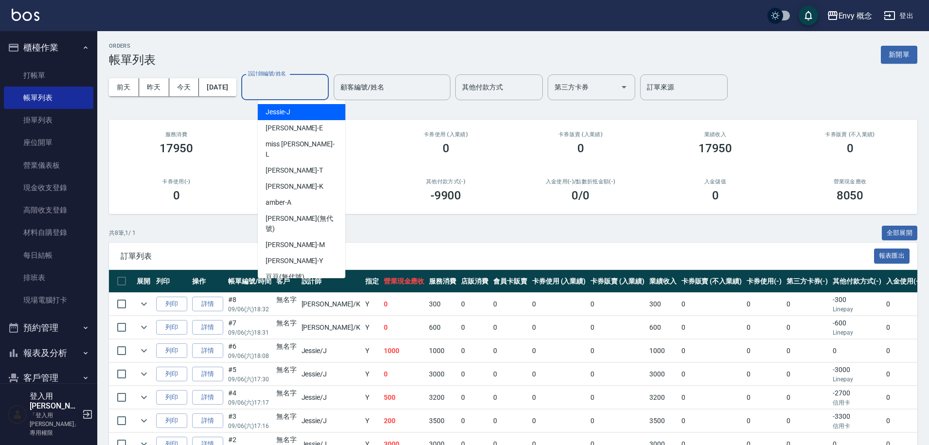
click at [319, 88] on input "設計師編號/姓名" at bounding box center [285, 87] width 79 height 17
click at [292, 109] on div "[PERSON_NAME]" at bounding box center [302, 112] width 88 height 16
type input "[PERSON_NAME]"
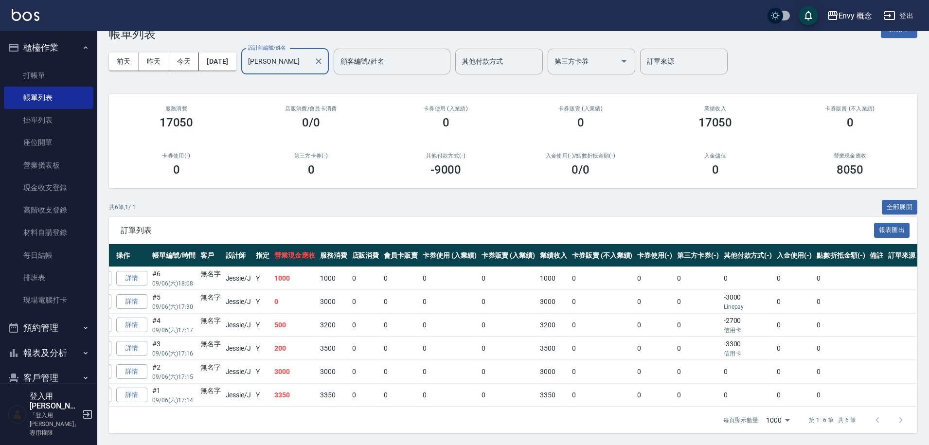
scroll to position [0, 73]
drag, startPoint x: 336, startPoint y: 54, endPoint x: 348, endPoint y: 54, distance: 12.6
click at [321, 58] on icon "Clear" at bounding box center [319, 61] width 6 height 6
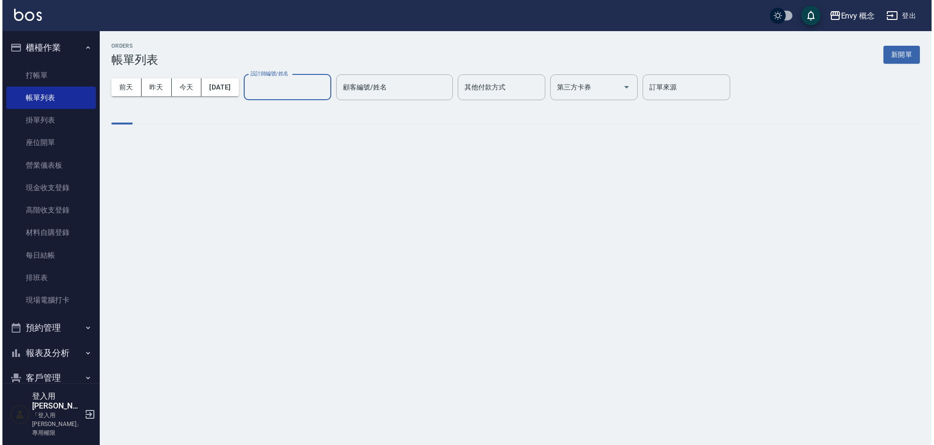
scroll to position [0, 0]
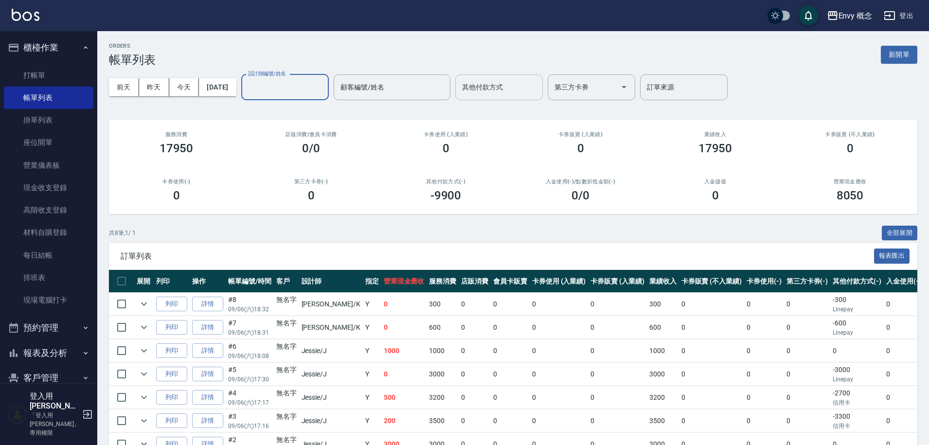
click at [506, 89] on input "其他付款方式" at bounding box center [499, 87] width 79 height 17
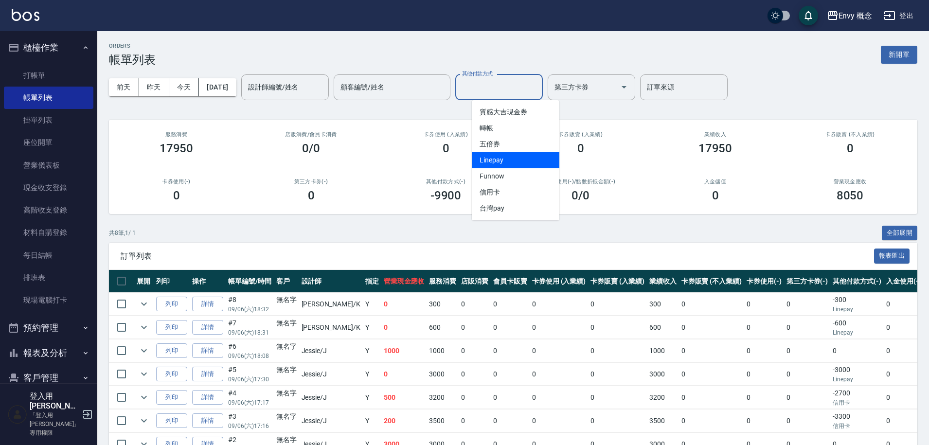
click at [508, 157] on span "Linepay" at bounding box center [516, 160] width 88 height 16
type input "Linepay"
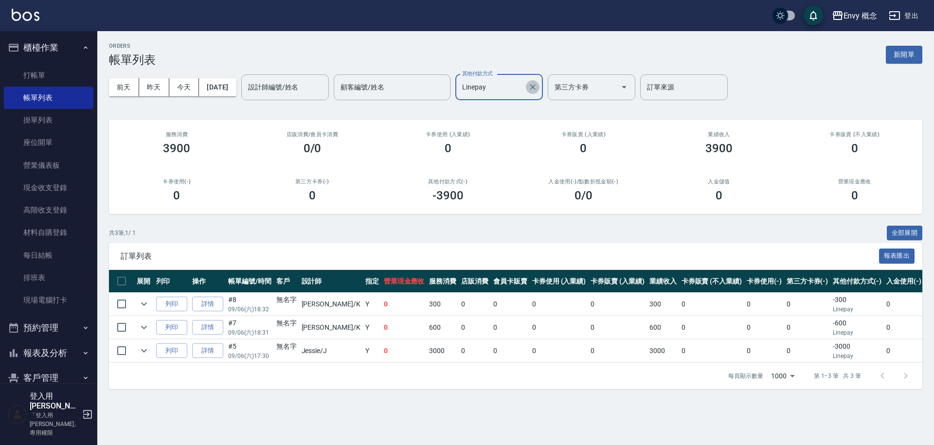
click at [537, 89] on icon "Clear" at bounding box center [533, 87] width 10 height 10
click at [524, 85] on input "其他付款方式" at bounding box center [492, 87] width 64 height 17
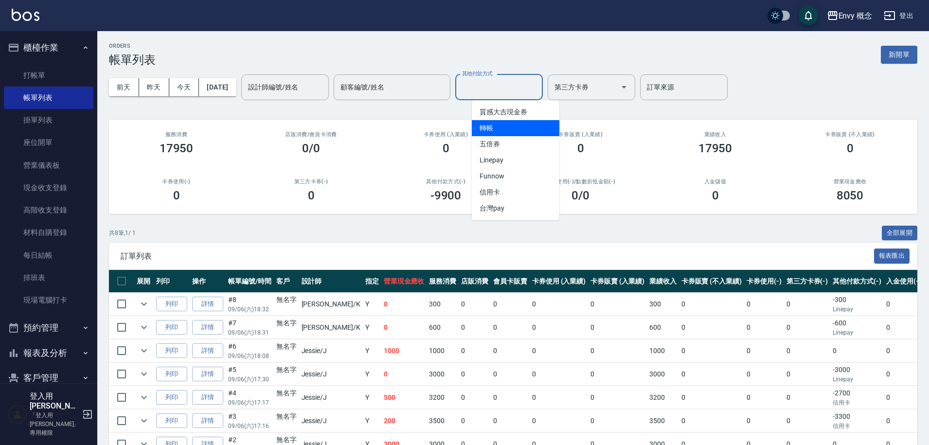
click at [517, 126] on span "轉帳" at bounding box center [516, 128] width 88 height 16
type input "轉帳"
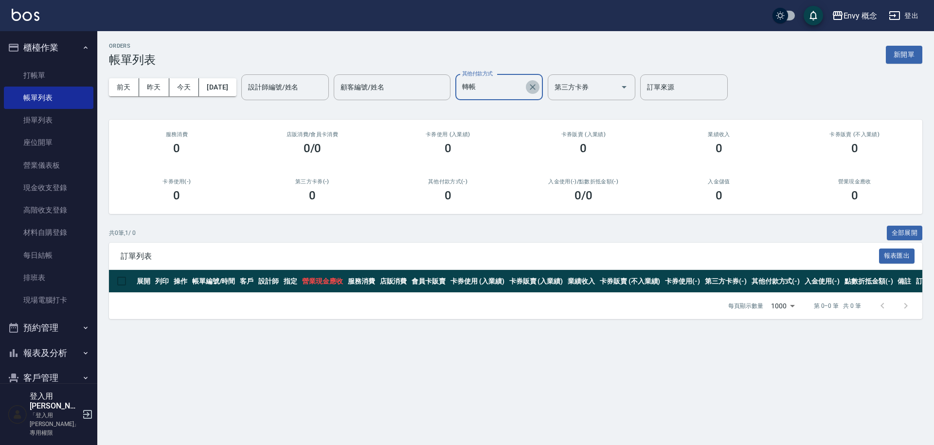
click at [537, 89] on icon "Clear" at bounding box center [533, 87] width 10 height 10
click at [524, 88] on input "其他付款方式" at bounding box center [492, 87] width 64 height 17
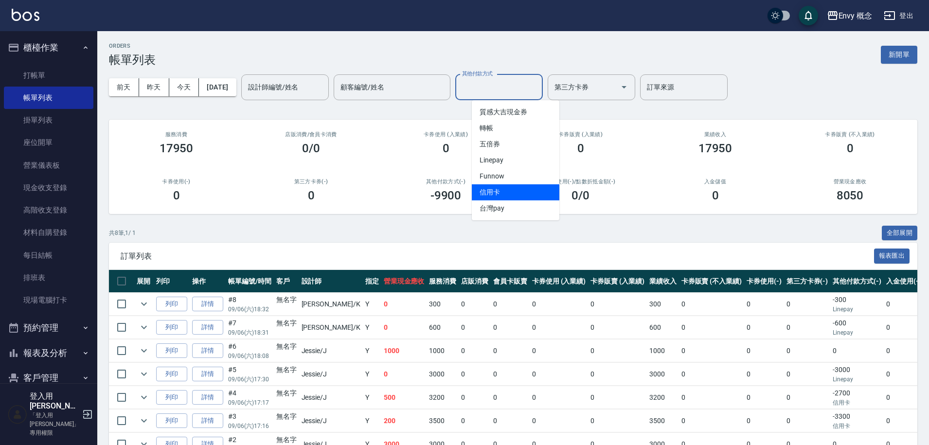
click at [526, 186] on span "信用卡" at bounding box center [516, 192] width 88 height 16
type input "信用卡"
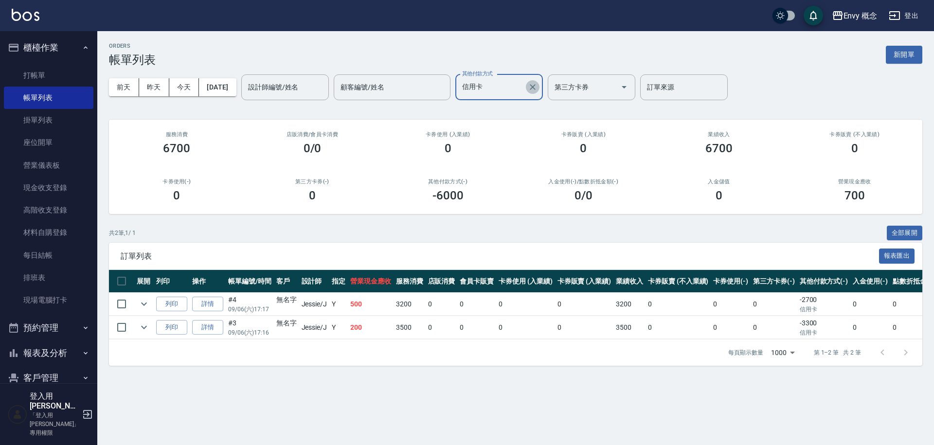
click at [535, 88] on icon "Clear" at bounding box center [533, 87] width 6 height 6
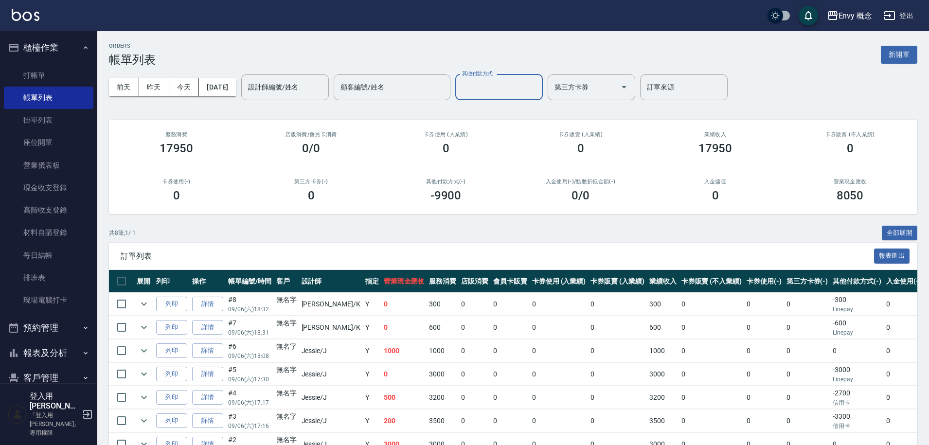
click at [532, 44] on div "ORDERS 帳單列表 新開單" at bounding box center [513, 55] width 808 height 24
click at [57, 187] on link "現金收支登錄" at bounding box center [48, 188] width 89 height 22
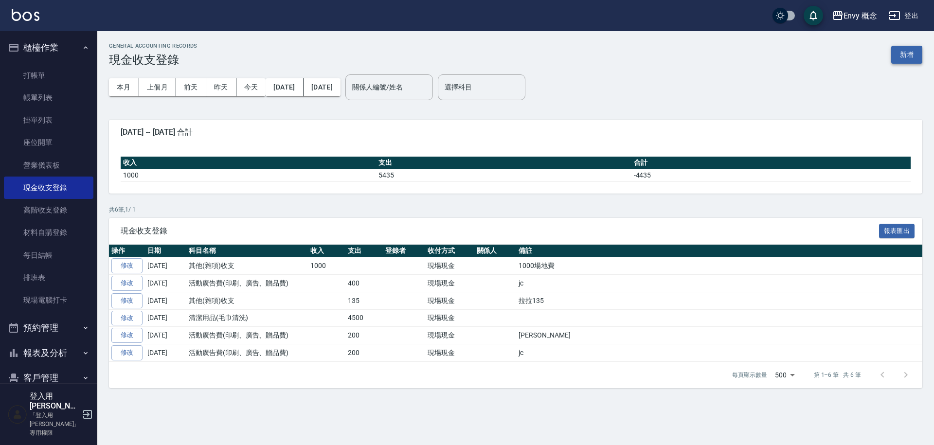
click at [907, 48] on button "新增" at bounding box center [906, 55] width 31 height 18
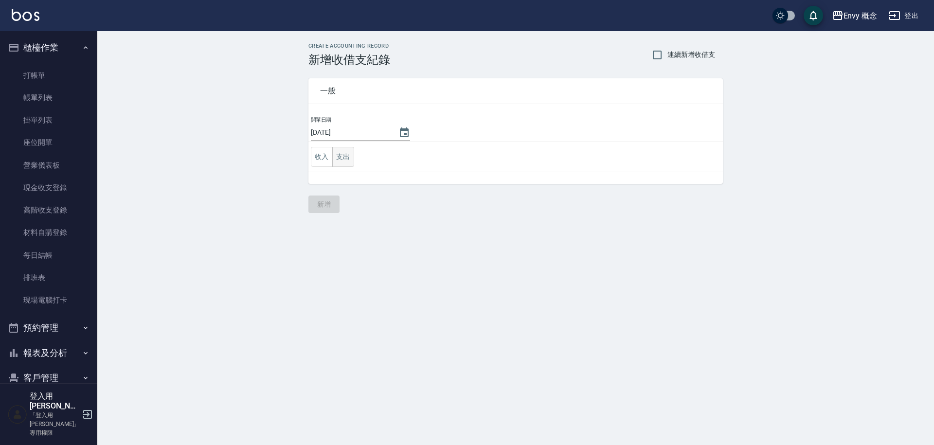
click at [347, 157] on button "支出" at bounding box center [343, 157] width 22 height 20
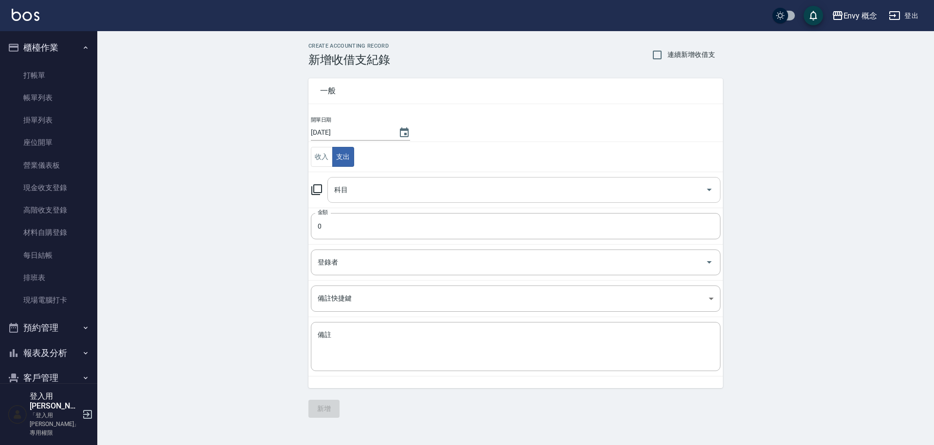
click at [369, 194] on input "科目" at bounding box center [517, 189] width 370 height 17
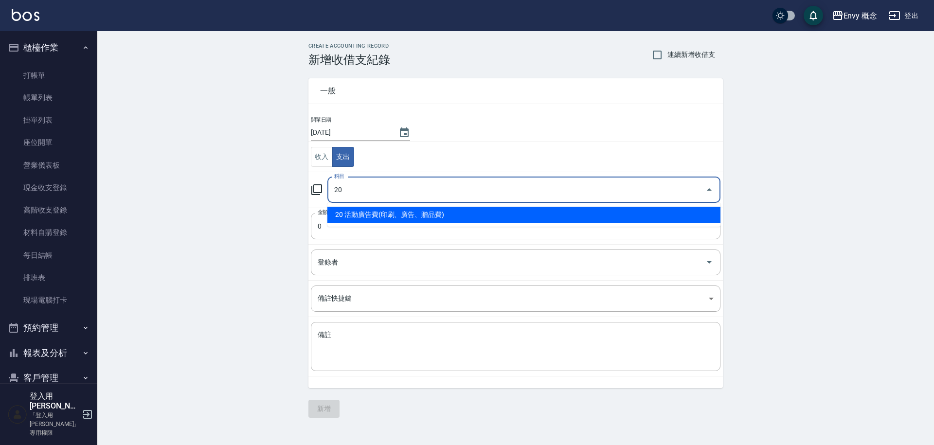
click at [376, 215] on li "20 活動廣告費(印刷、廣告、贈品費)" at bounding box center [523, 215] width 393 height 16
type input "20 活動廣告費(印刷、廣告、贈品費)"
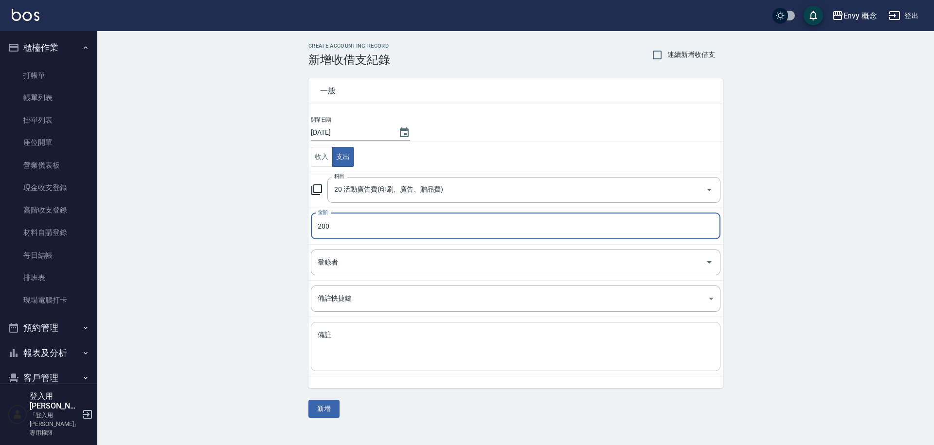
type input "200"
click at [366, 348] on textarea "備註" at bounding box center [516, 346] width 396 height 33
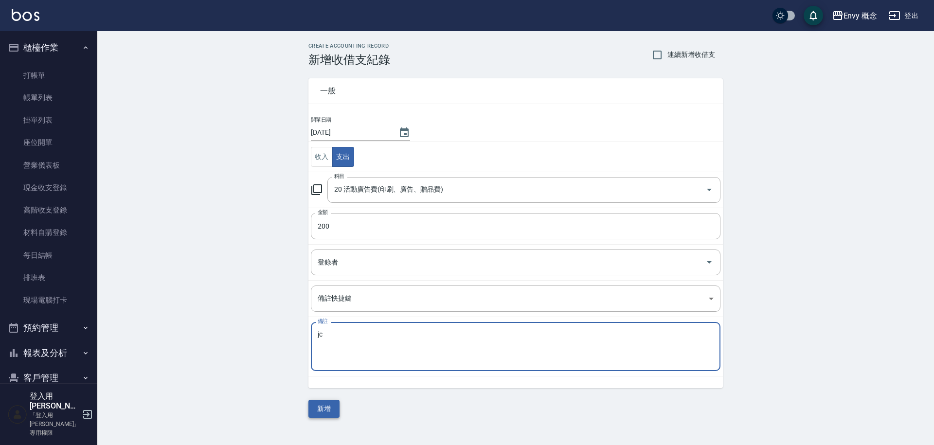
type textarea "jc"
click at [321, 410] on button "新增" at bounding box center [323, 409] width 31 height 18
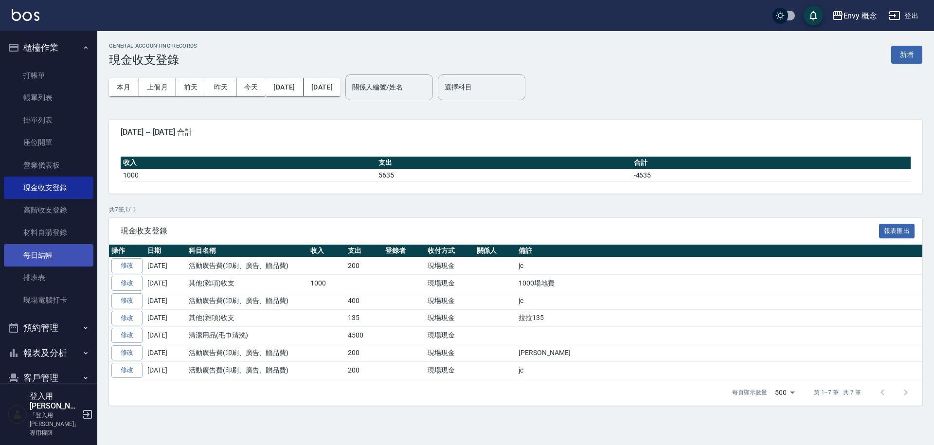
click at [68, 256] on link "每日結帳" at bounding box center [48, 255] width 89 height 22
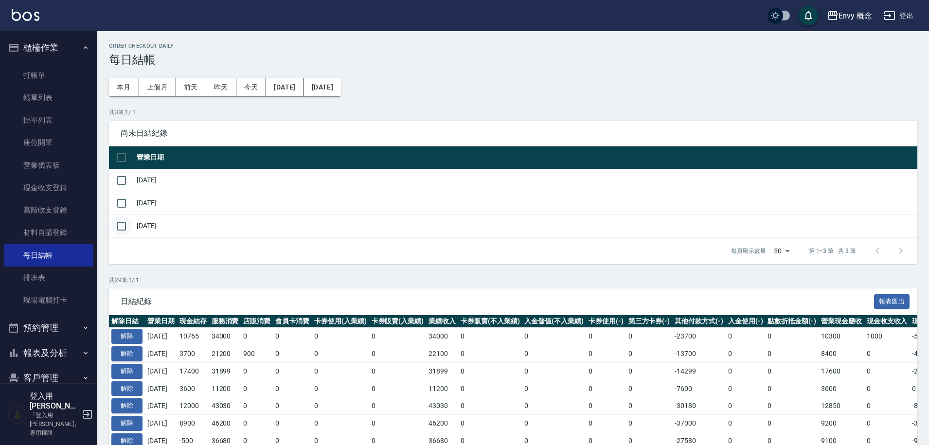
click at [121, 226] on input "checkbox" at bounding box center [121, 226] width 20 height 20
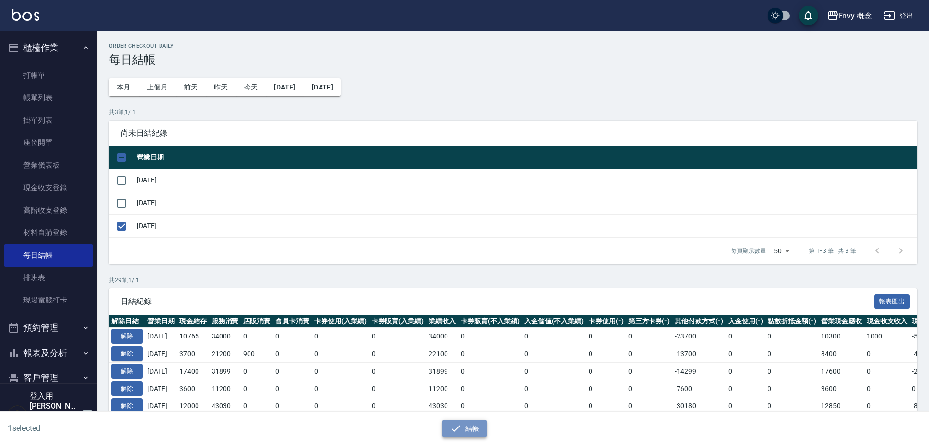
click at [462, 428] on button "結帳" at bounding box center [464, 429] width 45 height 18
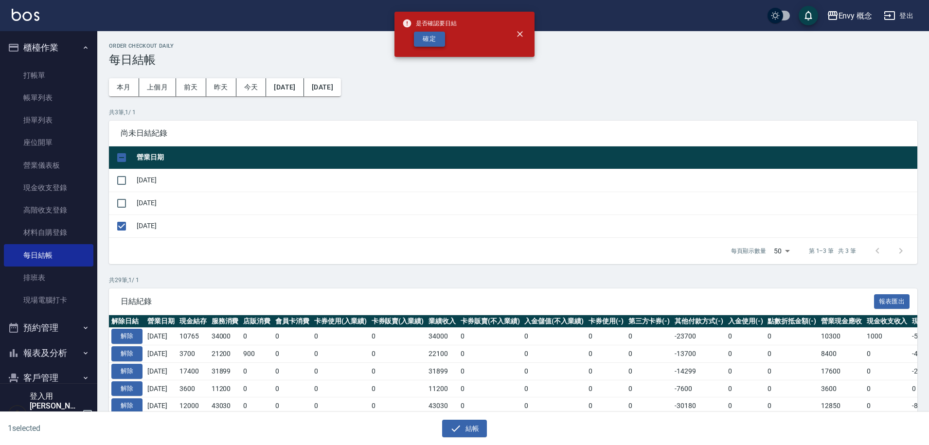
click at [431, 41] on button "確定" at bounding box center [429, 39] width 31 height 15
checkbox input "false"
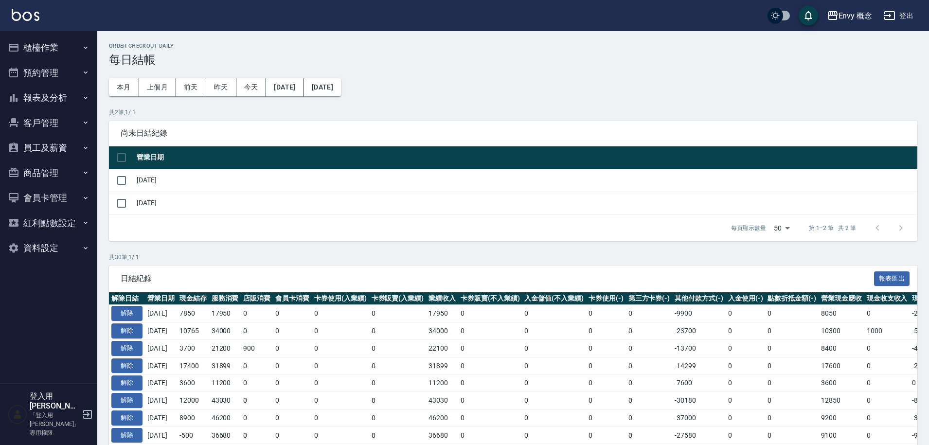
click at [55, 46] on button "櫃檯作業" at bounding box center [48, 47] width 89 height 25
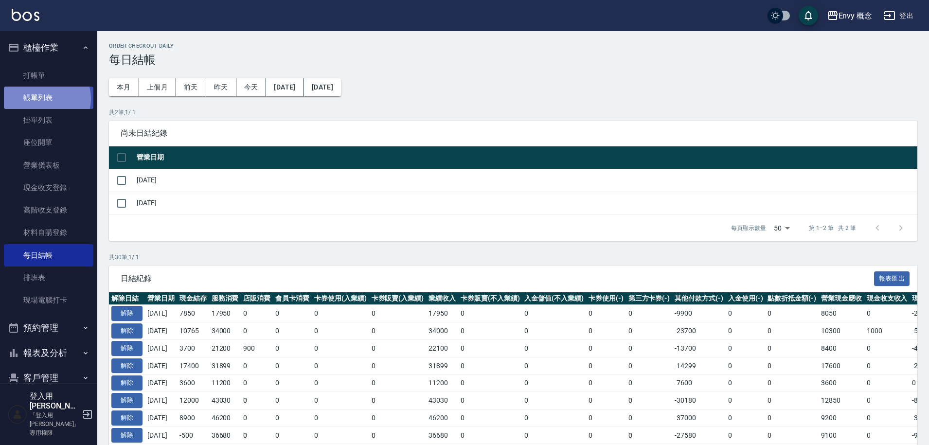
click at [45, 99] on link "帳單列表" at bounding box center [48, 98] width 89 height 22
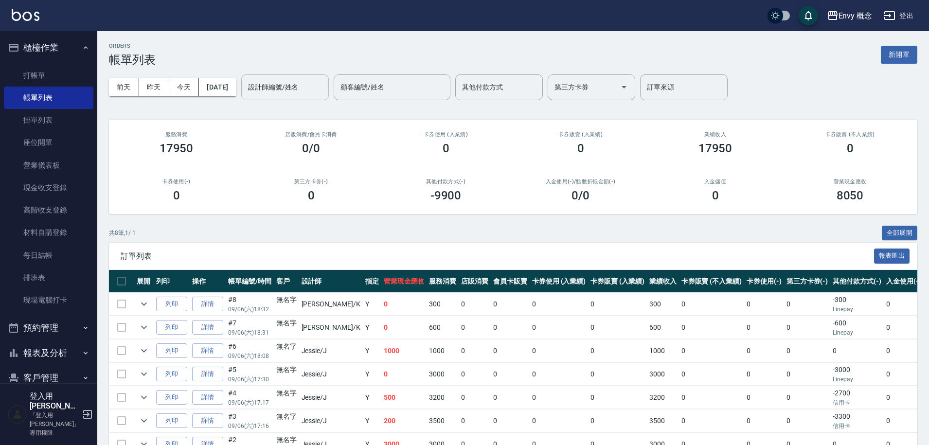
click at [314, 93] on input "設計師編號/姓名" at bounding box center [285, 87] width 79 height 17
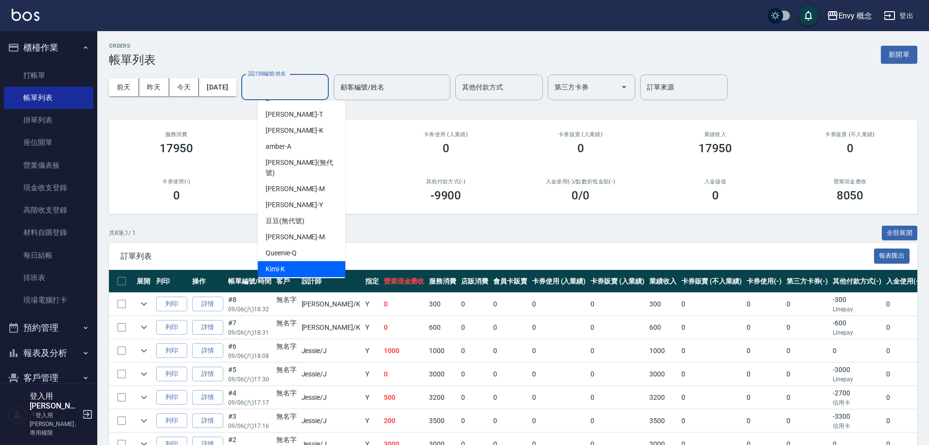
scroll to position [87, 0]
click at [316, 263] on div "[PERSON_NAME]" at bounding box center [302, 271] width 88 height 16
type input "[PERSON_NAME]"
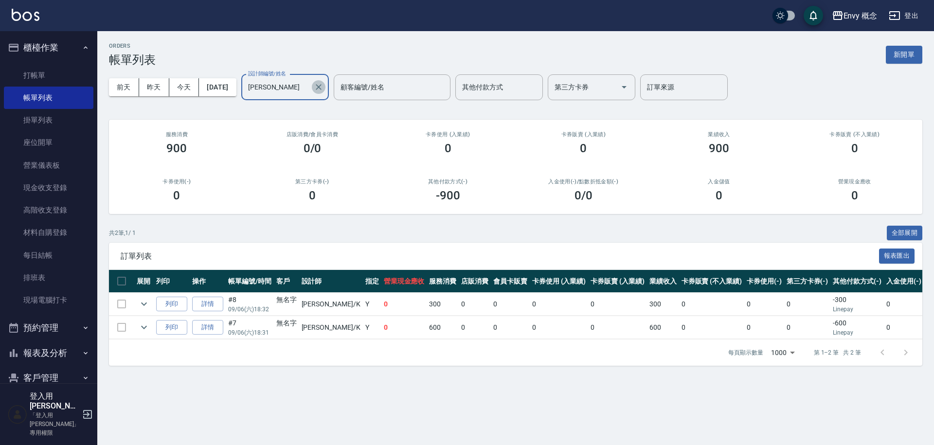
click at [321, 89] on icon "Clear" at bounding box center [319, 87] width 6 height 6
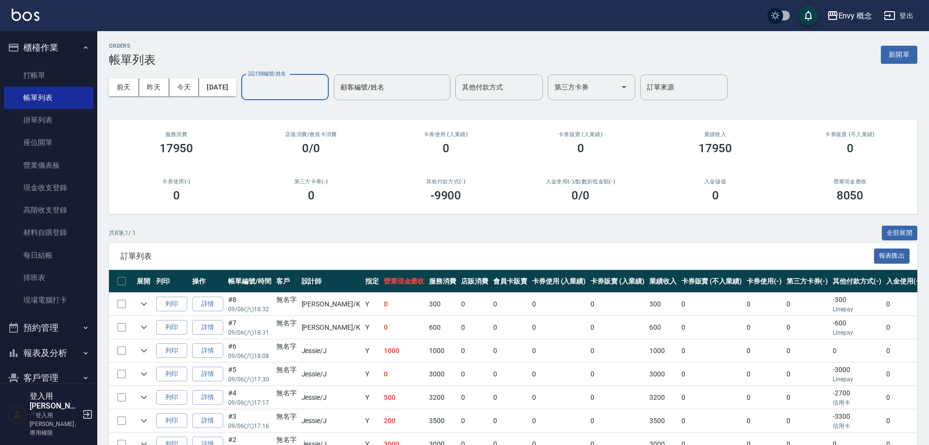
click at [290, 88] on input "設計師編號/姓名" at bounding box center [285, 87] width 79 height 17
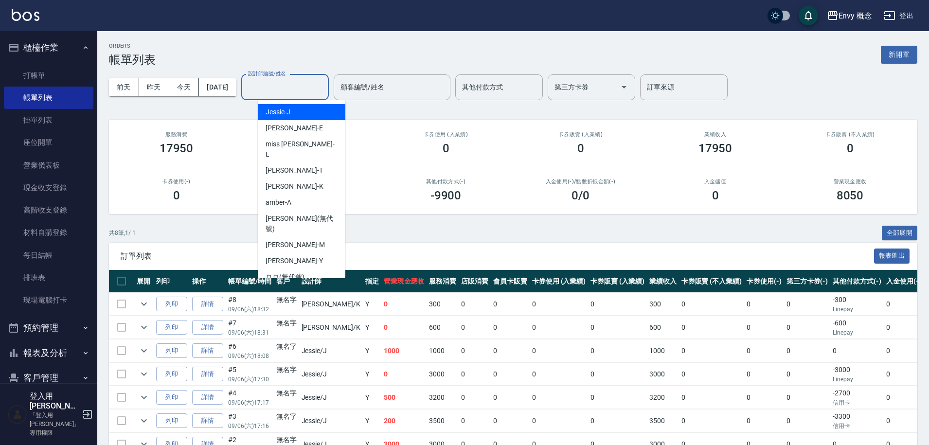
click at [301, 108] on div "[PERSON_NAME]" at bounding box center [302, 112] width 88 height 16
type input "[PERSON_NAME]"
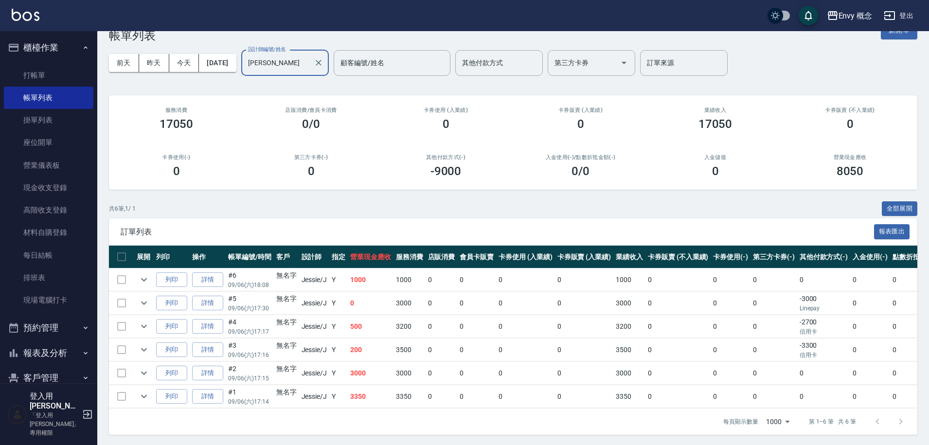
scroll to position [33, 0]
